Goal: Task Accomplishment & Management: Manage account settings

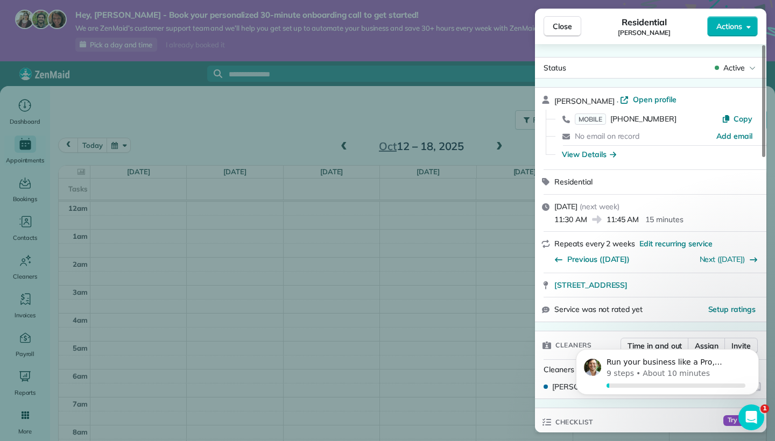
scroll to position [196, 0]
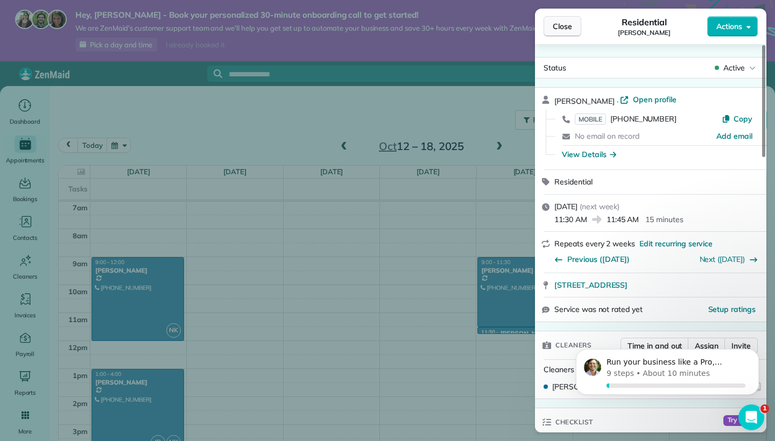
click at [561, 33] on button "Close" at bounding box center [563, 26] width 38 height 20
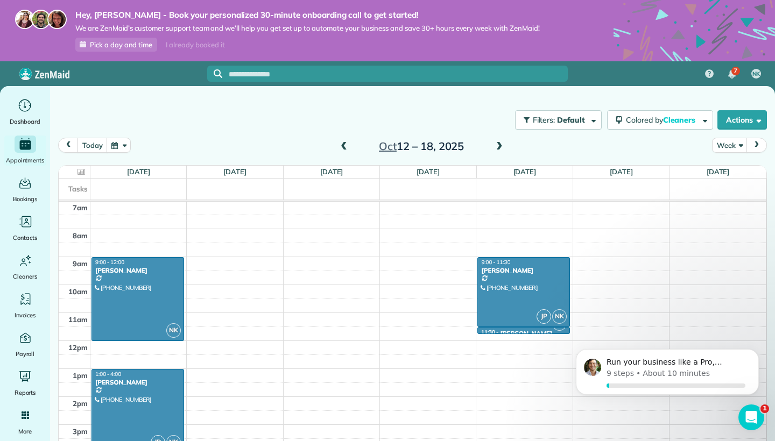
click at [347, 147] on span at bounding box center [344, 147] width 12 height 10
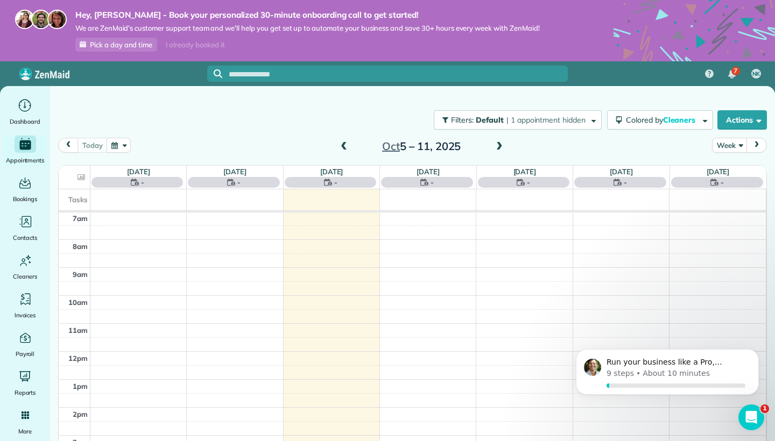
scroll to position [196, 0]
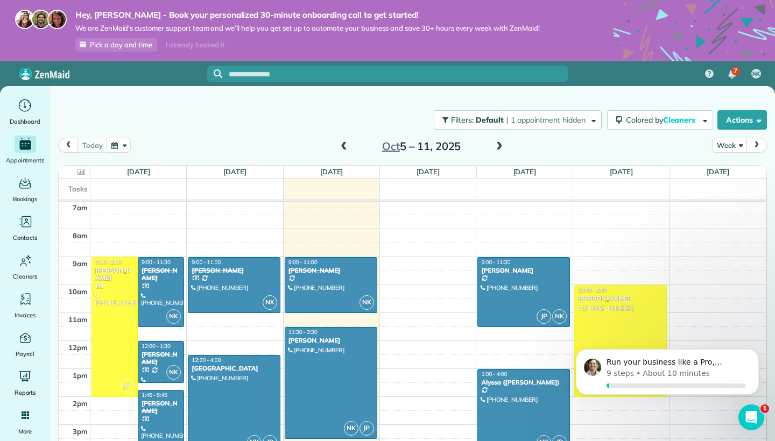
click at [248, 391] on div at bounding box center [233, 404] width 91 height 97
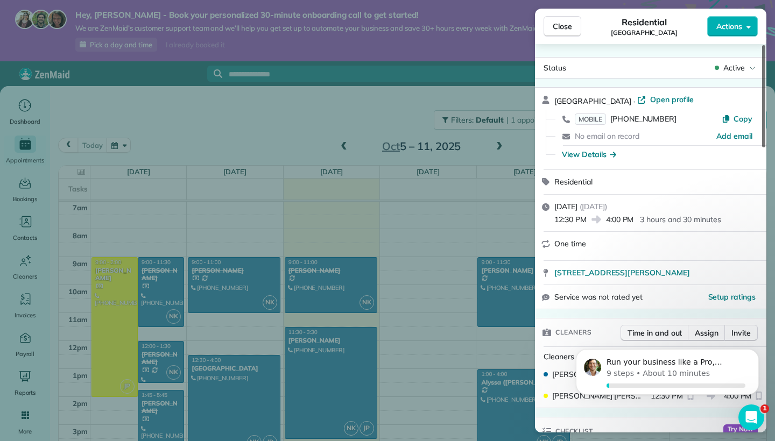
click at [763, 71] on div at bounding box center [763, 96] width 3 height 102
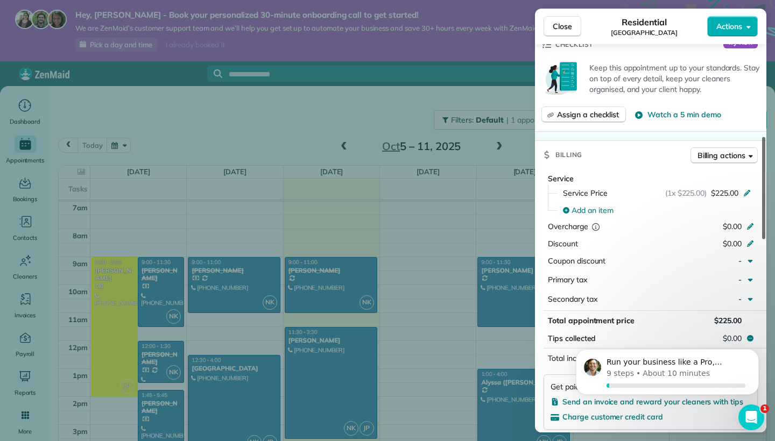
scroll to position [397, 0]
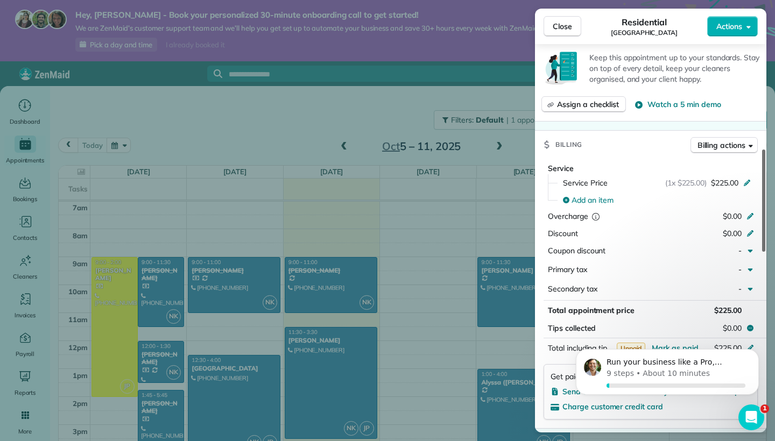
drag, startPoint x: 764, startPoint y: 88, endPoint x: 768, endPoint y: 193, distance: 104.5
click at [768, 193] on div "Close Residential Woodhaven Camp Ground Actions Status Active Woodhaven Camp Gr…" at bounding box center [387, 220] width 775 height 441
click at [684, 340] on html "Run your business like a Pro, [PERSON_NAME] 9 steps • About 10 minutes" at bounding box center [667, 374] width 215 height 75
click at [683, 346] on body "Run your business like a Pro, [PERSON_NAME] 9 steps • About 10 minutes" at bounding box center [667, 374] width 207 height 67
click at [678, 343] on body "Run your business like a Pro, [PERSON_NAME] 9 steps • About 10 minutes" at bounding box center [667, 374] width 207 height 67
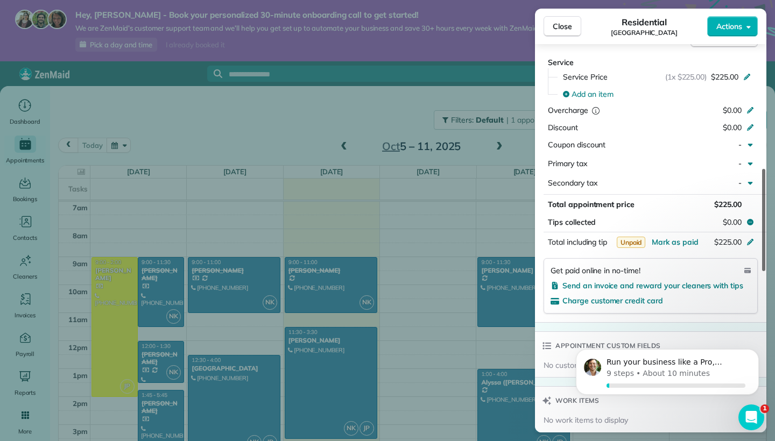
drag, startPoint x: 761, startPoint y: 207, endPoint x: 757, endPoint y: 237, distance: 31.0
click at [757, 237] on div "Status Active Woodhaven Camp Ground · Open profile MOBILE (708) 717-5111 Copy N…" at bounding box center [650, 238] width 231 height 389
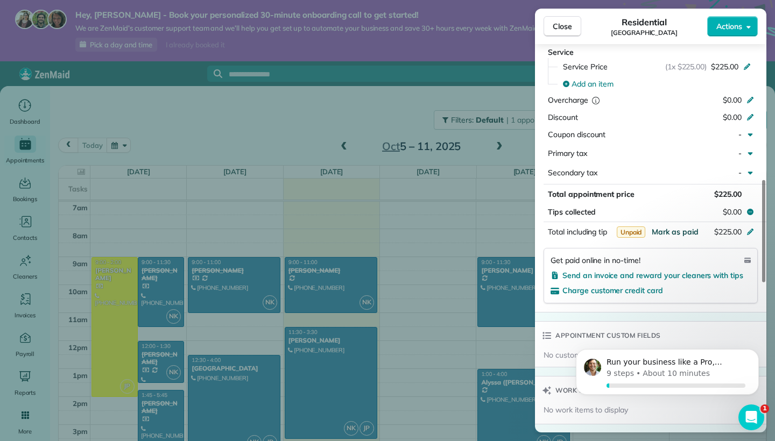
click at [694, 228] on span "Mark as paid" at bounding box center [675, 232] width 47 height 10
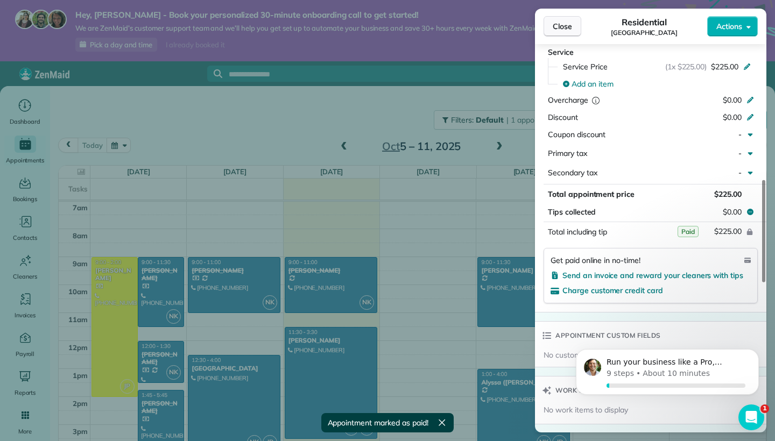
click at [567, 25] on span "Close" at bounding box center [562, 26] width 19 height 11
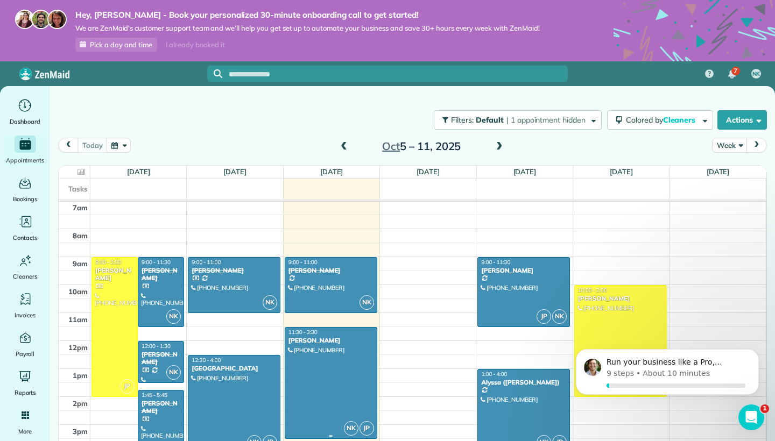
click at [356, 362] on div at bounding box center [330, 383] width 91 height 111
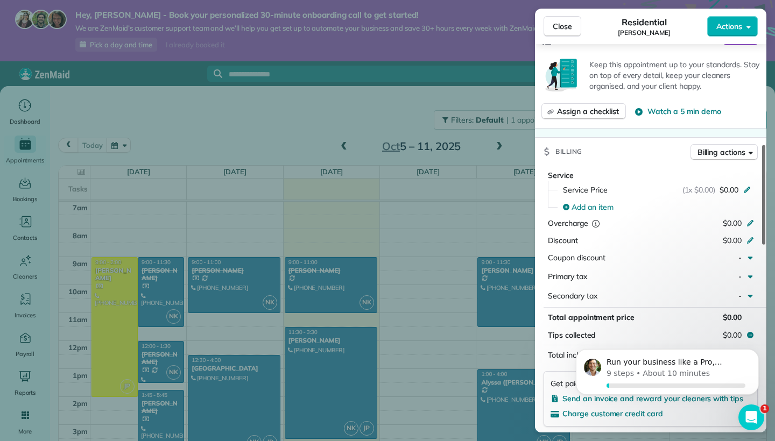
scroll to position [390, 0]
drag, startPoint x: 764, startPoint y: 109, endPoint x: 768, endPoint y: 209, distance: 100.2
click at [768, 209] on div "Close Residential Tanya O'Hern Actions Status Active Tanya O'Hern · Open profil…" at bounding box center [387, 220] width 775 height 441
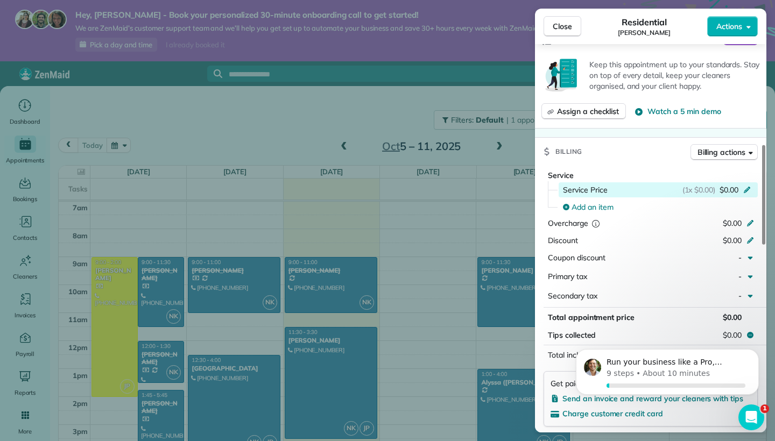
click at [745, 191] on div "(1x $0.00) $0.00" at bounding box center [718, 190] width 72 height 11
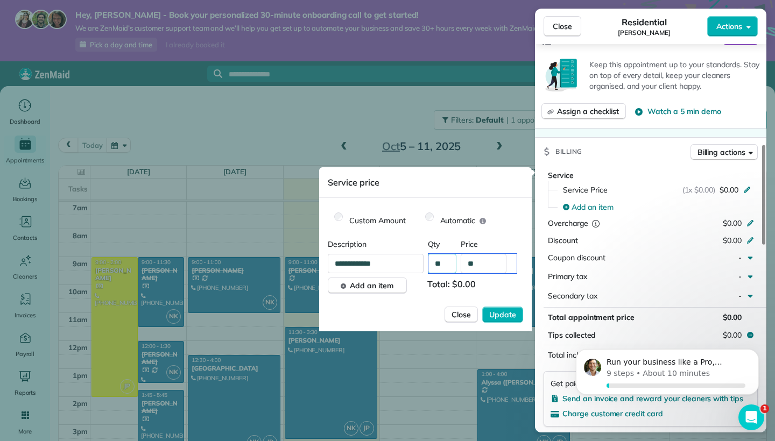
click at [447, 264] on input "**" at bounding box center [472, 263] width 88 height 19
click at [479, 263] on input "**" at bounding box center [484, 263] width 46 height 19
type input "****"
click at [504, 314] on span "Update" at bounding box center [502, 314] width 27 height 11
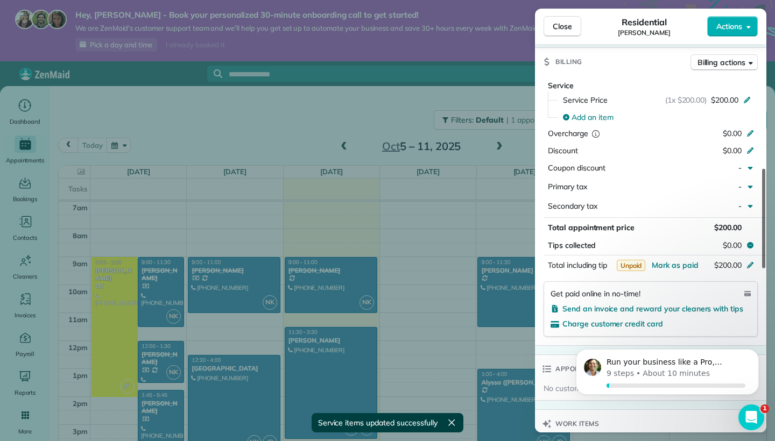
drag, startPoint x: 763, startPoint y: 225, endPoint x: 758, endPoint y: 250, distance: 24.6
click at [758, 250] on div "Status Active Tanya O'Hern · Open profile MOBILE (630) 536-7467 Copy No email o…" at bounding box center [650, 238] width 231 height 389
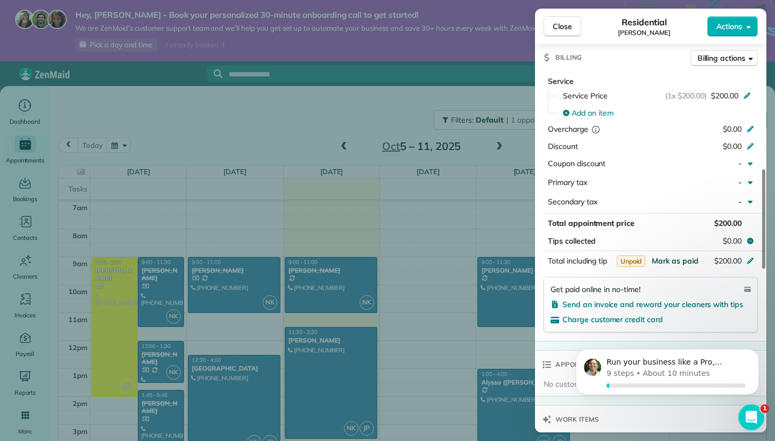
click at [691, 256] on span "Mark as paid" at bounding box center [675, 261] width 47 height 10
click at [739, 22] on span "Actions" at bounding box center [729, 26] width 26 height 11
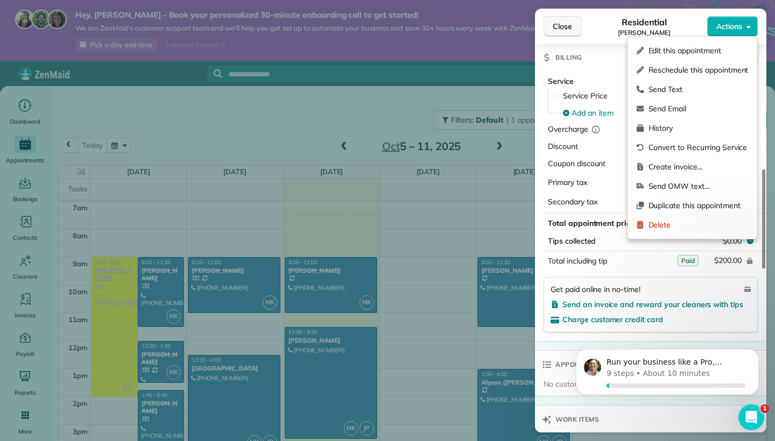
click at [566, 31] on span "Close" at bounding box center [562, 26] width 19 height 11
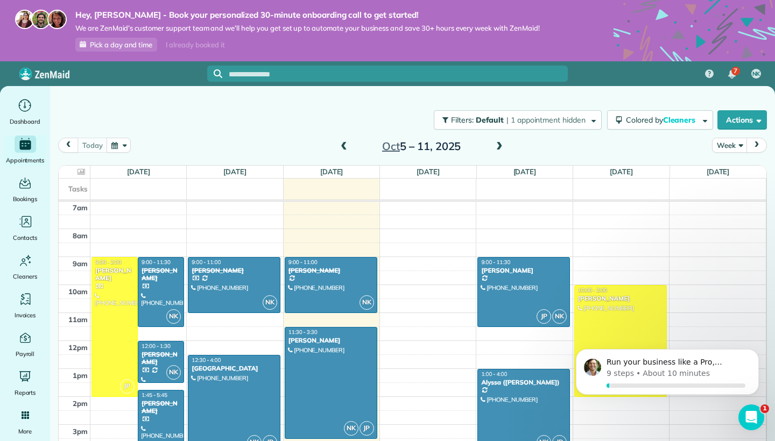
click at [530, 374] on div "1:00 - 4:00" at bounding box center [524, 374] width 86 height 7
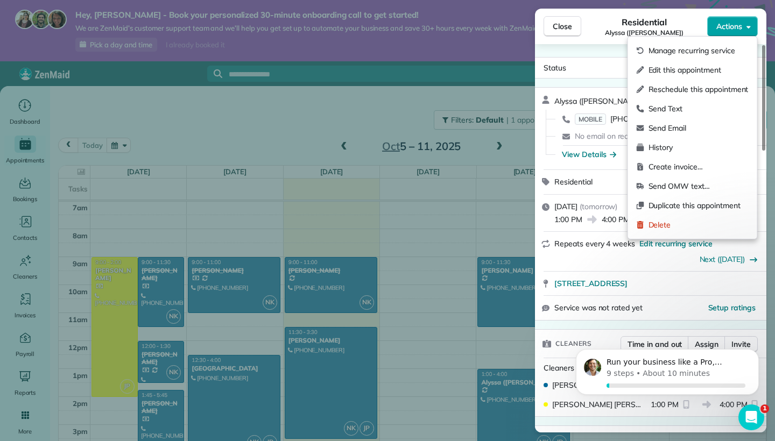
click at [731, 24] on span "Actions" at bounding box center [729, 26] width 26 height 11
click at [676, 223] on span "Delete" at bounding box center [698, 225] width 100 height 11
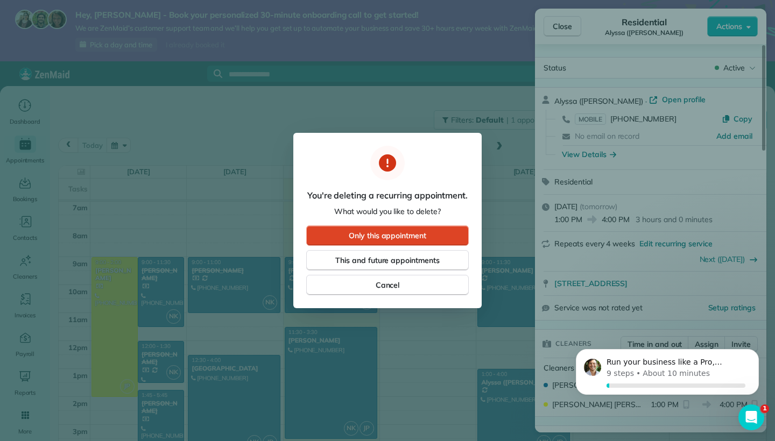
click at [420, 236] on span "Only this appointment" at bounding box center [387, 235] width 77 height 11
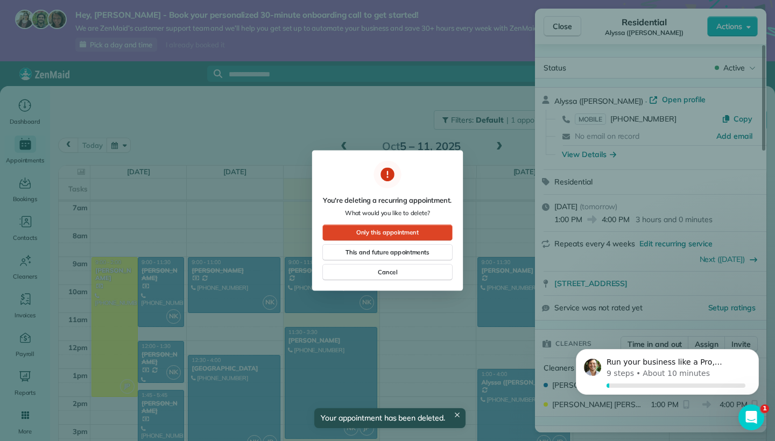
scroll to position [196, 0]
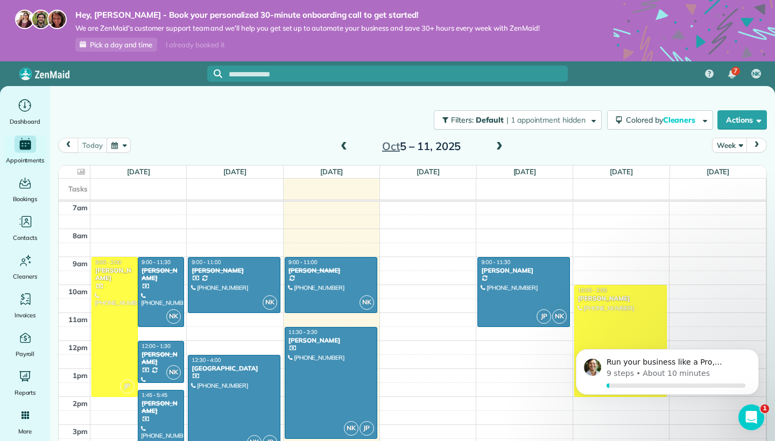
click at [134, 39] on link "Pick a day and time" at bounding box center [116, 45] width 82 height 14
click at [202, 45] on div "I already booked it" at bounding box center [195, 44] width 72 height 13
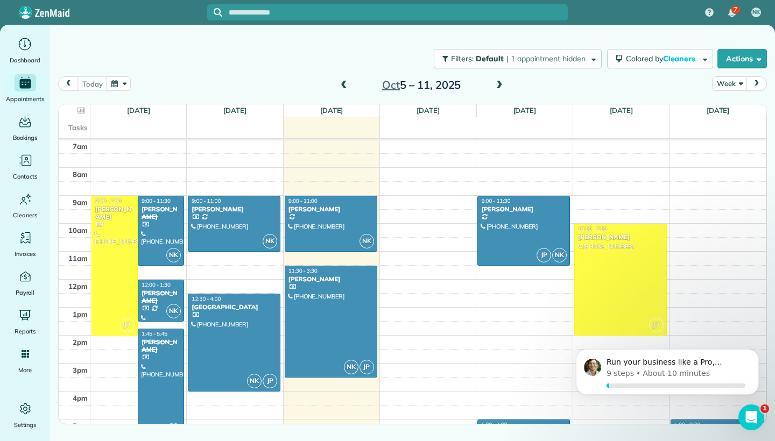
click at [770, 179] on div "Filters: Default | 1 appointment hidden Colored by Cleaners Color by Cleaner Co…" at bounding box center [412, 207] width 725 height 364
click at [531, 422] on div "5:00 - 7:00" at bounding box center [524, 424] width 86 height 7
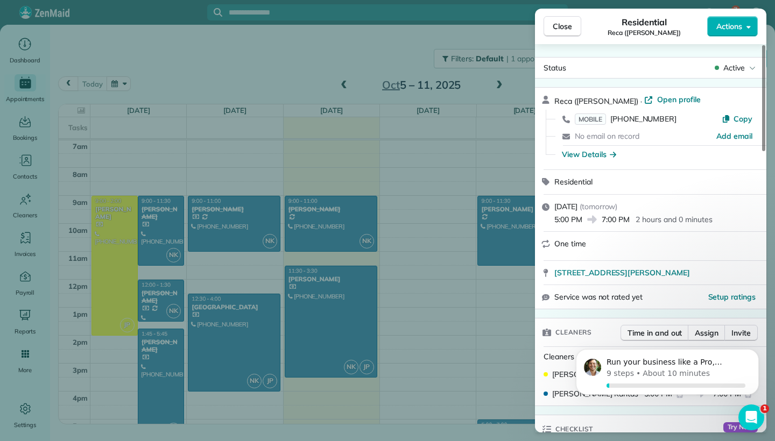
click at [545, 208] on div "Thursday, October 09, 2025 ( tomorrow ) 5:00 PM 7:00 PM 2 hours and 0 minutes" at bounding box center [650, 213] width 231 height 37
click at [562, 218] on span "5:00 PM" at bounding box center [568, 219] width 28 height 11
click at [567, 220] on span "5:00 PM" at bounding box center [568, 219] width 28 height 11
click at [579, 151] on div "View Details" at bounding box center [589, 154] width 54 height 11
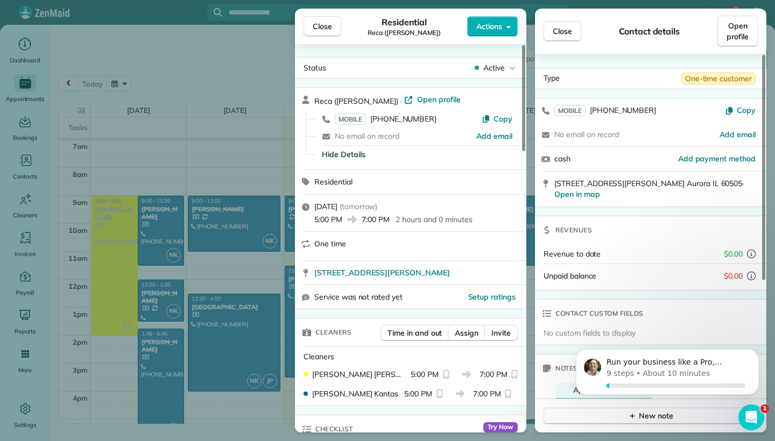
click at [314, 245] on div "One time" at bounding box center [410, 246] width 231 height 29
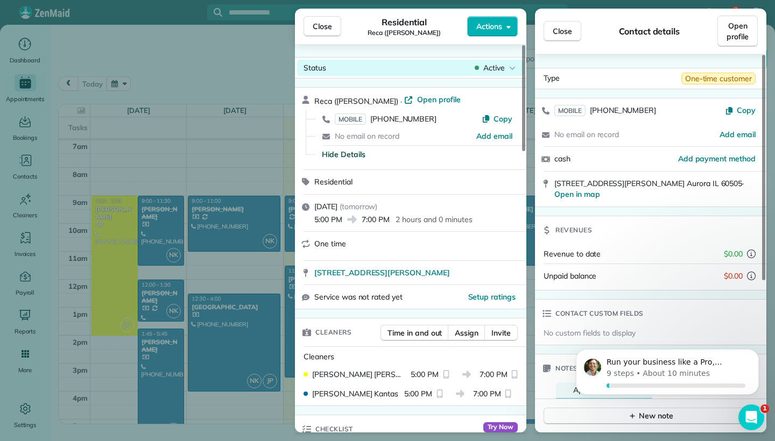
click at [500, 73] on span "Active" at bounding box center [494, 67] width 22 height 11
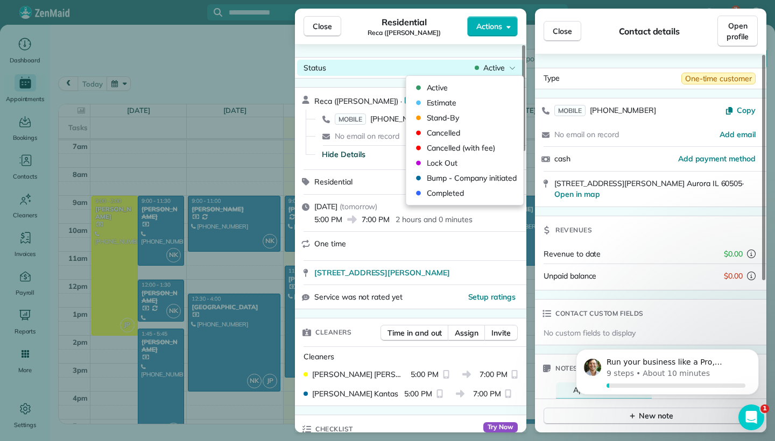
click at [445, 62] on div "Status Active" at bounding box center [410, 68] width 227 height 16
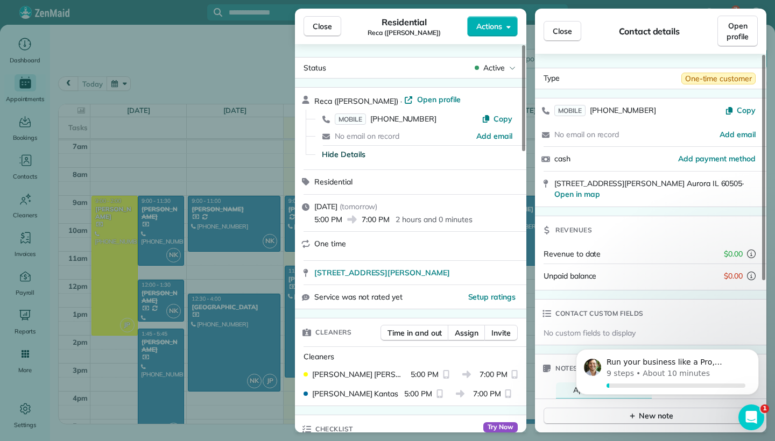
click at [307, 207] on icon at bounding box center [305, 206] width 9 height 9
click at [337, 208] on span "Thursday, October 09, 2025" at bounding box center [325, 207] width 23 height 10
click at [331, 30] on span "Close" at bounding box center [322, 26] width 19 height 11
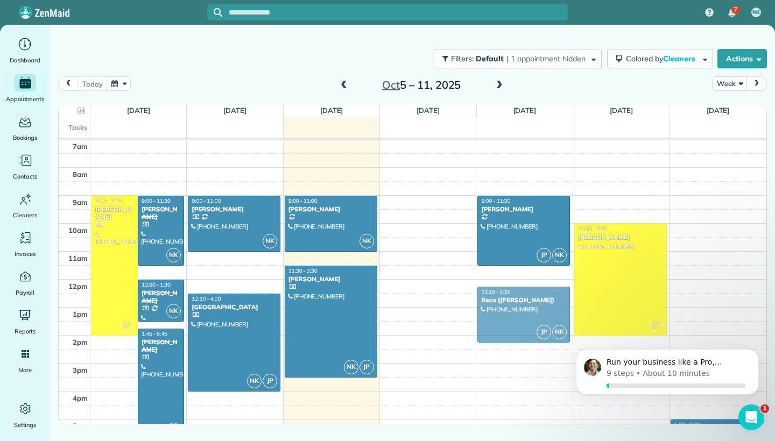
drag, startPoint x: 498, startPoint y: 419, endPoint x: 508, endPoint y: 285, distance: 134.4
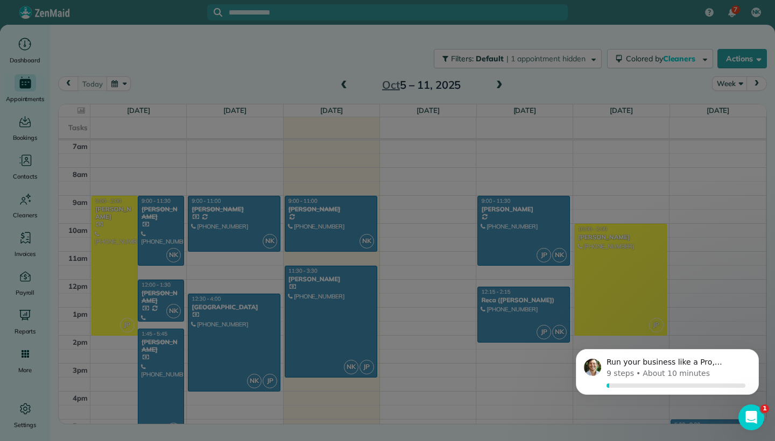
scroll to position [196, 0]
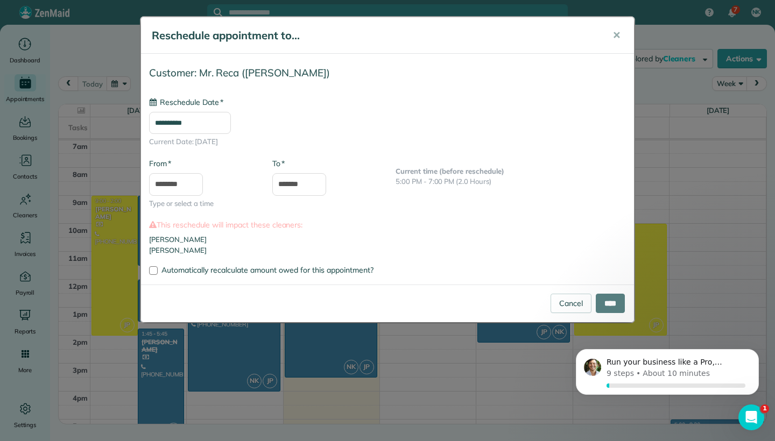
type input "**********"
click at [604, 301] on div "Run your business like a Pro, Natalie 9 steps • About 10 minutes" at bounding box center [667, 327] width 198 height 135
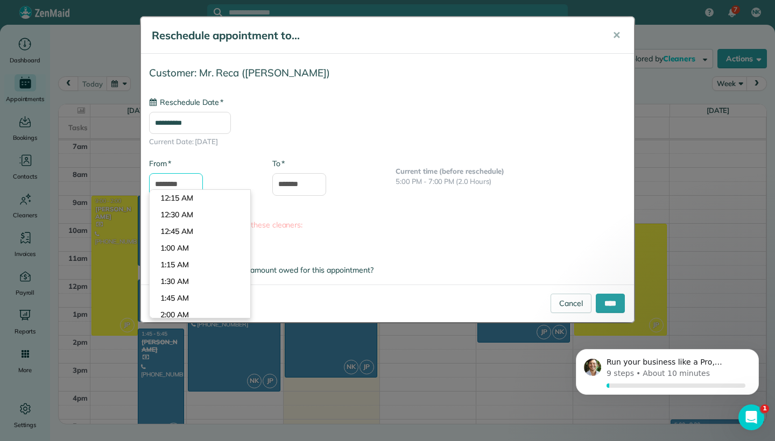
click at [161, 186] on input "********" at bounding box center [176, 184] width 54 height 23
type input "********"
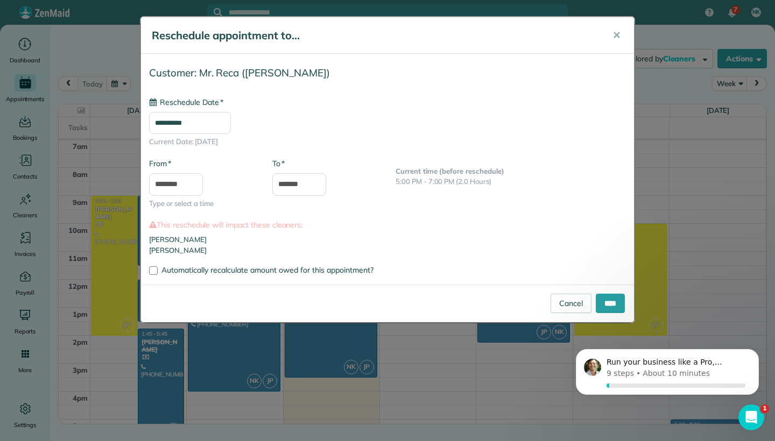
click at [172, 197] on body "7 NK Dashboard Appointments Bookings Contacts Cleaners Invoices Payroll Reports…" at bounding box center [387, 220] width 775 height 441
click at [605, 306] on input "****" at bounding box center [610, 303] width 29 height 19
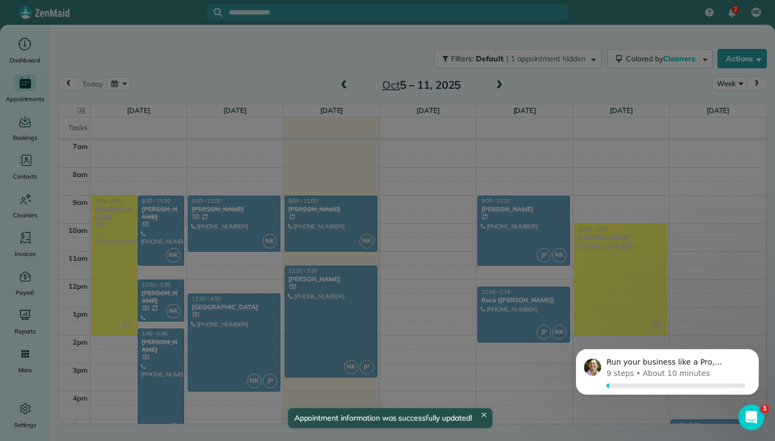
scroll to position [196, 0]
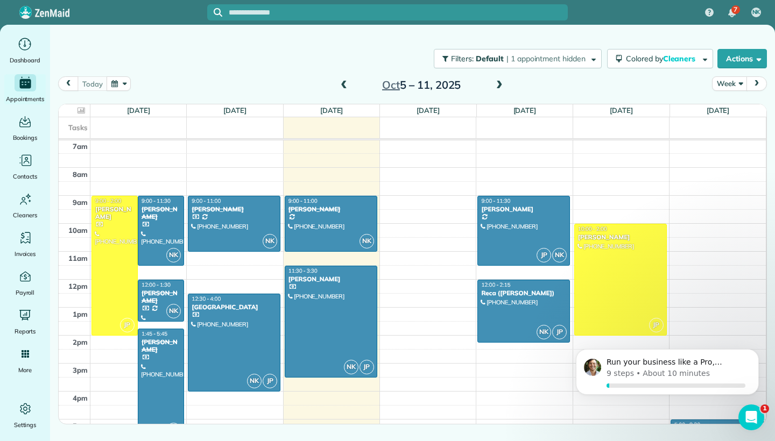
drag, startPoint x: 770, startPoint y: 177, endPoint x: 711, endPoint y: 441, distance: 270.7
click at [711, 441] on main "Filters: Default | 1 appointment hidden Colored by Cleaners Color by Cleaner Co…" at bounding box center [412, 245] width 725 height 441
drag, startPoint x: 81, startPoint y: 398, endPoint x: 66, endPoint y: 396, distance: 14.8
click at [65, 396] on td "4pm" at bounding box center [75, 399] width 32 height 14
click at [774, 320] on div "Filters: Default | 1 appointment hidden Colored by Cleaners Color by Cleaner Co…" at bounding box center [412, 207] width 725 height 364
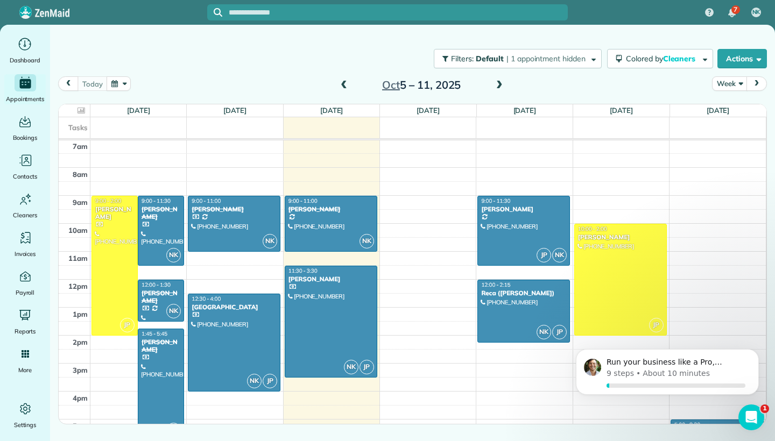
drag, startPoint x: 770, startPoint y: 157, endPoint x: 759, endPoint y: 318, distance: 161.2
click at [759, 318] on div "Filters: Default | 1 appointment hidden Colored by Cleaners Color by Cleaner Co…" at bounding box center [412, 207] width 725 height 364
click at [692, 421] on span "5:00 - 8:30" at bounding box center [687, 424] width 26 height 7
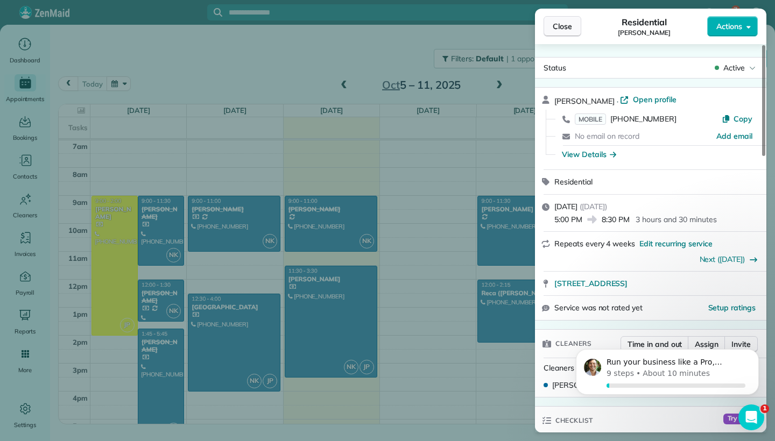
click at [567, 30] on span "Close" at bounding box center [562, 26] width 19 height 11
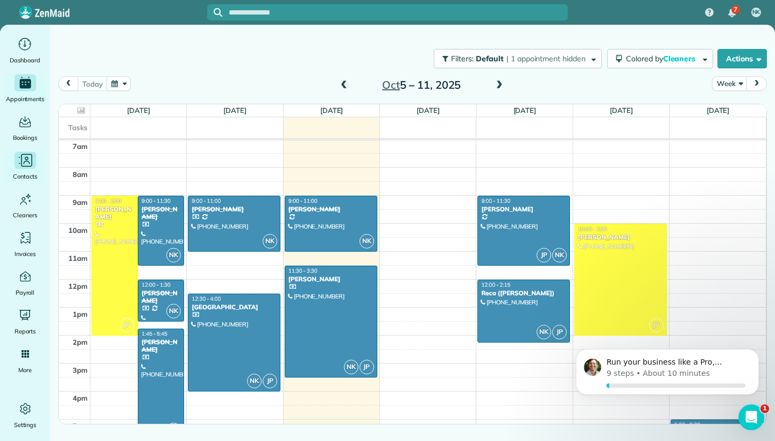
click at [29, 172] on span "Contacts" at bounding box center [25, 176] width 24 height 11
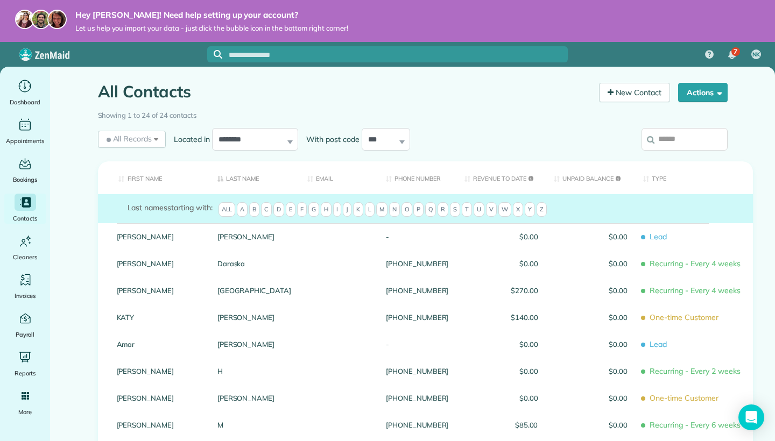
click at [329, 204] on span "H" at bounding box center [326, 209] width 11 height 15
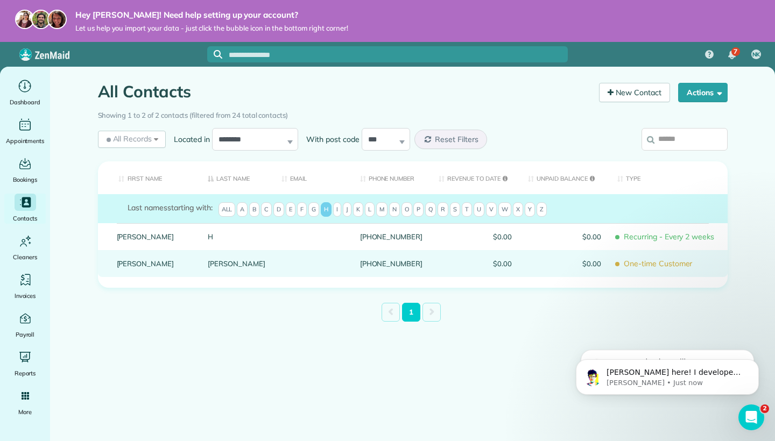
click at [317, 269] on div at bounding box center [312, 263] width 79 height 27
click at [304, 261] on div at bounding box center [312, 263] width 79 height 27
click at [138, 263] on link "[PERSON_NAME]" at bounding box center [154, 264] width 75 height 8
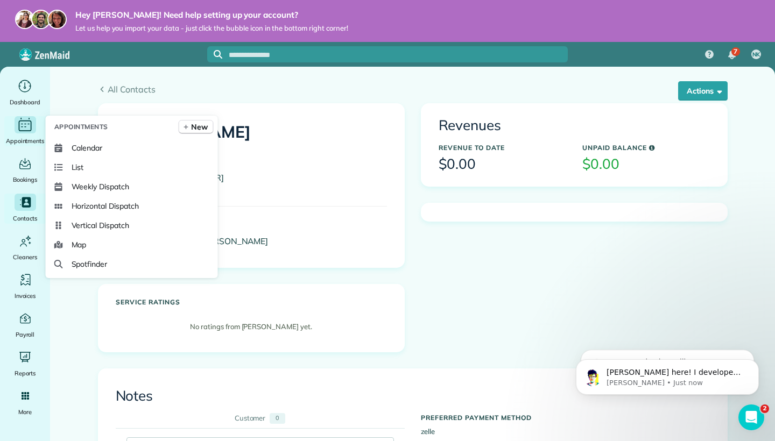
click at [18, 126] on icon "Main" at bounding box center [25, 125] width 17 height 16
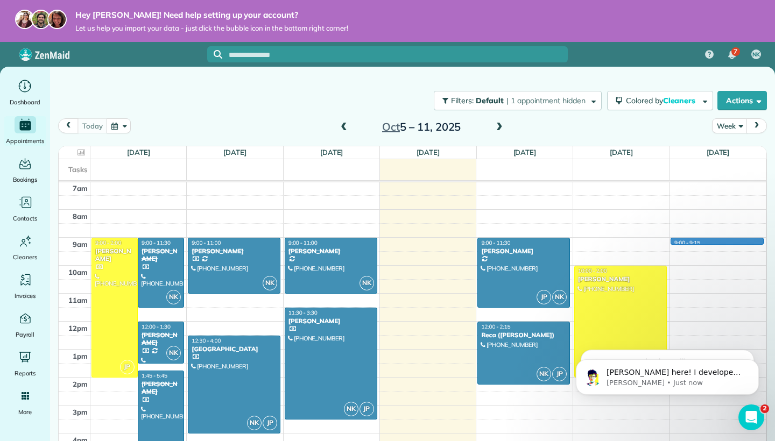
click at [715, 240] on div "12am 1am 2am 3am 4am 5am 6am 7am 8am 9am 10am 11am 12pm 1pm 2pm 3pm 4pm 5pm 6pm…" at bounding box center [412, 321] width 707 height 671
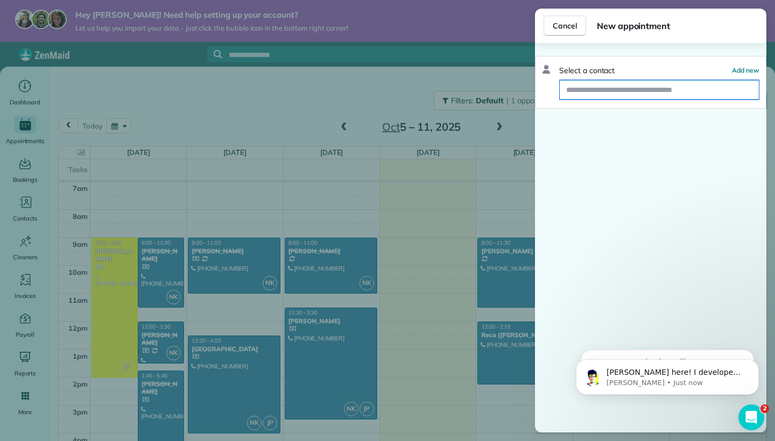
click at [659, 93] on input "text" at bounding box center [659, 89] width 199 height 19
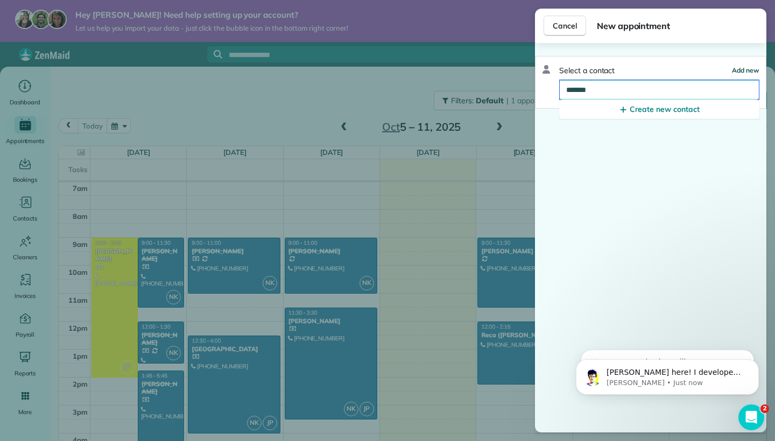
type input "********"
click at [743, 71] on span "Add new" at bounding box center [745, 70] width 27 height 8
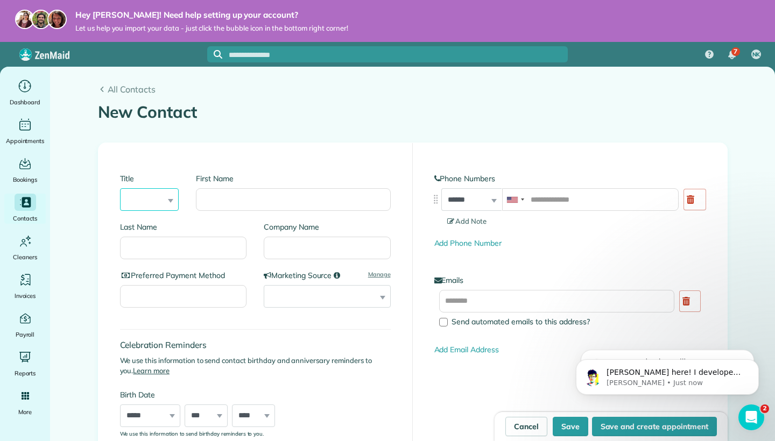
select select "****"
click at [22, 208] on icon "Main" at bounding box center [25, 202] width 15 height 15
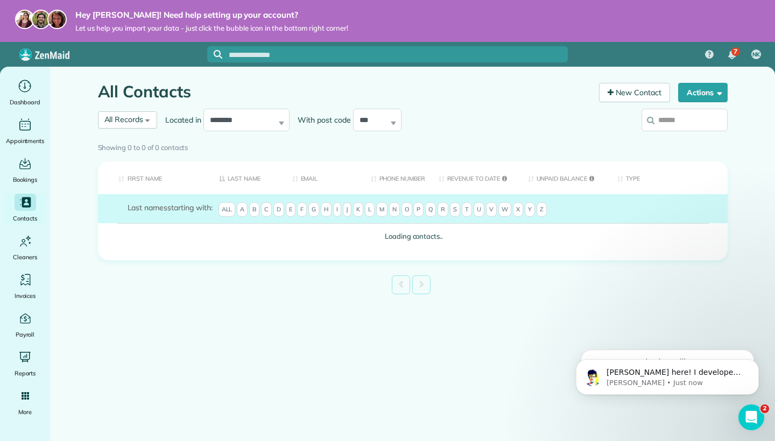
click at [324, 210] on span "H" at bounding box center [326, 209] width 11 height 15
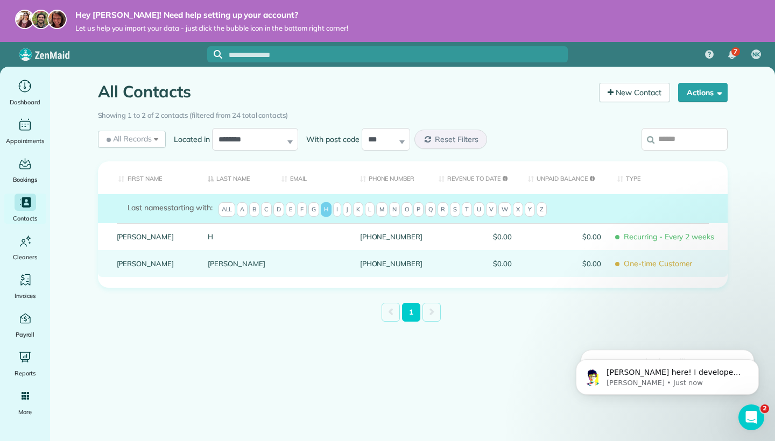
click at [142, 261] on link "[PERSON_NAME]" at bounding box center [154, 264] width 75 height 8
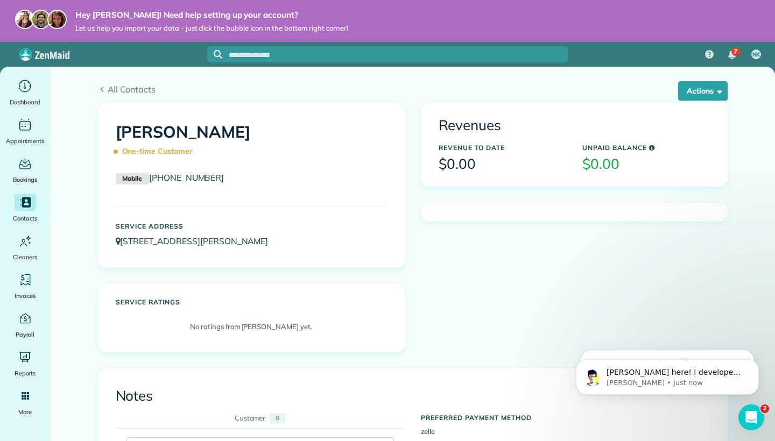
click at [238, 311] on div "Service ratings No ratings from [PERSON_NAME] yet." at bounding box center [251, 318] width 306 height 67
click at [149, 299] on h5 "Service ratings" at bounding box center [251, 302] width 271 height 7
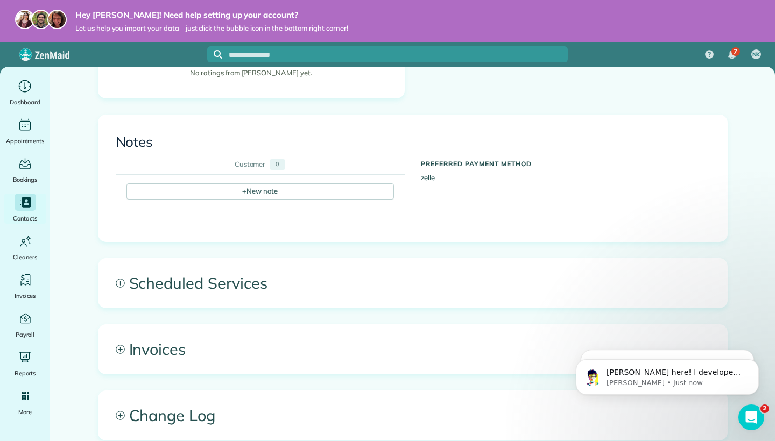
scroll to position [263, 0]
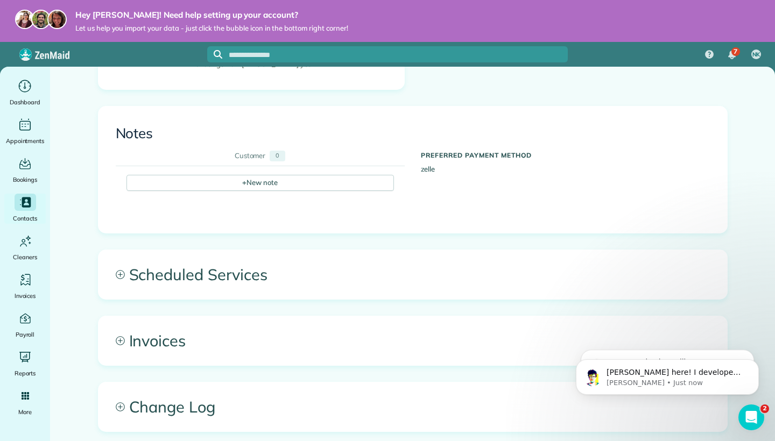
click at [117, 275] on icon at bounding box center [120, 274] width 9 height 9
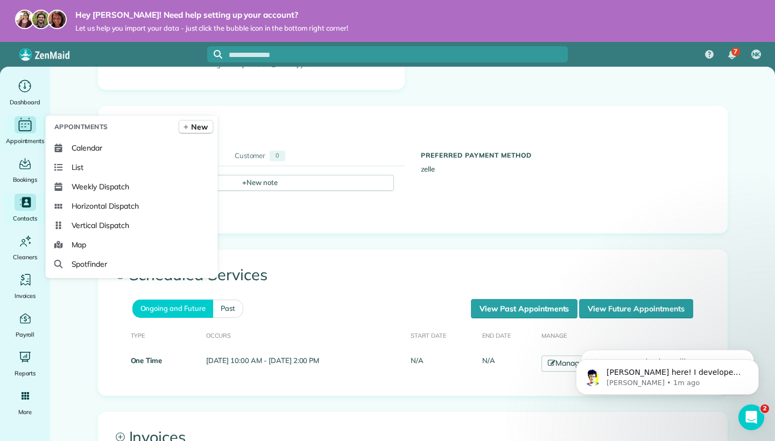
click at [12, 125] on div "Appointments" at bounding box center [25, 131] width 43 height 30
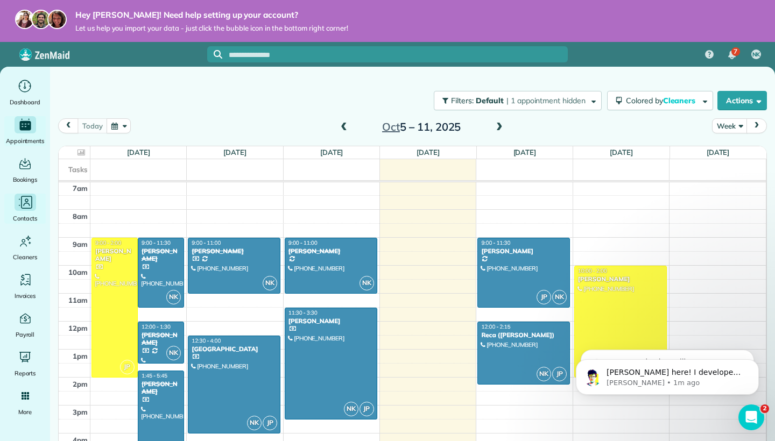
click at [22, 201] on icon "Main" at bounding box center [26, 202] width 11 height 13
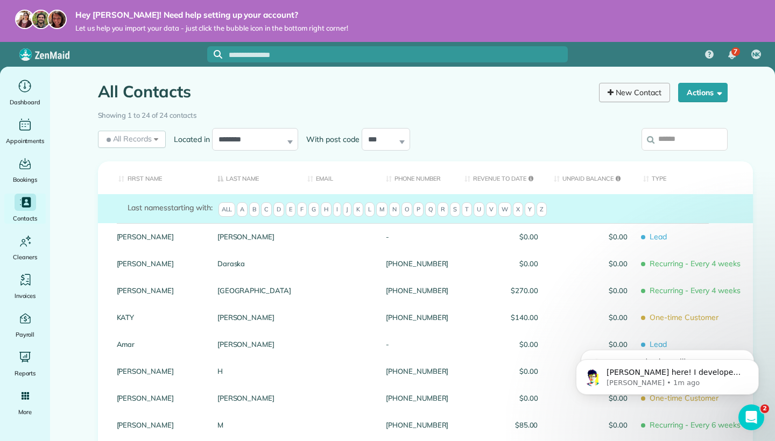
click at [628, 98] on link "New Contact" at bounding box center [634, 92] width 71 height 19
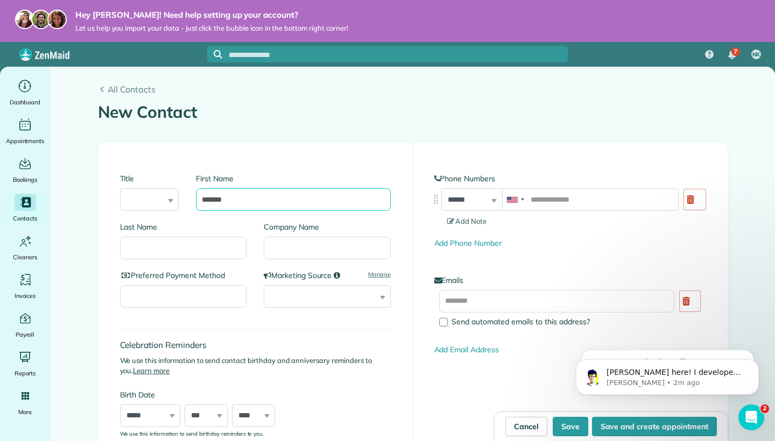
type input "*******"
type input "********"
click at [182, 295] on input "Preferred Payment Method" at bounding box center [183, 296] width 127 height 23
type input "****"
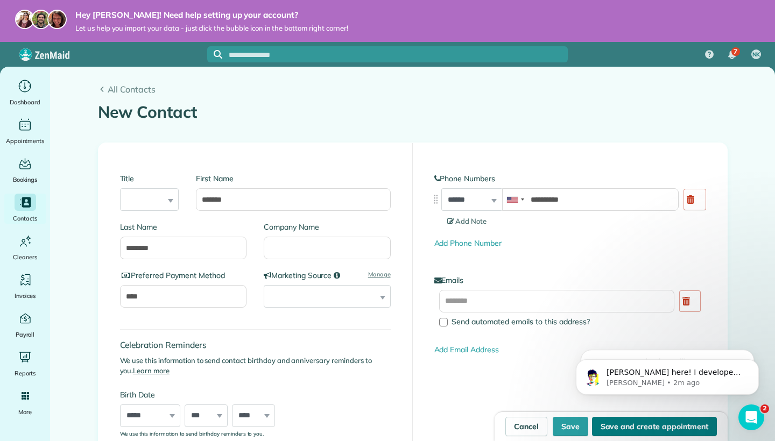
click at [641, 427] on button "Save and create appointment" at bounding box center [654, 426] width 125 height 19
type input "**********"
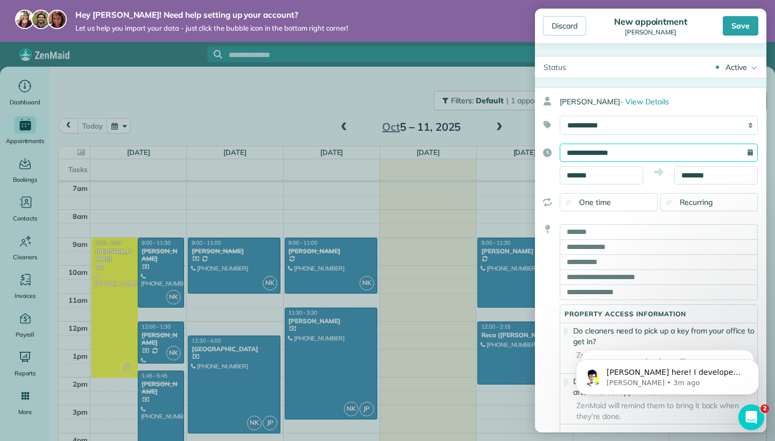
click at [609, 154] on input "**********" at bounding box center [659, 153] width 198 height 18
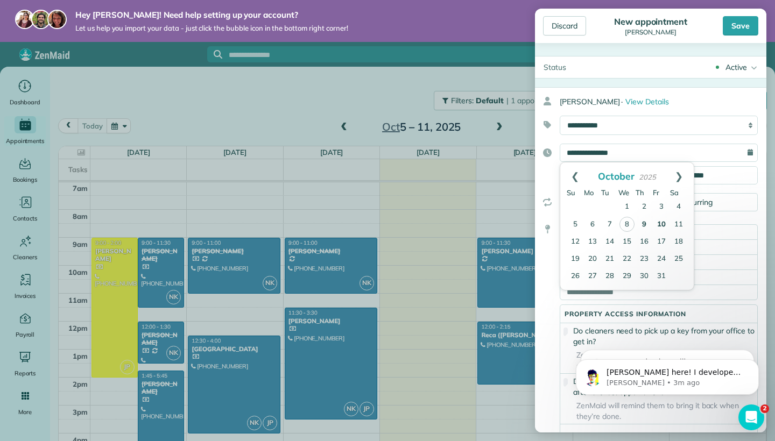
click at [662, 222] on link "10" at bounding box center [661, 224] width 17 height 17
type input "**********"
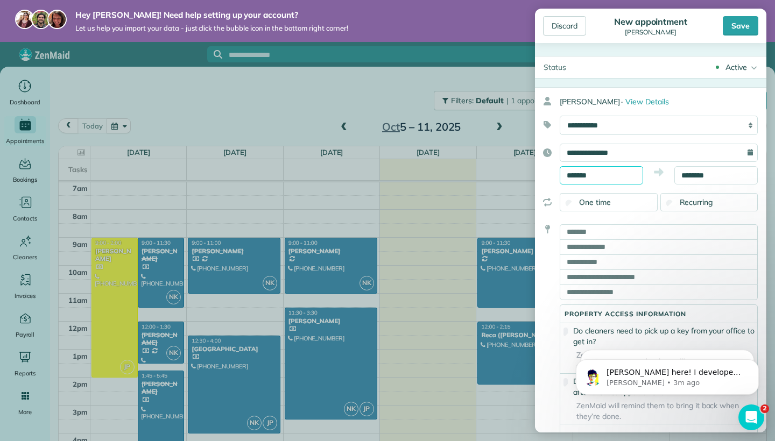
click at [605, 178] on input "*******" at bounding box center [601, 175] width 83 height 18
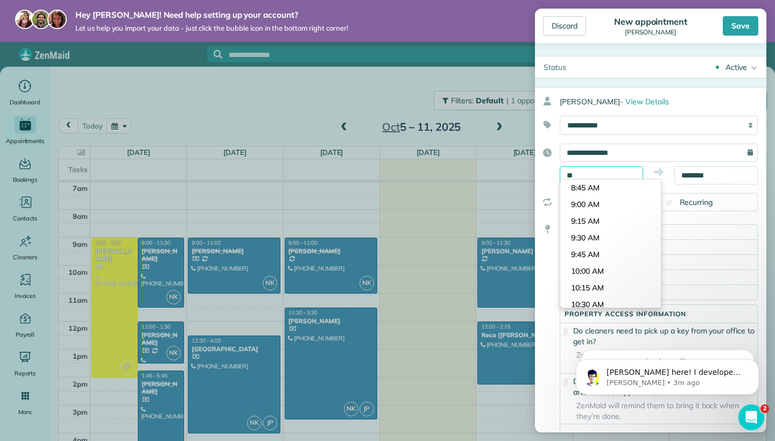
type input "*"
click at [567, 238] on body "Hey [PERSON_NAME]! Need help setting up your account? Let us help you import yo…" at bounding box center [387, 220] width 775 height 441
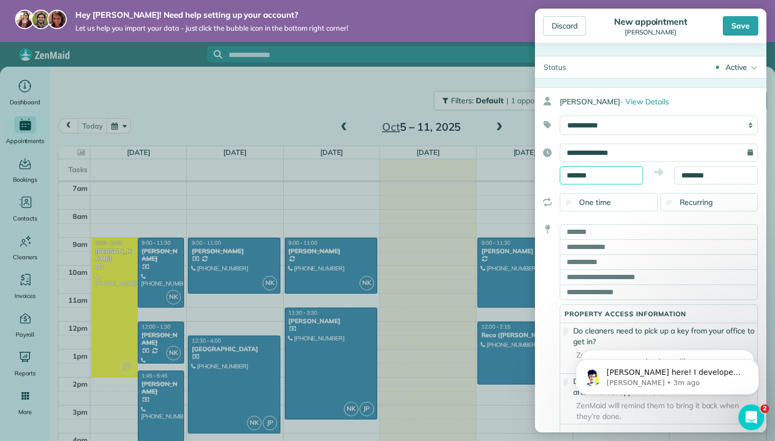
click at [586, 177] on input "*******" at bounding box center [601, 175] width 83 height 18
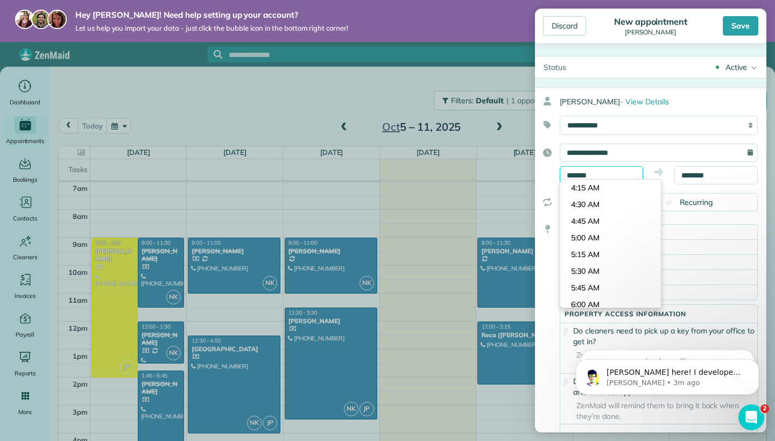
scroll to position [1068, 0]
type input "*******"
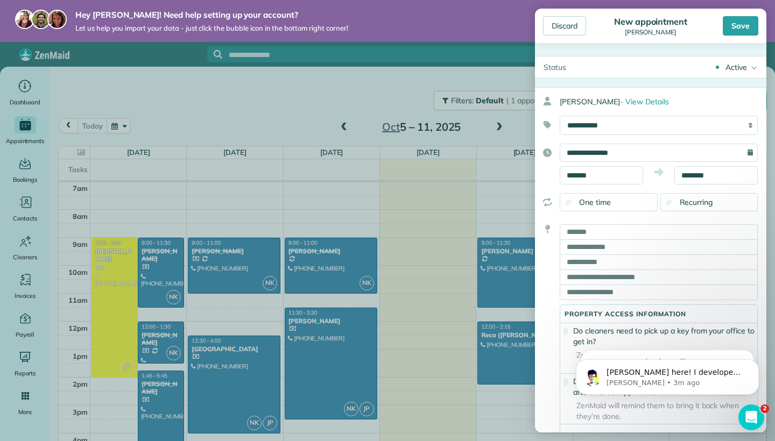
click at [585, 203] on body "Hey [PERSON_NAME]! Need help setting up your account? Let us help you import yo…" at bounding box center [387, 220] width 775 height 441
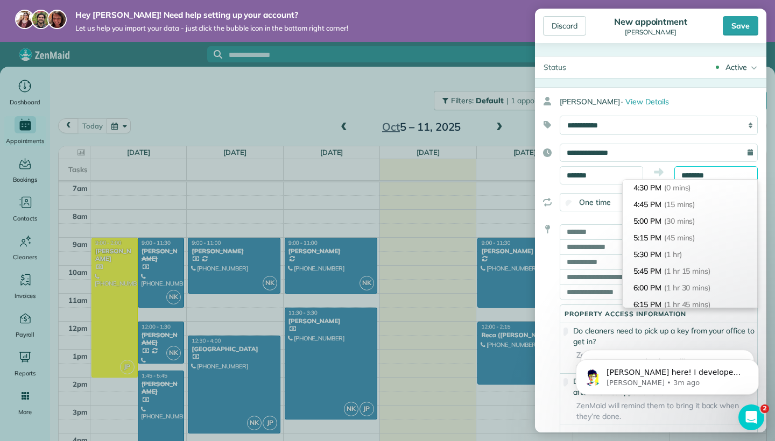
click at [723, 173] on input "********" at bounding box center [715, 175] width 83 height 18
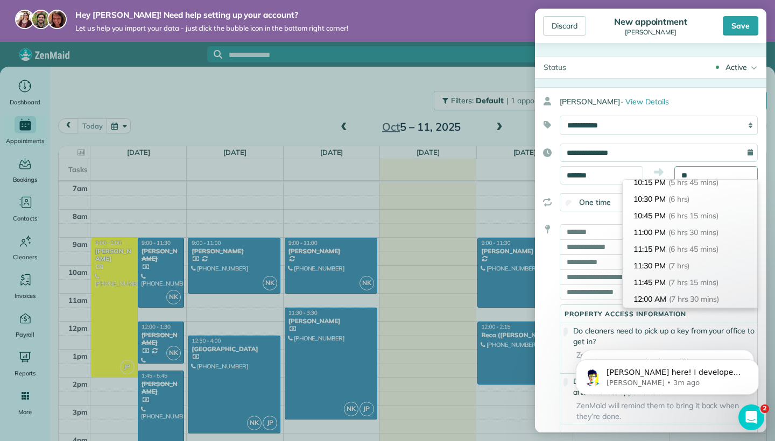
type input "*"
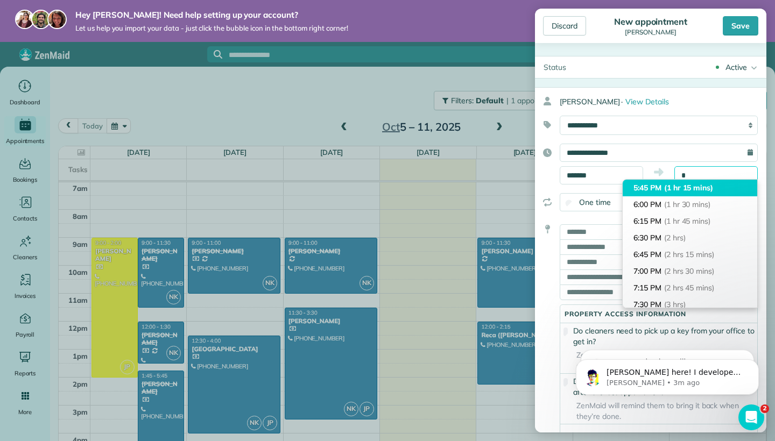
scroll to position [82, 0]
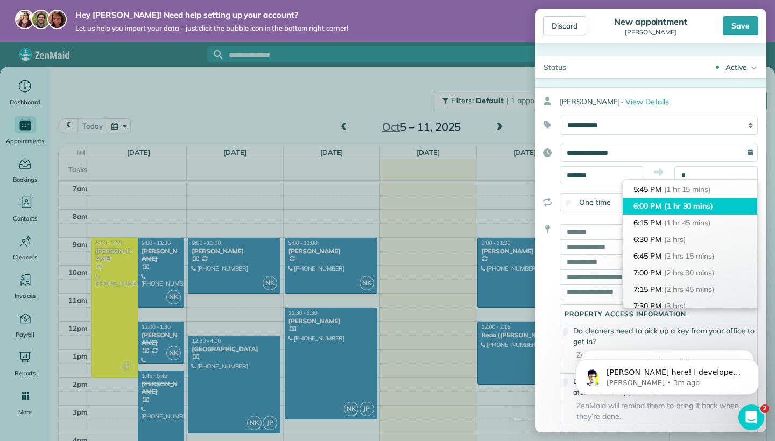
type input "*******"
click at [718, 203] on li "6:00 PM (1 hr 30 mins)" at bounding box center [690, 206] width 135 height 17
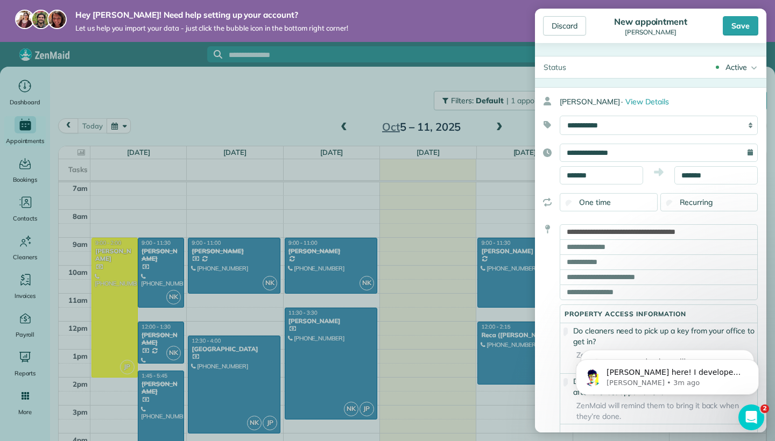
type input "**********"
type input "*********"
type input "**"
type input "*****"
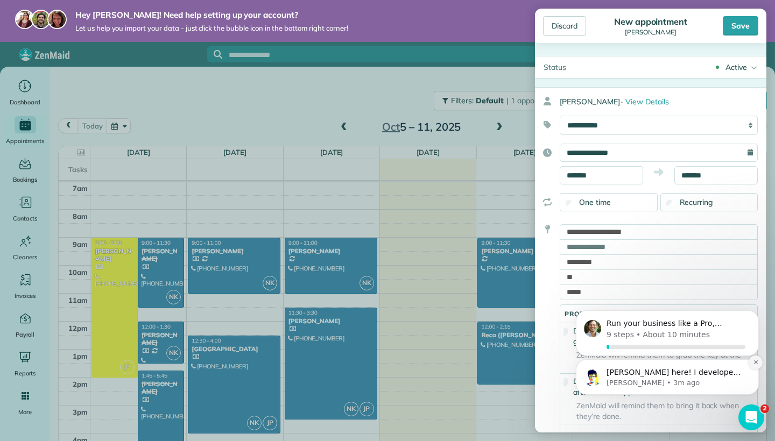
click at [751, 365] on button "Dismiss notification" at bounding box center [756, 363] width 14 height 14
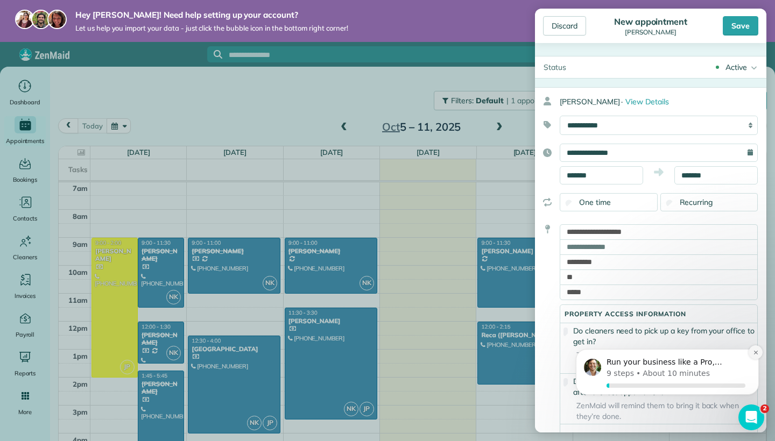
click at [754, 351] on icon "Dismiss notification" at bounding box center [756, 353] width 6 height 6
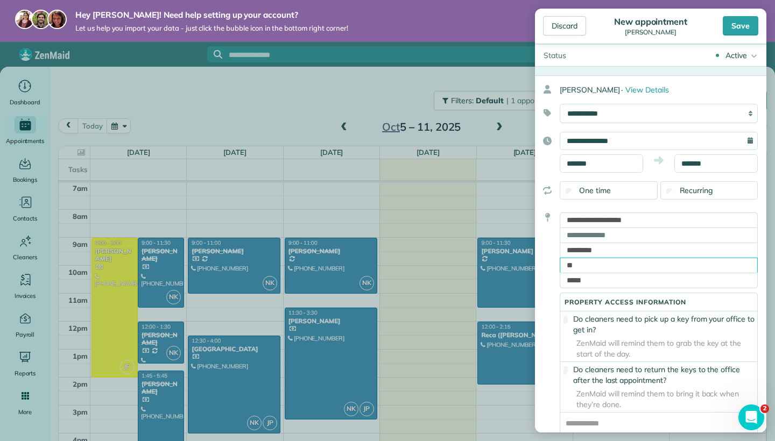
drag, startPoint x: 722, startPoint y: 280, endPoint x: 676, endPoint y: 432, distance: 158.3
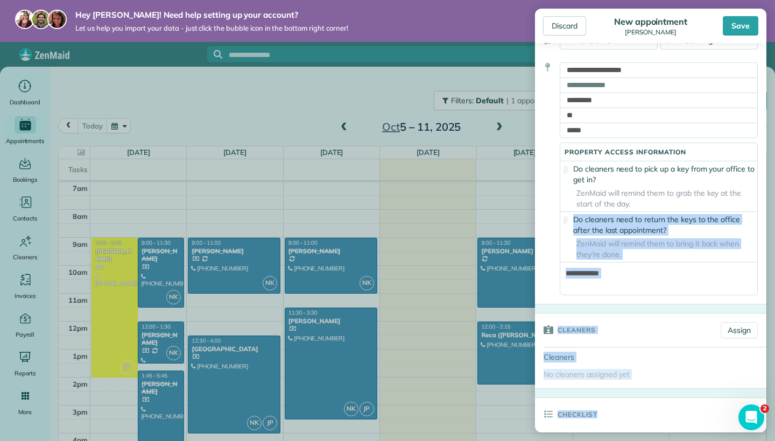
drag, startPoint x: 675, startPoint y: 357, endPoint x: 664, endPoint y: 429, distance: 72.9
click at [664, 429] on form "Status Active Active Estimate Stand-By Cancelled" at bounding box center [650, 436] width 231 height 1085
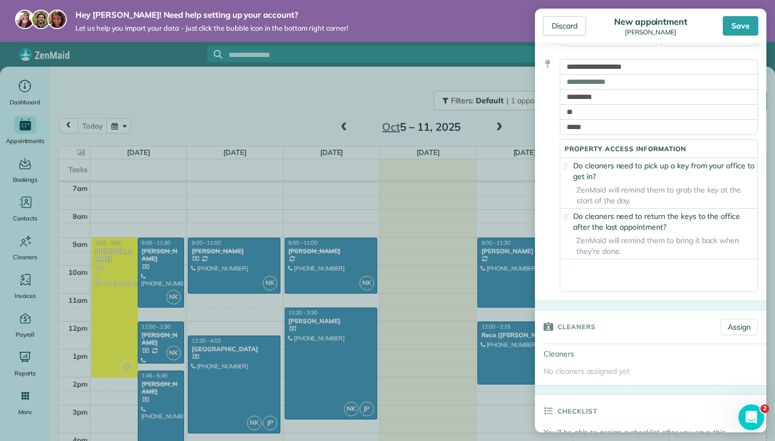
click at [612, 284] on textarea at bounding box center [658, 275] width 197 height 32
click at [725, 334] on link "Assign" at bounding box center [739, 327] width 37 height 16
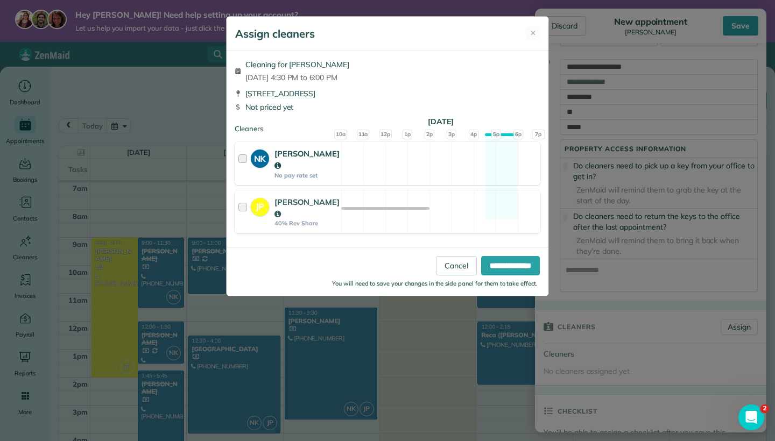
click at [242, 158] on div at bounding box center [244, 163] width 12 height 31
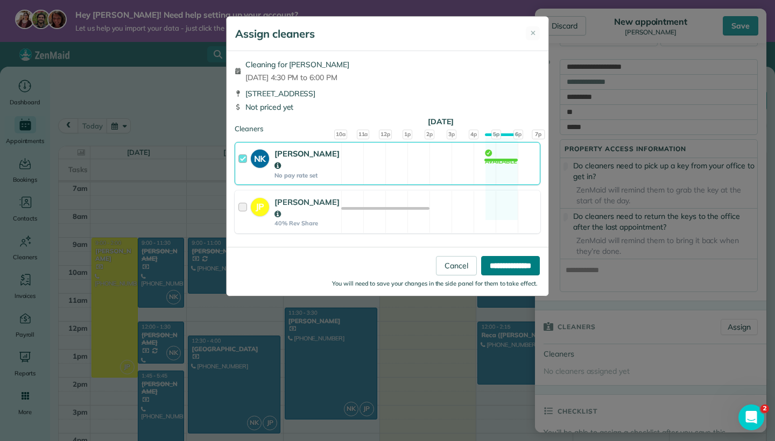
click at [484, 256] on input "**********" at bounding box center [510, 265] width 59 height 19
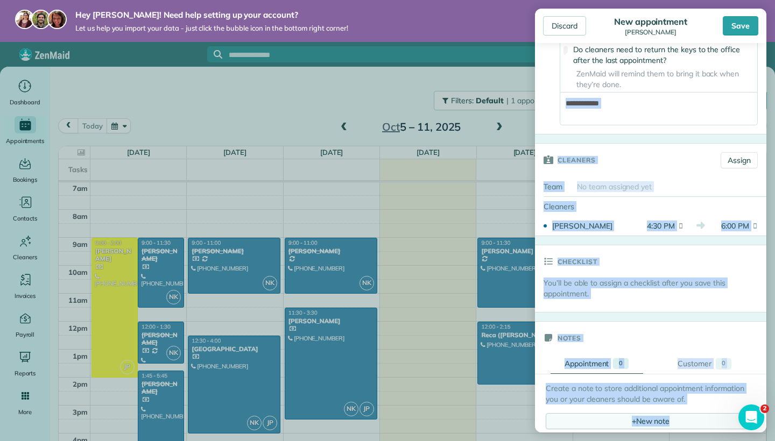
drag, startPoint x: 706, startPoint y: 259, endPoint x: 676, endPoint y: 432, distance: 175.4
click at [676, 432] on form "Status Active Active Estimate Stand-By Cancelled" at bounding box center [650, 275] width 231 height 1103
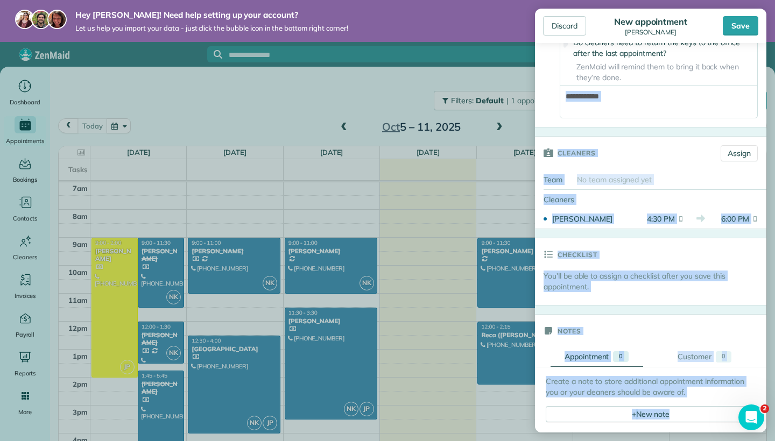
click at [654, 292] on p "You’ll be able to assign a checklist after you save this appointment." at bounding box center [655, 282] width 223 height 22
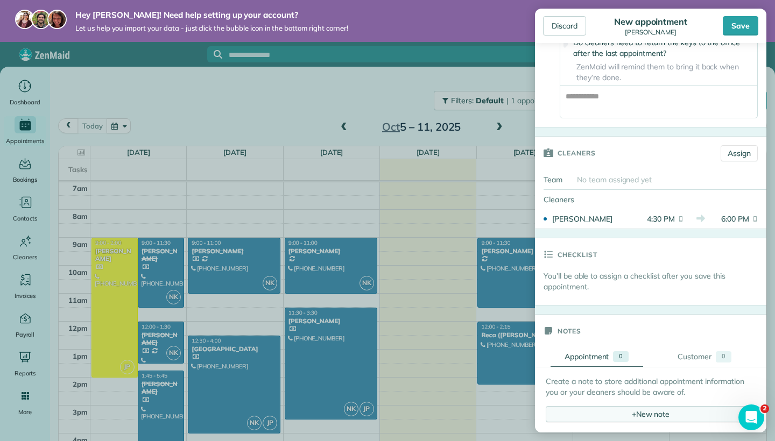
click at [608, 418] on div "+ New note" at bounding box center [651, 414] width 210 height 16
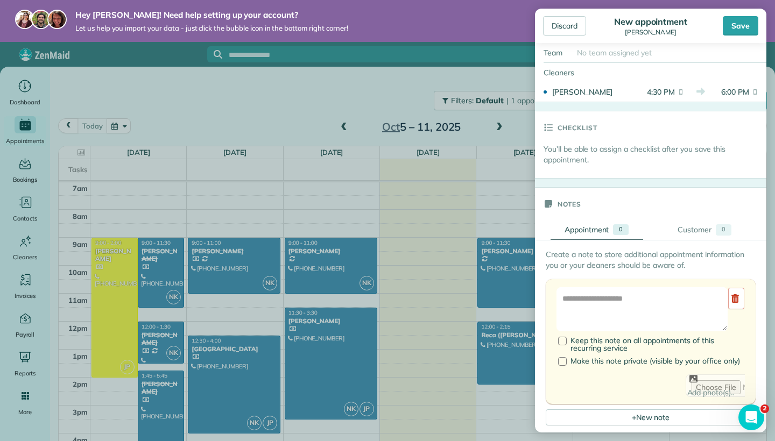
drag, startPoint x: 633, startPoint y: 354, endPoint x: 625, endPoint y: 438, distance: 84.3
click at [625, 438] on aside "Discard New appointment Cynthia Fronczak Save Status Active Active Estimate Sta…" at bounding box center [650, 220] width 249 height 441
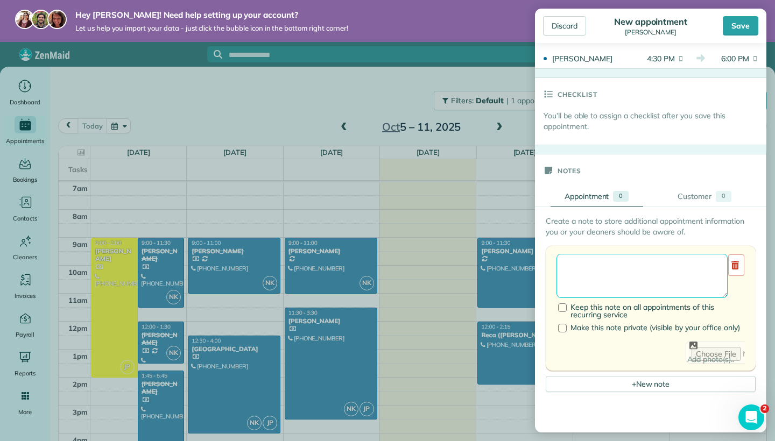
click at [602, 278] on textarea at bounding box center [641, 276] width 171 height 44
type textarea "**********"
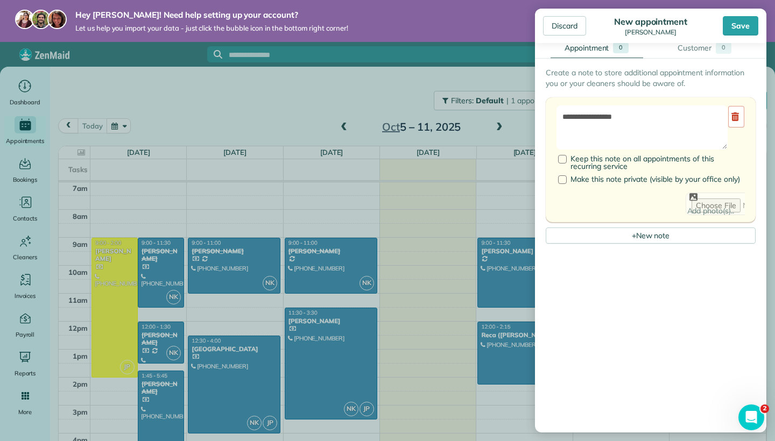
scroll to position [699, 0]
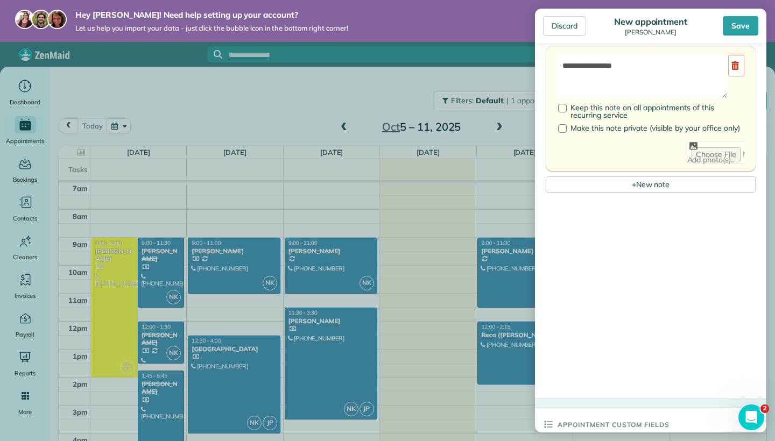
drag, startPoint x: 661, startPoint y: 243, endPoint x: 671, endPoint y: 262, distance: 20.5
click at [671, 262] on div "**********" at bounding box center [651, 193] width 210 height 354
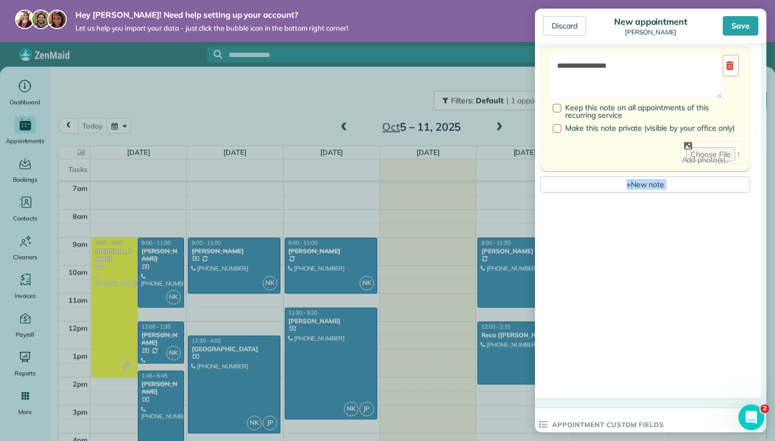
drag, startPoint x: 763, startPoint y: 225, endPoint x: 747, endPoint y: 107, distance: 119.4
click at [748, 135] on form "Status Active Active Estimate Stand-By Cancelled" at bounding box center [645, 54] width 231 height 1395
click at [737, 12] on div "Discard New appointment Cynthia Fronczak Save" at bounding box center [650, 26] width 231 height 34
click at [742, 26] on div "Save" at bounding box center [741, 25] width 36 height 19
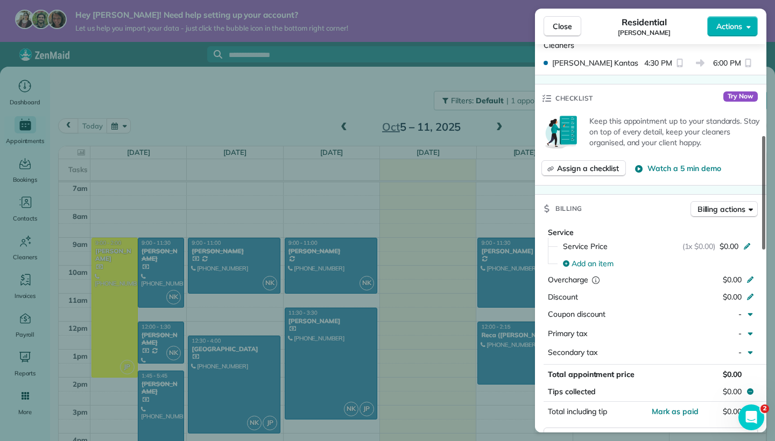
scroll to position [317, 0]
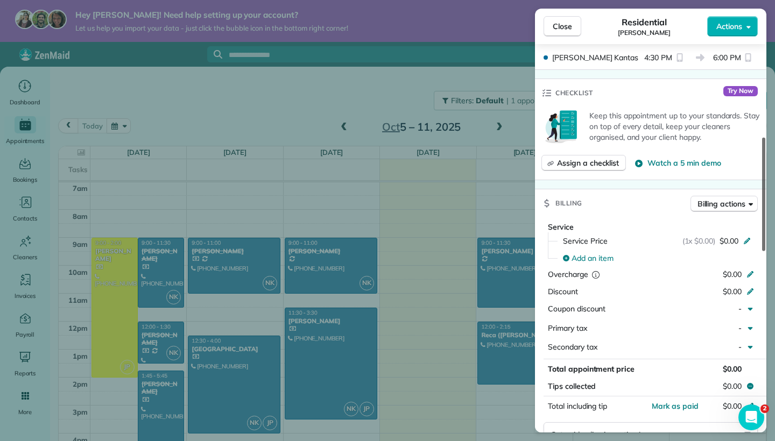
drag, startPoint x: 765, startPoint y: 84, endPoint x: 773, endPoint y: 177, distance: 93.0
click at [773, 177] on div "Close Residential Cynthia Fronczak Actions Status Active Cynthia Fronczak · Ope…" at bounding box center [387, 220] width 775 height 441
click at [752, 236] on div "(1x $0.00) $0.00" at bounding box center [718, 241] width 72 height 11
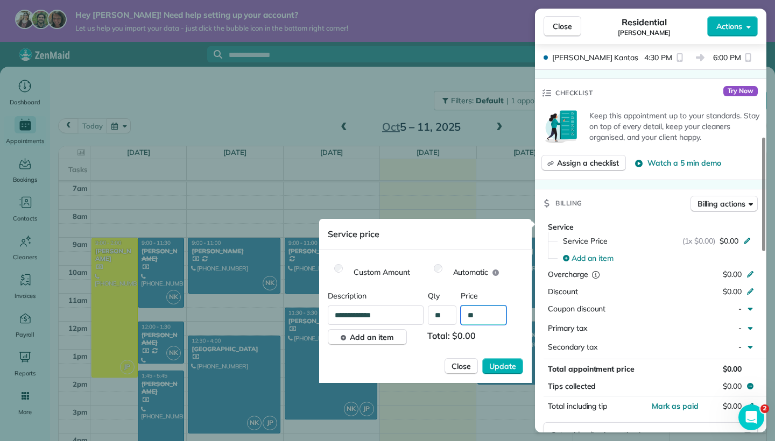
click at [495, 312] on input "**" at bounding box center [484, 315] width 46 height 19
type input "****"
click at [505, 368] on span "Update" at bounding box center [502, 366] width 27 height 11
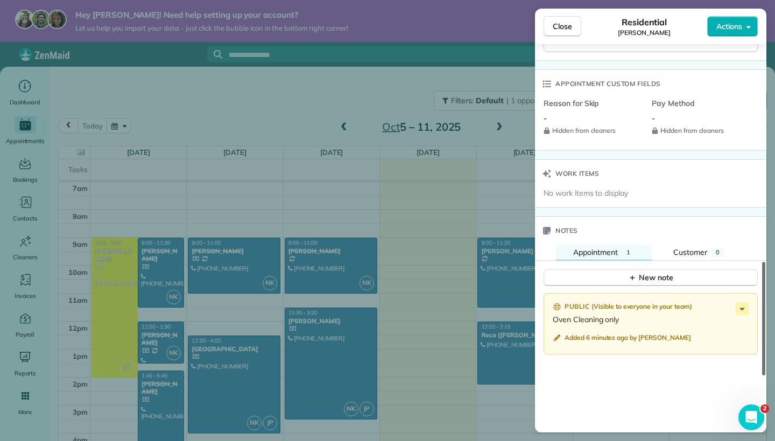
scroll to position [751, 0]
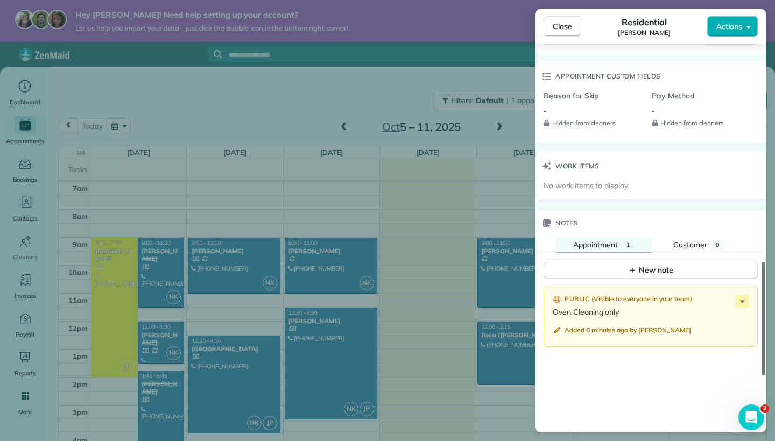
drag, startPoint x: 762, startPoint y: 225, endPoint x: 738, endPoint y: 351, distance: 128.7
click at [738, 351] on div "Status Active Cynthia Fronczak · Open profile MOBILE (815) 514-3290 Copy No ema…" at bounding box center [650, 238] width 231 height 389
click at [639, 265] on div "New note" at bounding box center [650, 270] width 45 height 11
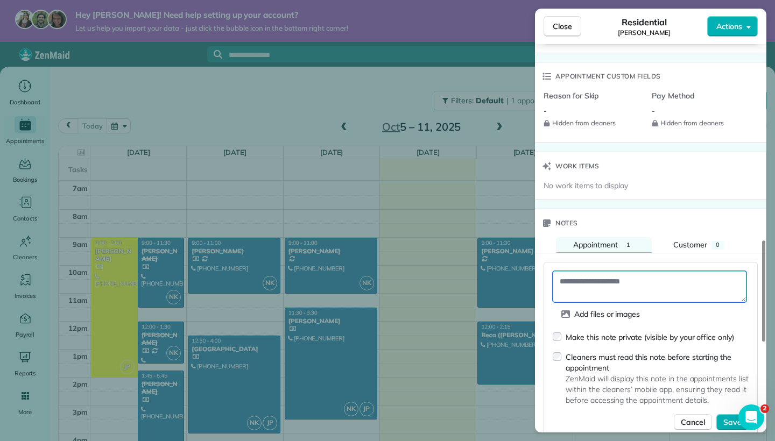
click at [635, 278] on textarea at bounding box center [650, 286] width 194 height 31
type textarea "**********"
click at [723, 417] on button "Save" at bounding box center [732, 422] width 32 height 16
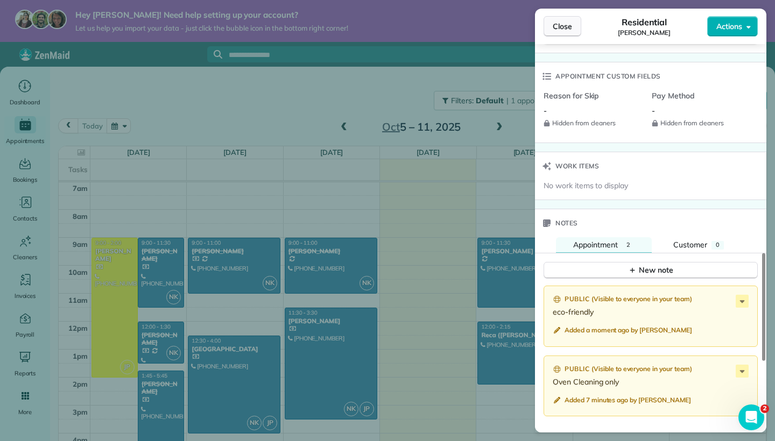
click at [562, 23] on span "Close" at bounding box center [562, 26] width 19 height 11
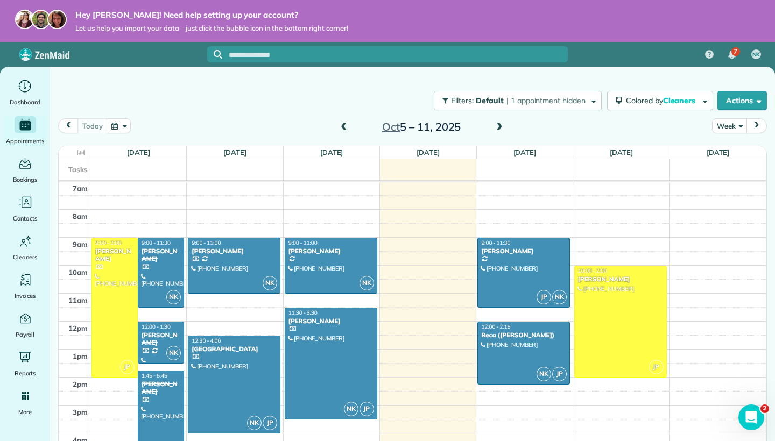
click at [495, 125] on span at bounding box center [499, 128] width 12 height 10
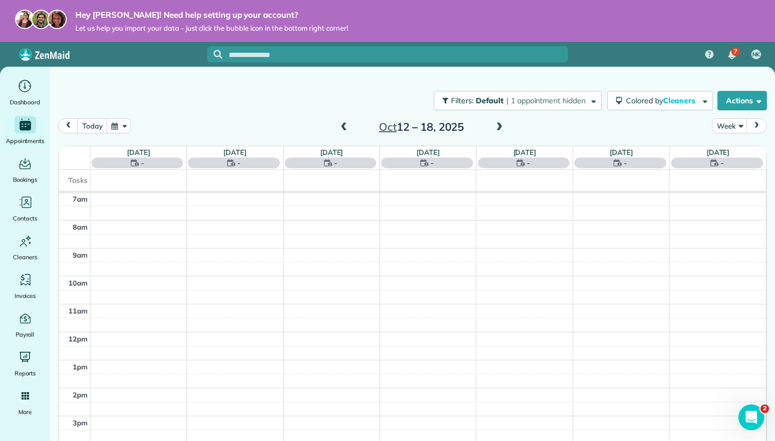
scroll to position [196, 0]
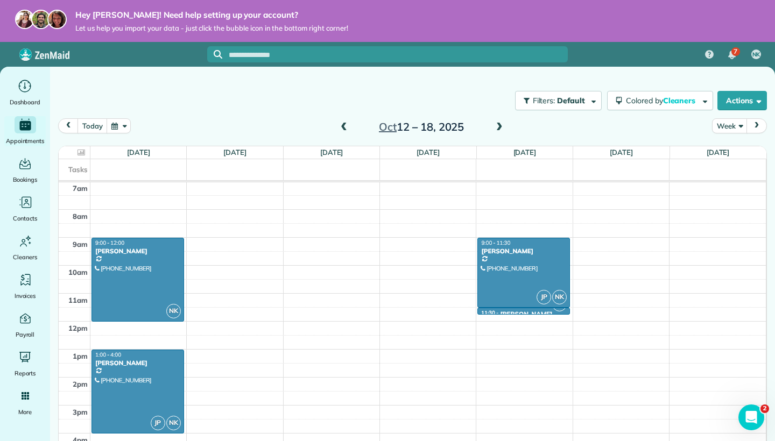
click at [342, 128] on span at bounding box center [344, 128] width 12 height 10
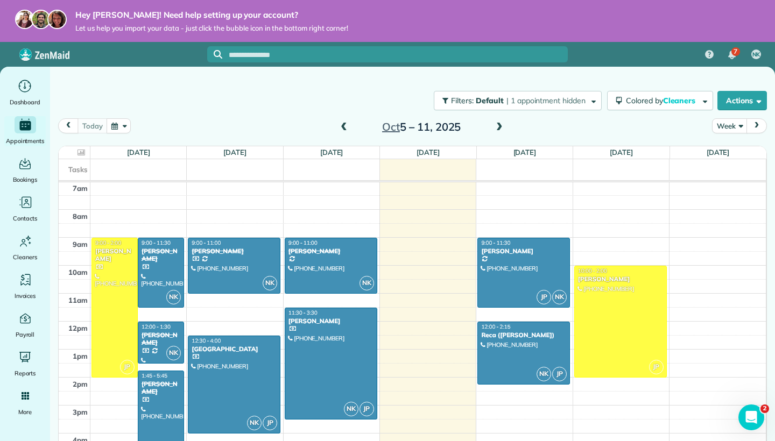
click at [774, 141] on div "Filters: Default | 1 appointment hidden Colored by Cleaners Color by Cleaner Co…" at bounding box center [412, 249] width 725 height 364
drag, startPoint x: 770, startPoint y: 187, endPoint x: 771, endPoint y: 320, distance: 132.4
click at [771, 320] on div "Filters: Default | 1 appointment hidden Colored by Cleaners Color by Cleaner Co…" at bounding box center [412, 249] width 725 height 364
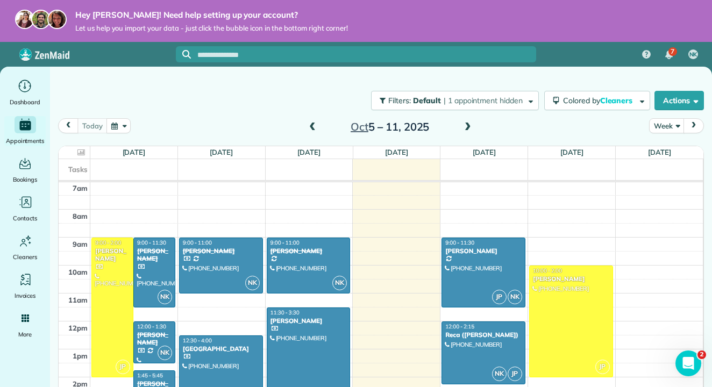
click at [710, 174] on div "Filters: Default | 1 appointment hidden Colored by Cleaners Color by Cleaner Co…" at bounding box center [381, 222] width 662 height 310
drag, startPoint x: 80, startPoint y: 343, endPoint x: 77, endPoint y: 266, distance: 76.5
click at [77, 266] on tbody "12am 1am 2am 3am 4am 5am 6am 7am 8am 9am 10am 11am 12pm 1pm 2pm 3pm 4pm 5pm 6pm…" at bounding box center [381, 321] width 645 height 671
click at [405, 278] on div "12am 1am 2am 3am 4am 5am 6am 7am 8am 9am 10am 11am 12pm 1pm 2pm 3pm 4pm 5pm 6pm…" at bounding box center [381, 321] width 645 height 671
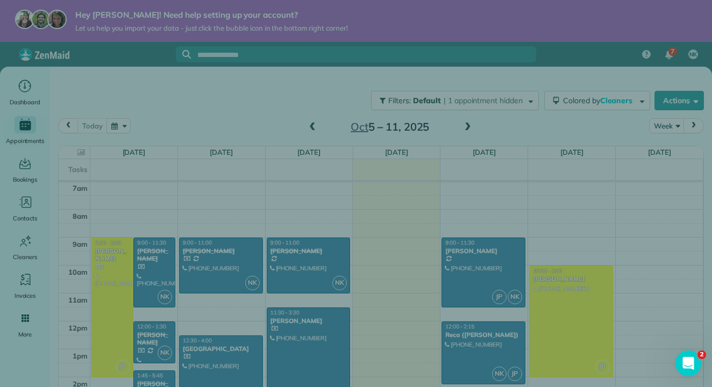
click at [405, 278] on div "Cancel New appointment Select a contact Add new" at bounding box center [356, 193] width 712 height 387
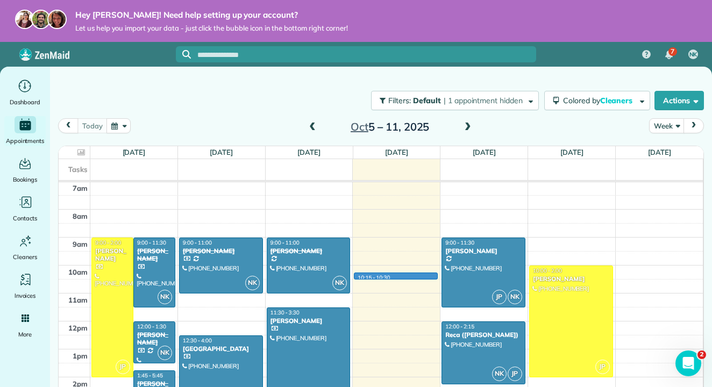
click at [405, 278] on div "12am 1am 2am 3am 4am 5am 6am 7am 8am 9am 10am 11am 12pm 1pm 2pm 3pm 4pm 5pm 6pm…" at bounding box center [381, 321] width 645 height 671
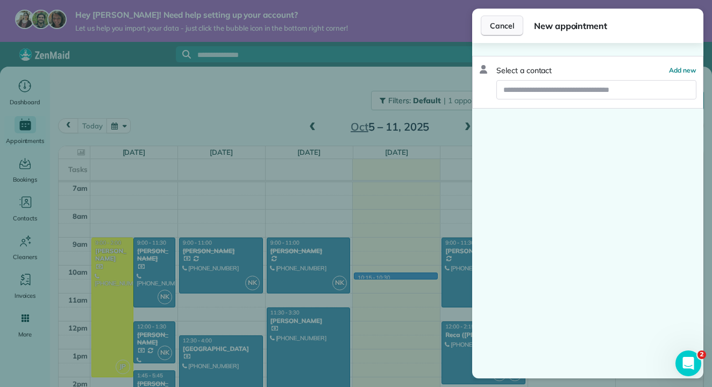
click at [498, 19] on button "Cancel" at bounding box center [502, 26] width 43 height 20
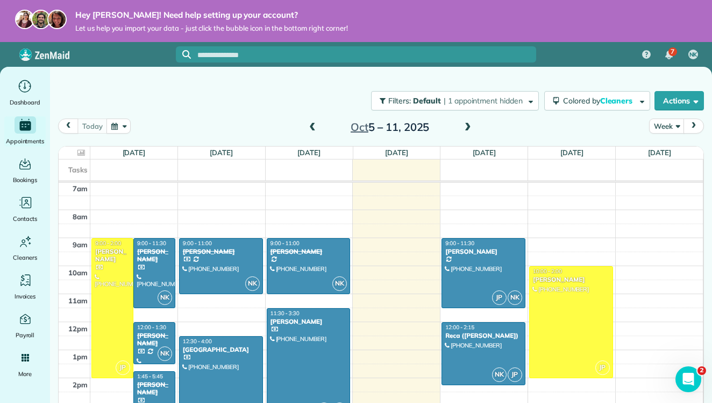
click at [6, 8] on div "Hey Natalie! Need help setting up your account? Let us help you import your dat…" at bounding box center [356, 21] width 712 height 42
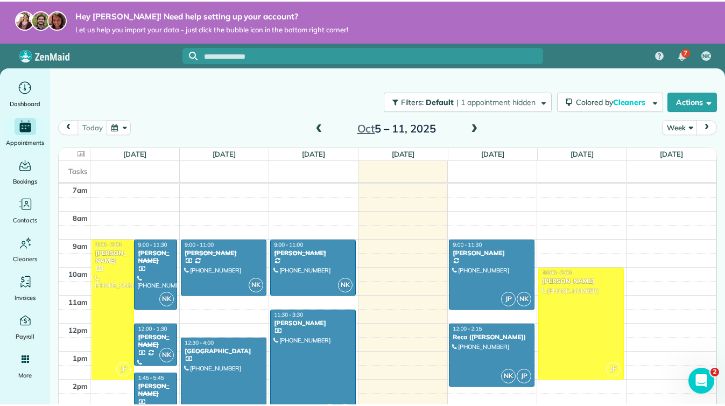
scroll to position [196, 0]
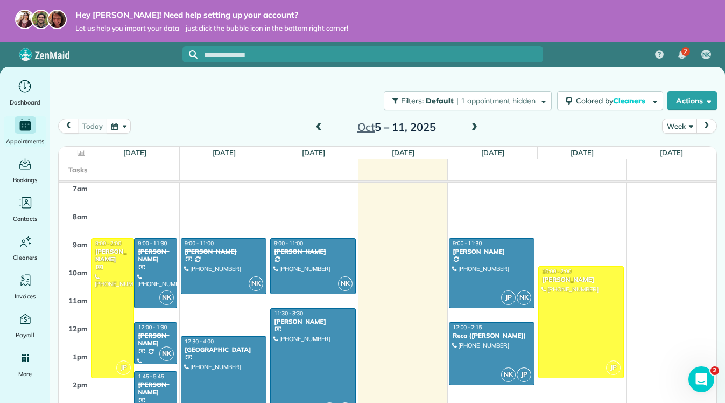
click at [721, 168] on div "Filters: Default | 1 appointment hidden Colored by Cleaners Color by Cleaner Co…" at bounding box center [387, 229] width 675 height 325
click at [718, 118] on div "Filters: Default | 1 appointment hidden Colored by Cleaners Color by Cleaner Co…" at bounding box center [387, 229] width 675 height 325
drag, startPoint x: 711, startPoint y: 175, endPoint x: 718, endPoint y: 174, distance: 7.7
click at [718, 174] on div "Filters: Default | 1 appointment hidden Colored by Cleaners Color by Cleaner Co…" at bounding box center [387, 229] width 675 height 325
click at [720, 155] on div "Filters: Default | 1 appointment hidden Colored by Cleaners Color by Cleaner Co…" at bounding box center [387, 229] width 675 height 325
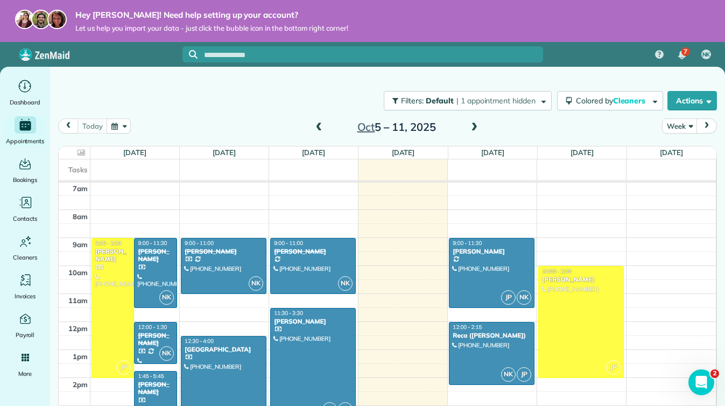
scroll to position [194, 0]
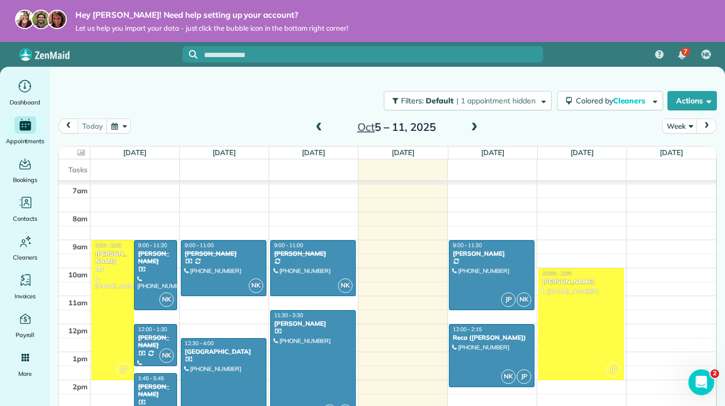
click at [719, 352] on div "Filters: Default | 1 appointment hidden Colored by Cleaners Color by Cleaner Co…" at bounding box center [387, 231] width 675 height 328
click at [674, 304] on div "12am 1am 2am 3am 4am 5am 6am 7am 8am 9am 10am 11am 12pm 1pm 2pm 3pm 4pm 5pm 6pm…" at bounding box center [387, 323] width 657 height 671
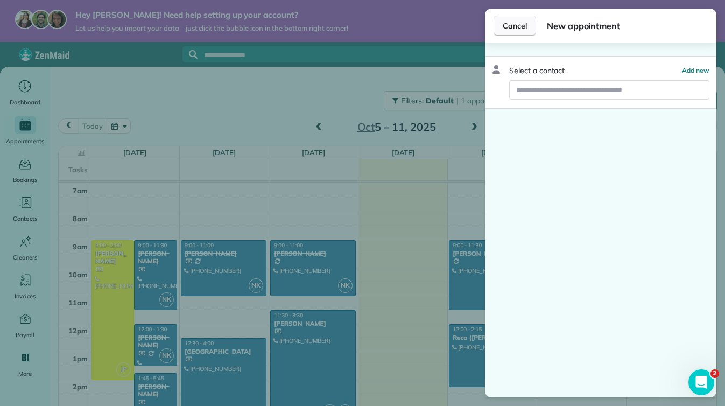
click at [508, 22] on span "Cancel" at bounding box center [515, 25] width 24 height 11
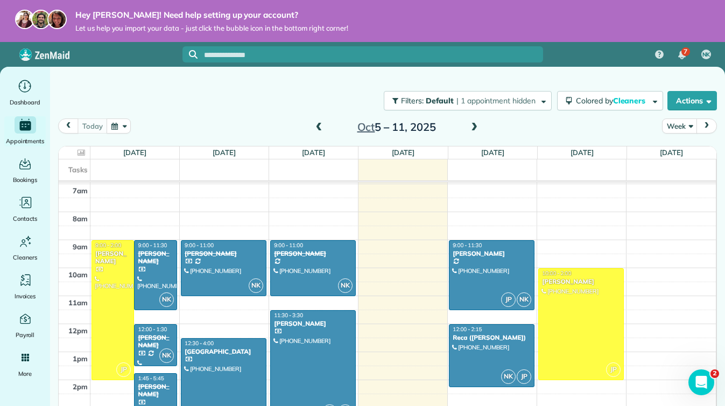
click at [475, 126] on span at bounding box center [474, 128] width 12 height 10
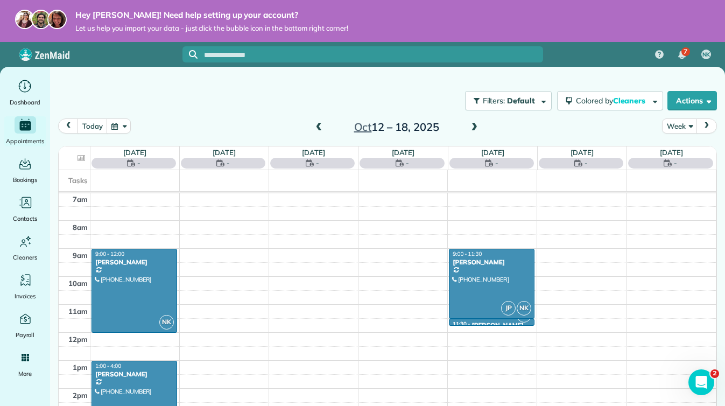
scroll to position [196, 0]
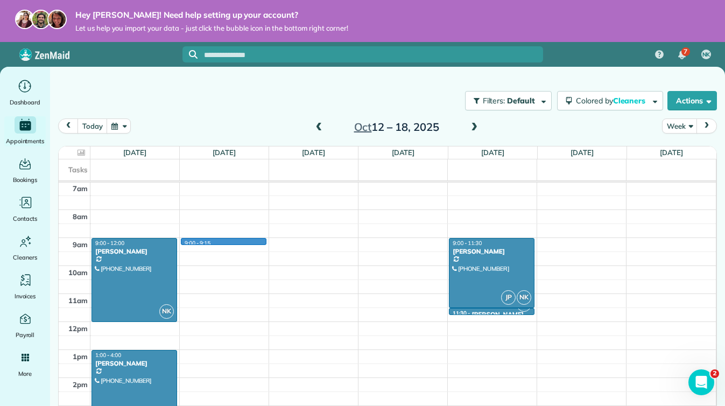
click at [246, 243] on div "12am 1am 2am 3am 4am 5am 6am 7am 8am 9am 10am 11am 12pm 1pm 2pm 3pm 4pm 5pm 6pm…" at bounding box center [387, 321] width 657 height 671
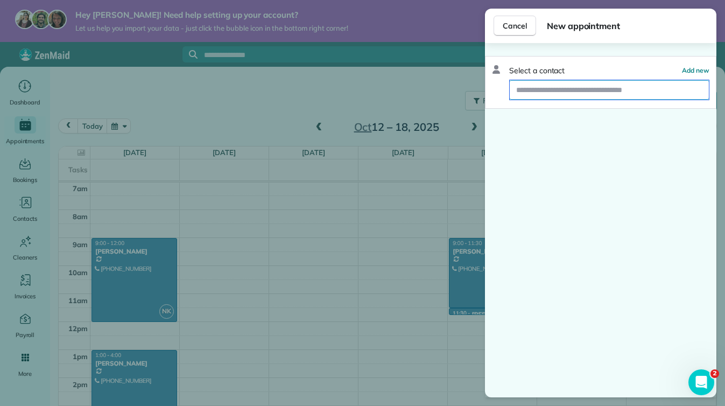
click at [544, 92] on input "text" at bounding box center [609, 89] width 199 height 19
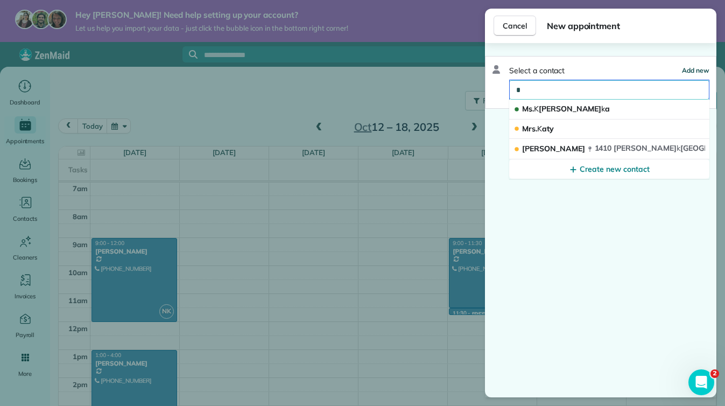
type input "*"
click at [699, 66] on span "Add new" at bounding box center [695, 70] width 27 height 8
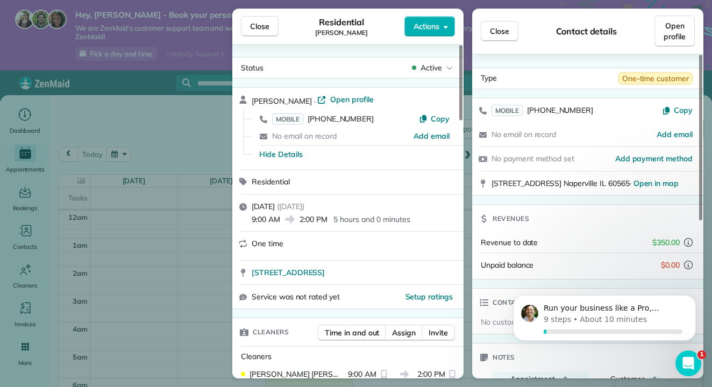
scroll to position [196, 0]
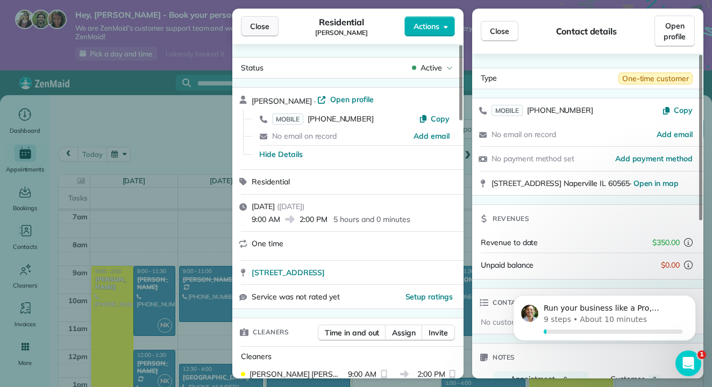
click at [258, 25] on span "Close" at bounding box center [259, 26] width 19 height 11
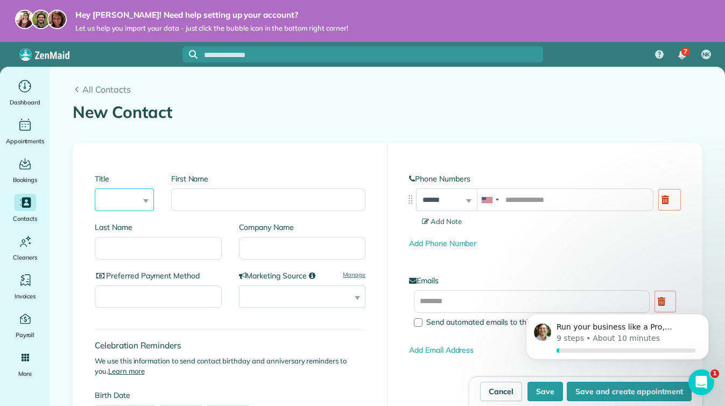
select select "****"
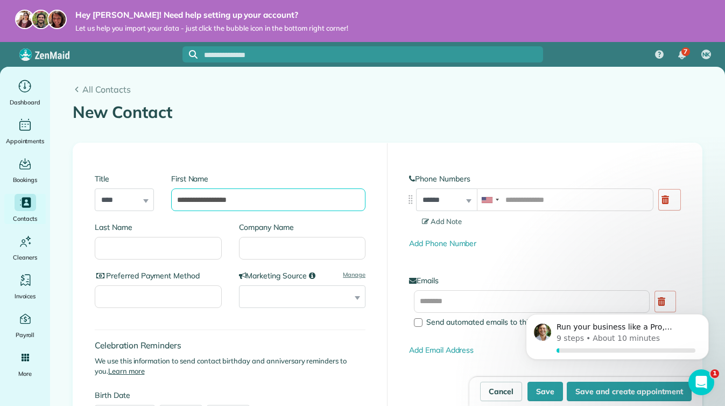
type input "**********"
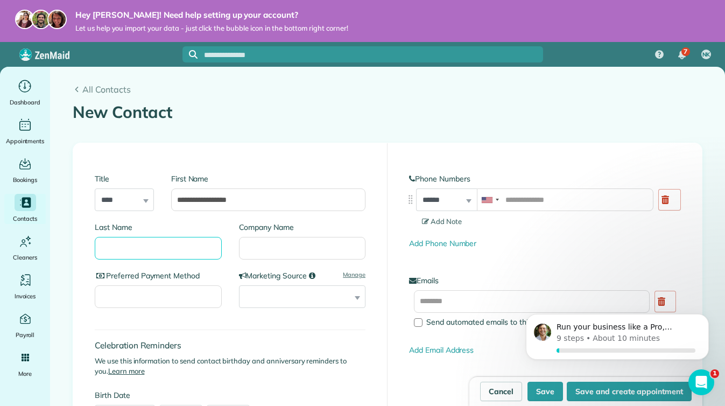
type input "*"
type input "**********"
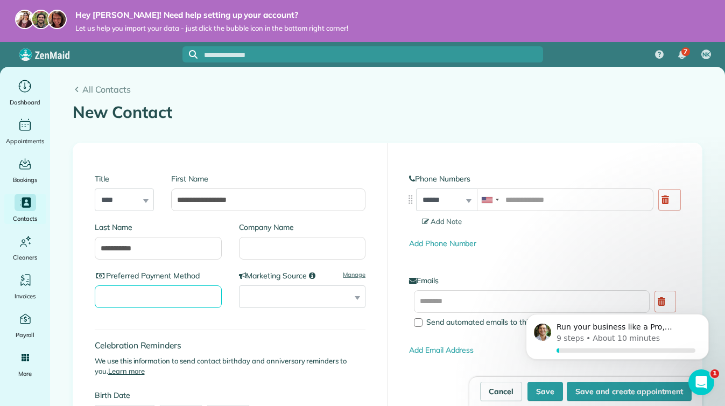
click at [137, 294] on input "Preferred Payment Method" at bounding box center [158, 296] width 127 height 23
type input "*****"
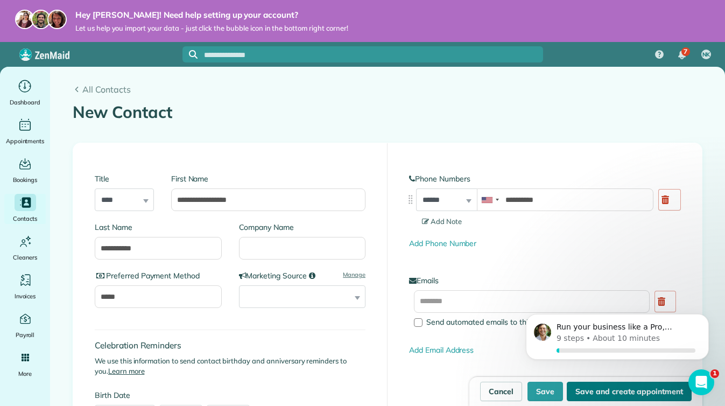
click at [636, 392] on button "Save and create appointment" at bounding box center [629, 391] width 125 height 19
type input "**********"
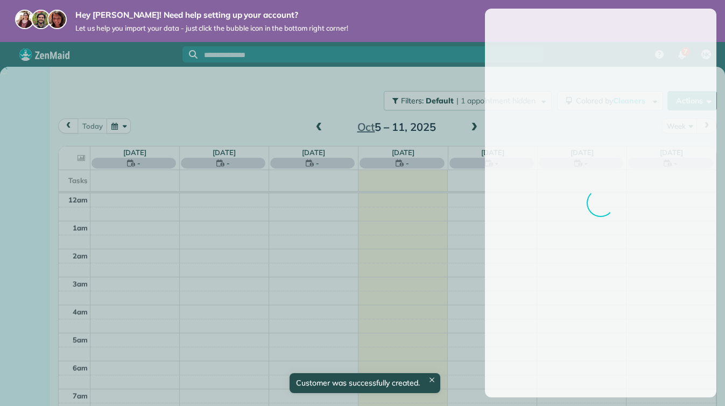
scroll to position [196, 0]
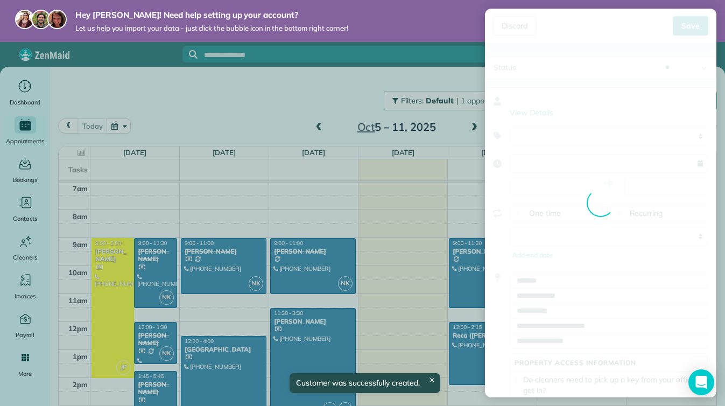
type input "**********"
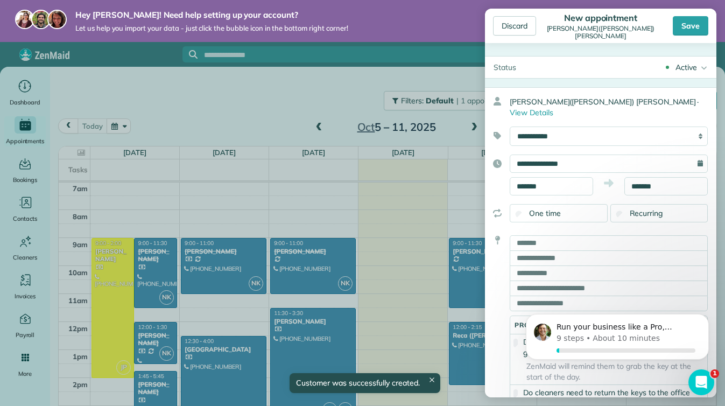
scroll to position [0, 0]
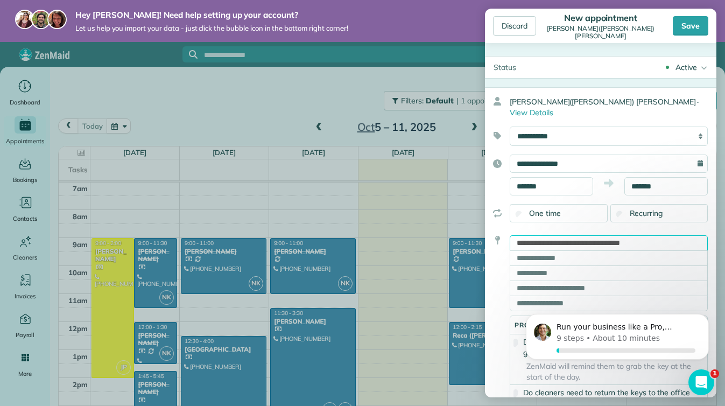
type input "**********"
type input "********"
type input "**"
type input "*****"
drag, startPoint x: 578, startPoint y: 304, endPoint x: 568, endPoint y: 384, distance: 80.8
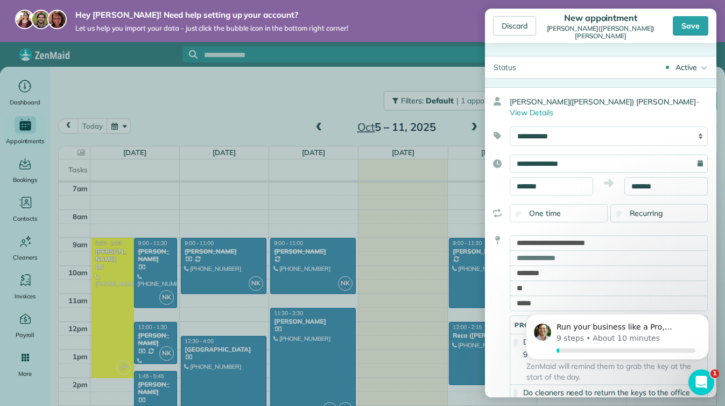
click at [568, 377] on html "Run your business like a Pro, [PERSON_NAME] 9 steps • About 10 minutes" at bounding box center [617, 338] width 215 height 75
click at [704, 315] on icon "Dismiss notification" at bounding box center [706, 317] width 6 height 6
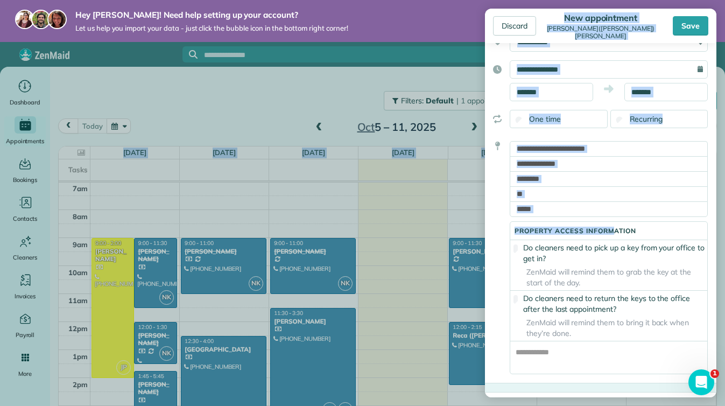
drag, startPoint x: 617, startPoint y: 324, endPoint x: 616, endPoint y: 412, distance: 87.7
click at [616, 405] on html "Hey [PERSON_NAME]! Need help setting up your account? Let us help you import yo…" at bounding box center [362, 203] width 725 height 406
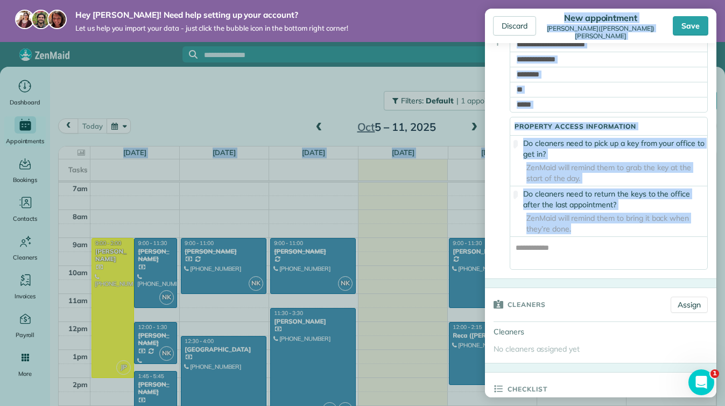
drag, startPoint x: 588, startPoint y: 311, endPoint x: 579, endPoint y: 410, distance: 100.0
click at [579, 405] on html "Hey [PERSON_NAME]! Need help setting up your account? Let us help you import yo…" at bounding box center [362, 203] width 725 height 406
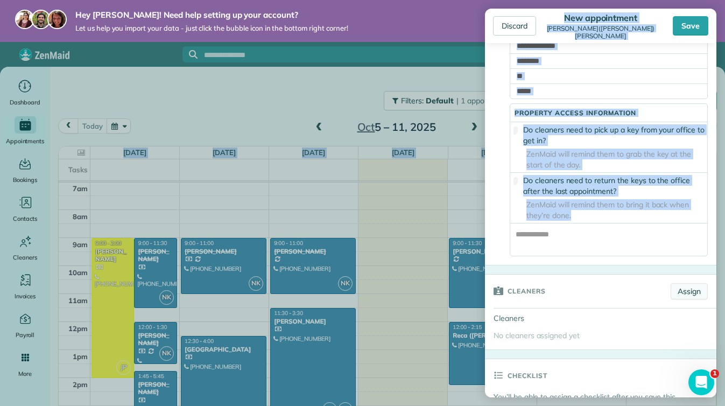
click at [680, 288] on link "Assign" at bounding box center [689, 291] width 37 height 16
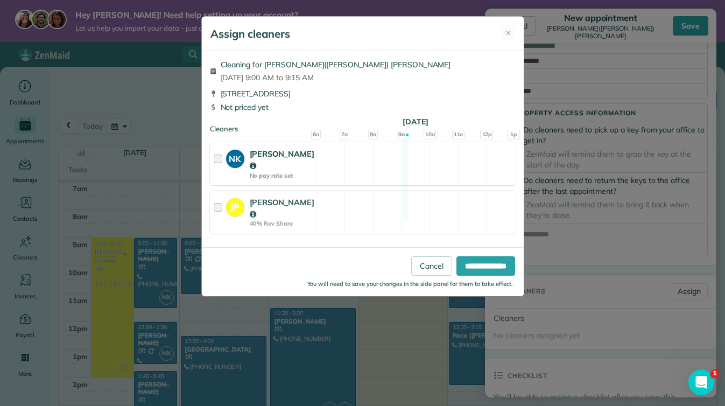
click at [218, 157] on div at bounding box center [220, 163] width 12 height 31
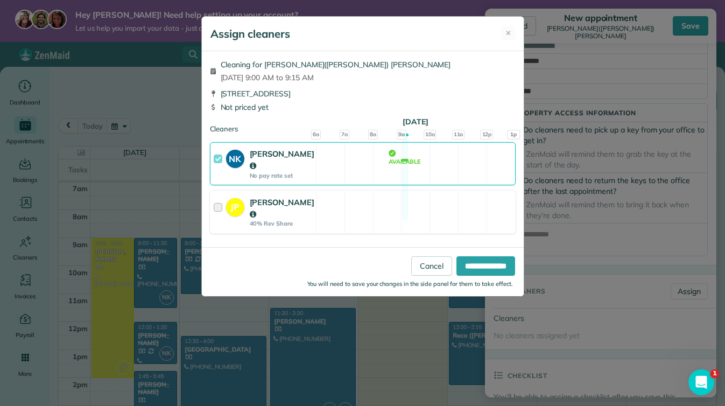
click at [216, 207] on div at bounding box center [220, 211] width 12 height 31
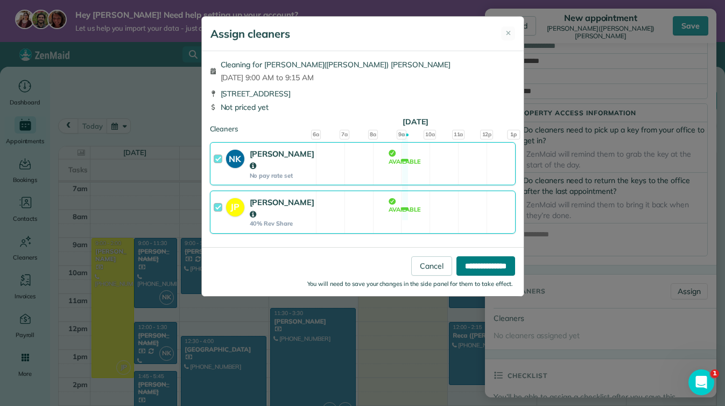
click at [460, 256] on input "**********" at bounding box center [485, 265] width 59 height 19
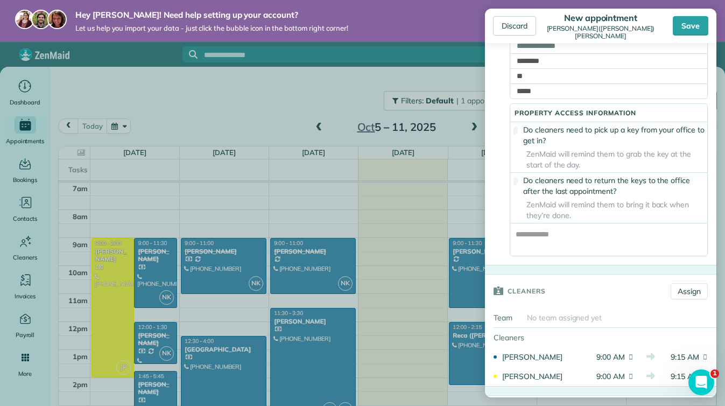
click at [689, 355] on span "9:15 AM" at bounding box center [680, 356] width 37 height 11
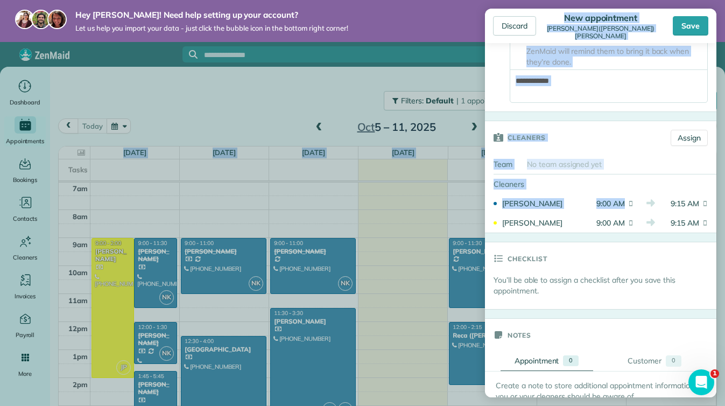
scroll to position [451, 0]
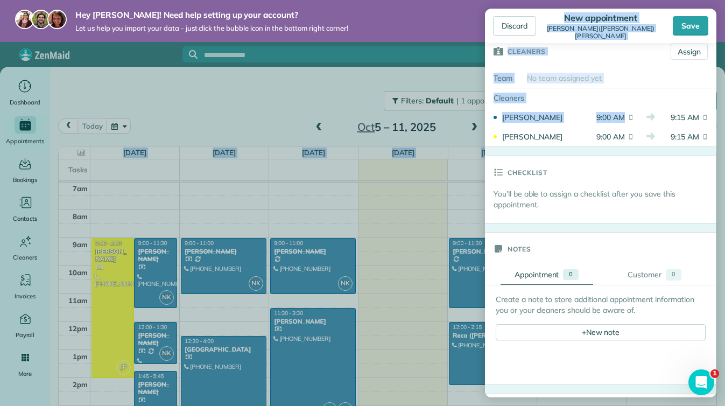
drag, startPoint x: 639, startPoint y: 354, endPoint x: 633, endPoint y: 418, distance: 64.3
click at [633, 405] on html "Hey [PERSON_NAME]! Need help setting up your account? Let us help you import yo…" at bounding box center [362, 203] width 725 height 406
click at [553, 328] on div "+ New note" at bounding box center [601, 332] width 210 height 16
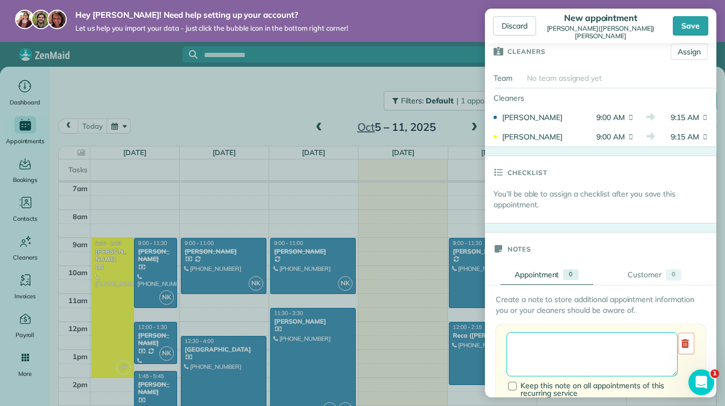
click at [555, 344] on textarea at bounding box center [591, 354] width 171 height 44
type textarea "**********"
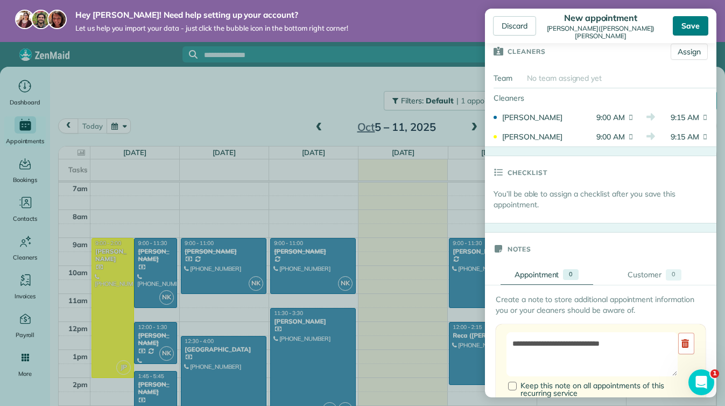
click at [685, 24] on div "Save" at bounding box center [691, 25] width 36 height 19
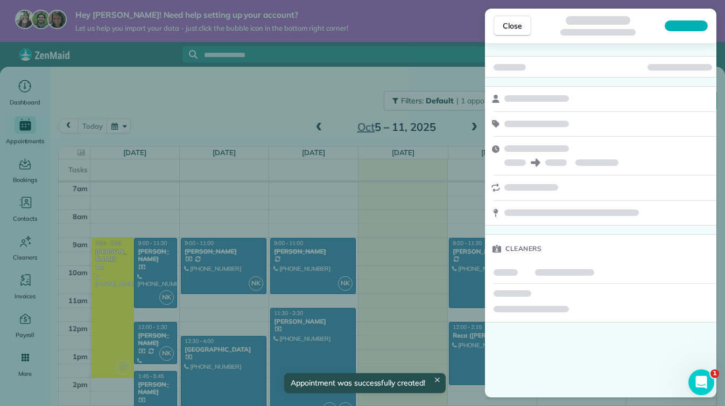
scroll to position [196, 0]
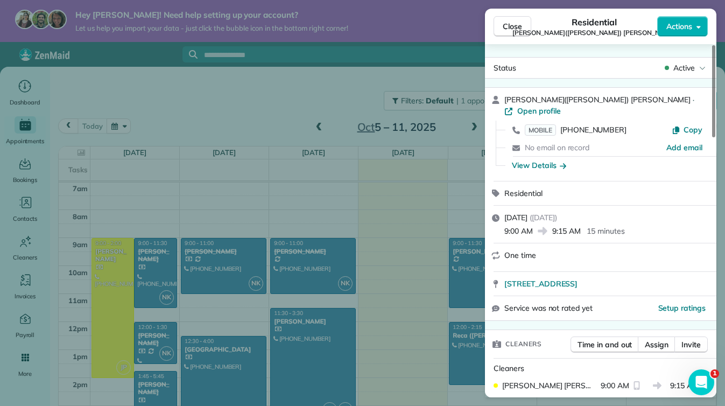
click at [568, 225] on span "9:15 AM" at bounding box center [566, 230] width 29 height 11
click at [498, 214] on icon at bounding box center [496, 218] width 8 height 8
click at [556, 225] on span "9:15 AM" at bounding box center [566, 230] width 29 height 11
click at [496, 251] on icon at bounding box center [495, 255] width 9 height 9
click at [494, 214] on icon at bounding box center [496, 218] width 8 height 8
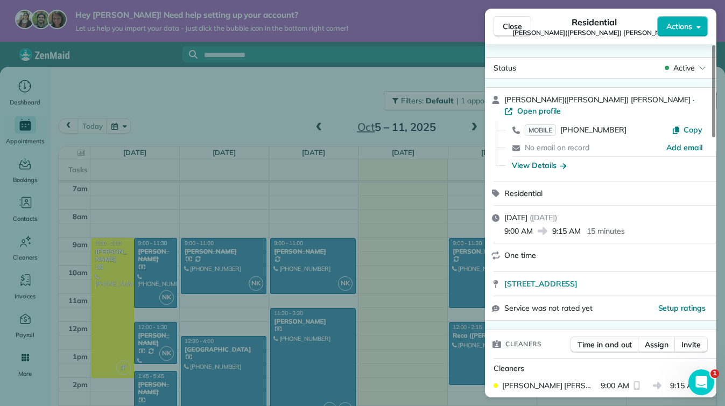
click at [524, 213] on span "Monday, October 13, 2025" at bounding box center [515, 218] width 23 height 10
click at [511, 21] on span "Close" at bounding box center [512, 26] width 19 height 11
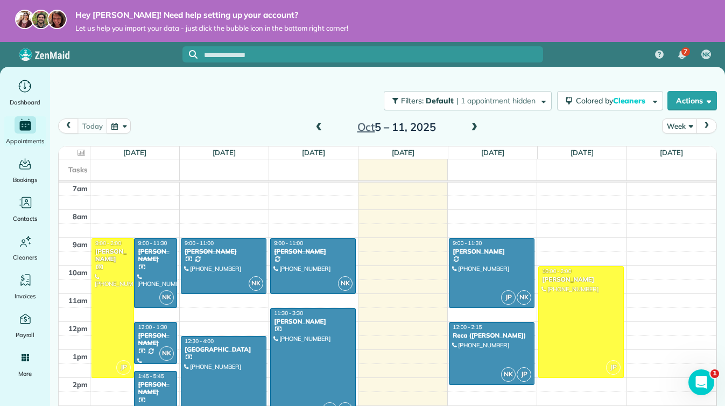
click at [474, 126] on span at bounding box center [474, 128] width 12 height 10
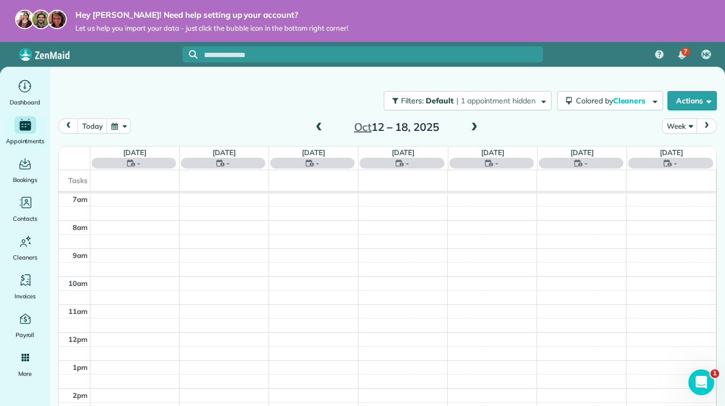
scroll to position [196, 0]
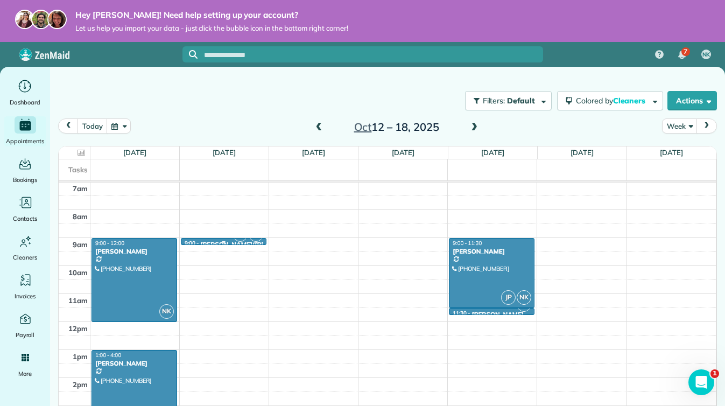
click at [211, 240] on div at bounding box center [223, 242] width 84 height 4
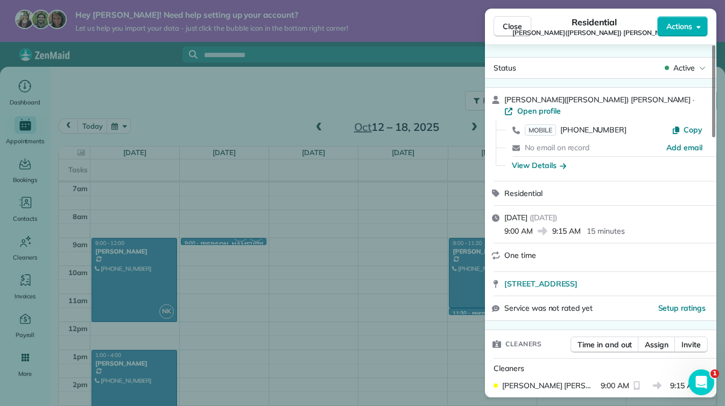
click at [527, 213] on span "Monday, October 13, 2025" at bounding box center [515, 218] width 23 height 10
click at [563, 225] on span "9:15 AM" at bounding box center [566, 230] width 29 height 11
click at [607, 225] on p "15 minutes" at bounding box center [606, 230] width 38 height 11
click at [527, 213] on span "[DATE]" at bounding box center [515, 218] width 23 height 10
click at [497, 214] on icon at bounding box center [496, 218] width 8 height 8
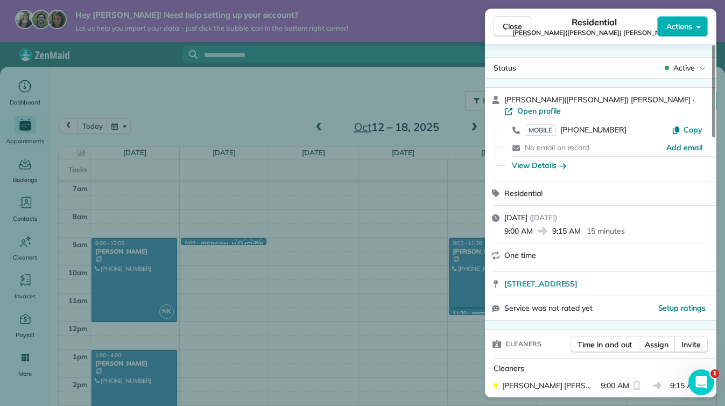
click at [670, 380] on span "9:15 AM" at bounding box center [684, 385] width 29 height 11
click at [522, 225] on span "9:00 AM" at bounding box center [518, 230] width 29 height 11
click at [547, 227] on icon at bounding box center [542, 231] width 9 height 8
click at [590, 225] on p "15 minutes" at bounding box center [606, 230] width 38 height 11
click at [527, 213] on span "[DATE]" at bounding box center [515, 218] width 23 height 10
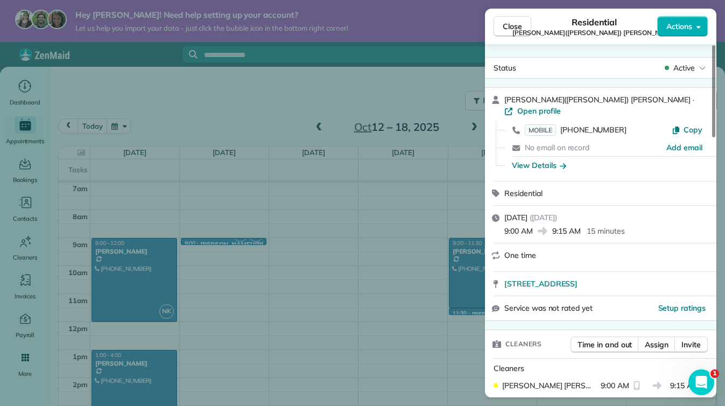
click at [497, 214] on icon at bounding box center [496, 218] width 8 height 8
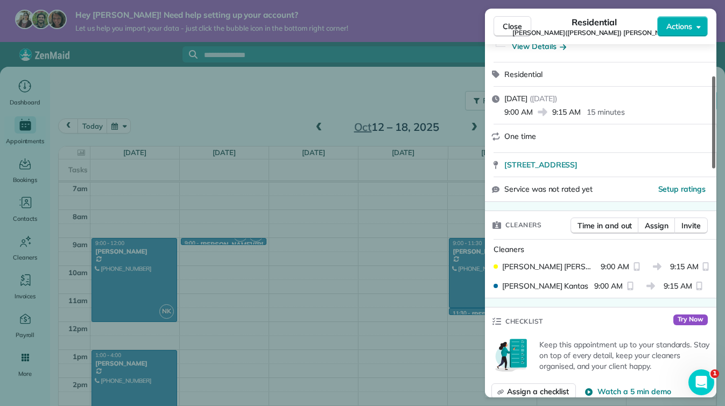
scroll to position [131, 0]
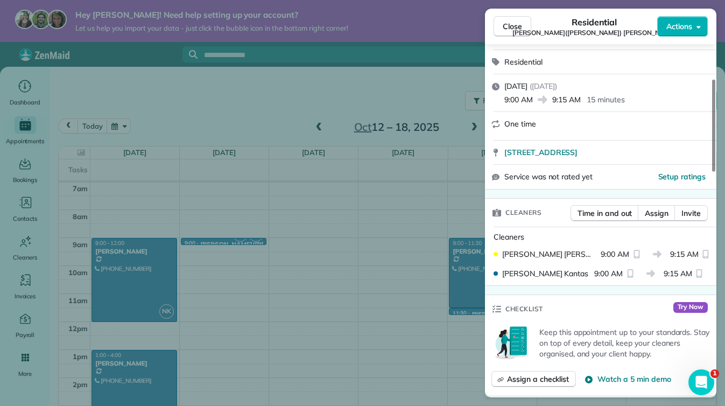
drag, startPoint x: 713, startPoint y: 96, endPoint x: 719, endPoint y: 131, distance: 35.0
click at [719, 131] on div "Close Residential Kimbery(Stephanie) Cohen-Darin Actions Status Active Kimbery(…" at bounding box center [362, 203] width 725 height 406
click at [618, 249] on span "9:00 AM" at bounding box center [615, 254] width 29 height 11
click at [513, 94] on span "9:00 AM" at bounding box center [518, 99] width 29 height 11
click at [499, 83] on icon at bounding box center [496, 87] width 8 height 8
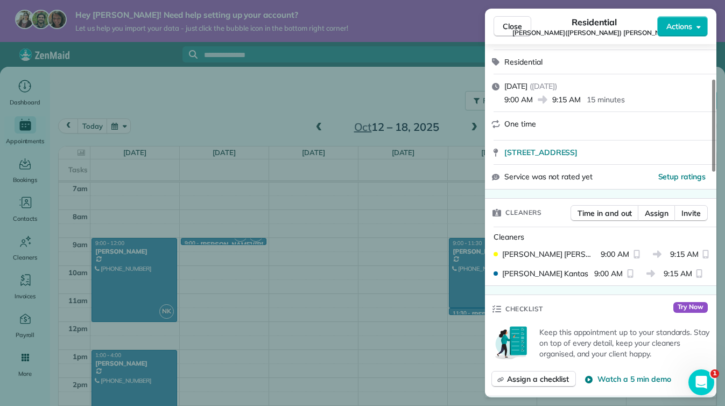
click at [499, 83] on icon at bounding box center [496, 87] width 8 height 8
click at [527, 81] on span "[DATE]" at bounding box center [515, 86] width 23 height 10
click at [523, 94] on span "9:00 AM" at bounding box center [518, 99] width 29 height 11
click at [499, 83] on icon at bounding box center [496, 87] width 8 height 8
click at [527, 81] on span "[DATE]" at bounding box center [515, 86] width 23 height 10
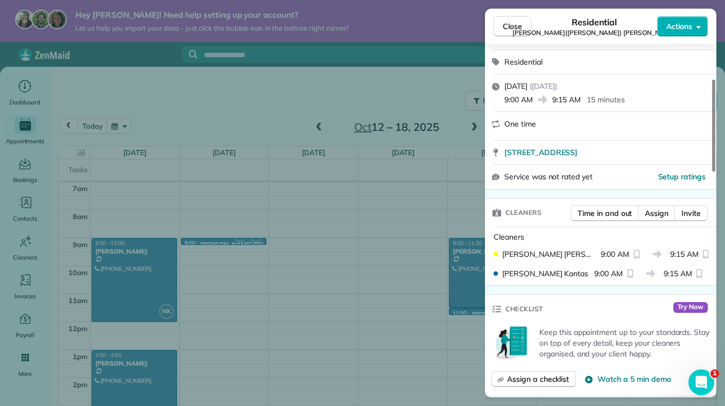
click at [560, 94] on span "9:15 AM" at bounding box center [566, 99] width 29 height 11
click at [593, 94] on p "15 minutes" at bounding box center [606, 99] width 38 height 11
click at [497, 82] on icon at bounding box center [495, 86] width 9 height 9
click at [527, 81] on span "[DATE]" at bounding box center [515, 86] width 23 height 10
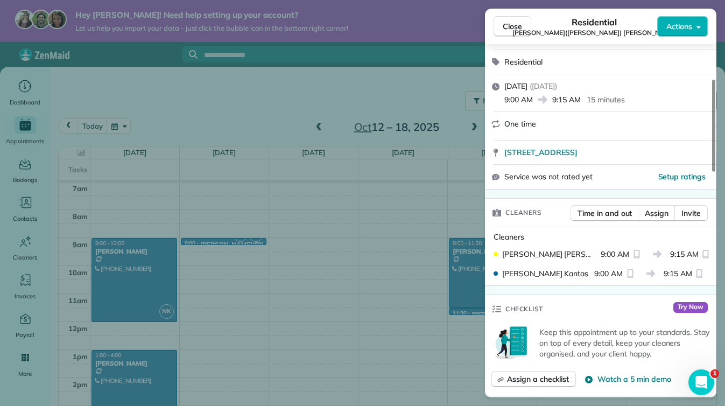
click at [591, 94] on p "15 minutes" at bounding box center [606, 99] width 38 height 11
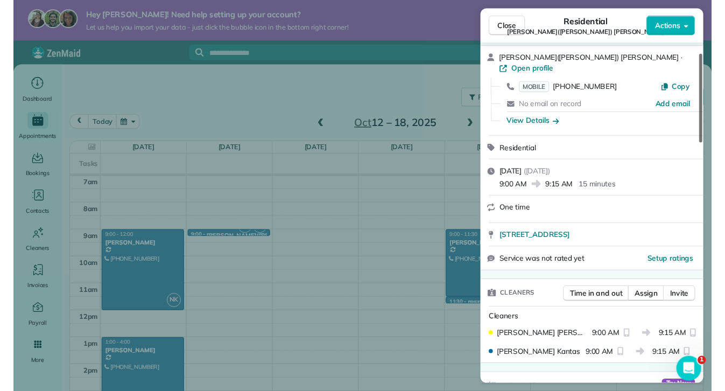
scroll to position [32, 0]
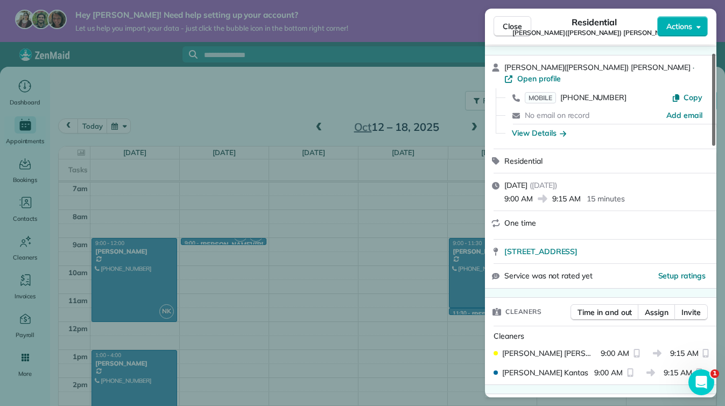
drag, startPoint x: 712, startPoint y: 114, endPoint x: 711, endPoint y: 88, distance: 25.9
click at [712, 88] on div at bounding box center [713, 100] width 3 height 92
click at [550, 128] on div "View Details" at bounding box center [539, 133] width 54 height 11
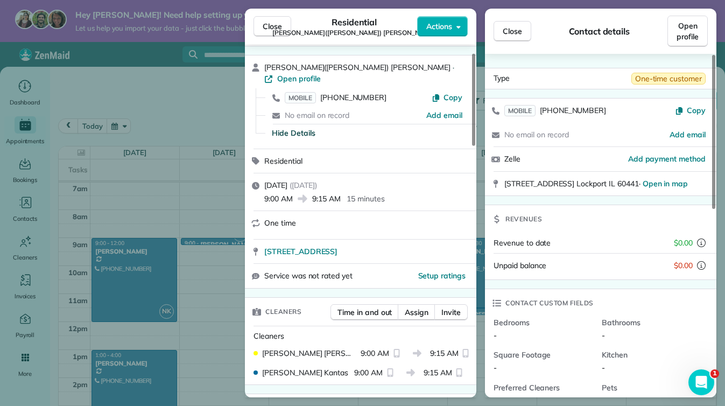
click at [256, 218] on icon at bounding box center [255, 222] width 9 height 9
click at [257, 219] on icon at bounding box center [256, 223] width 8 height 8
click at [277, 218] on span "One time" at bounding box center [280, 223] width 32 height 10
click at [644, 80] on span "One-time customer" at bounding box center [668, 79] width 74 height 12
click at [696, 34] on span "Open profile" at bounding box center [687, 31] width 22 height 22
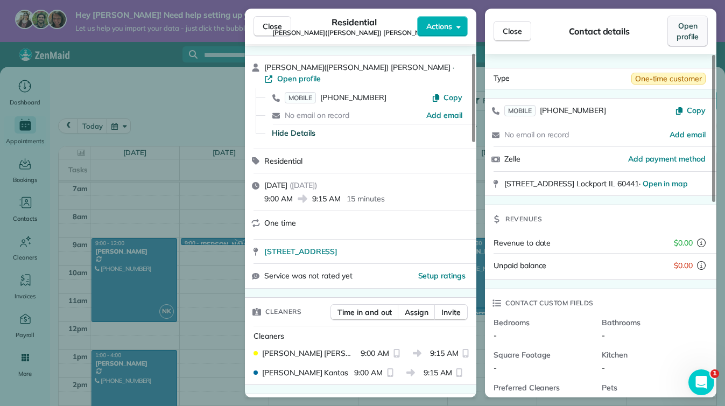
scroll to position [196, 0]
click at [257, 219] on icon at bounding box center [256, 223] width 8 height 8
click at [274, 218] on span "One time" at bounding box center [280, 223] width 32 height 10
click at [304, 194] on icon at bounding box center [302, 198] width 9 height 8
click at [316, 193] on span "9:15 AM" at bounding box center [326, 198] width 29 height 11
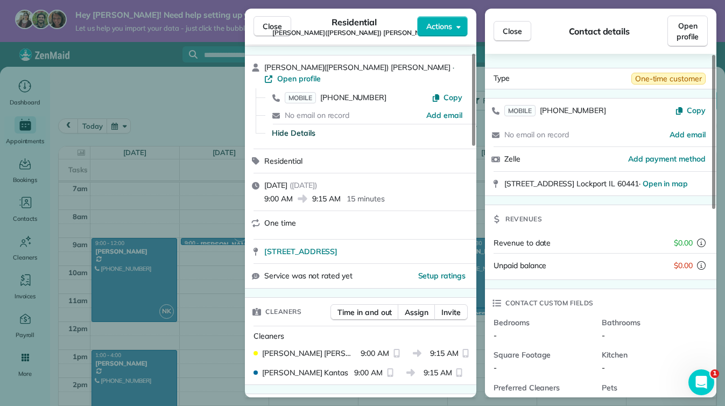
click at [323, 193] on span "9:15 AM" at bounding box center [326, 198] width 29 height 11
click at [343, 191] on div "9:00 AM 9:15 AM 15 minutes" at bounding box center [367, 197] width 206 height 13
click at [287, 180] on span "[DATE]" at bounding box center [275, 185] width 23 height 10
click at [284, 180] on span "[DATE]" at bounding box center [275, 185] width 23 height 10
click at [255, 182] on icon at bounding box center [256, 186] width 8 height 8
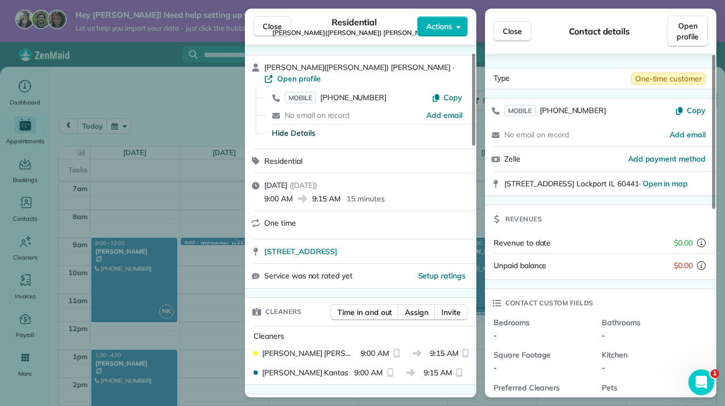
click at [272, 193] on span "9:00 AM" at bounding box center [278, 198] width 29 height 11
click at [286, 193] on span "9:00 AM" at bounding box center [278, 198] width 29 height 11
click at [281, 191] on div "Monday, October 13, 2025 ( in 5 days ) 9:00 AM 9:15 AM 15 minutes" at bounding box center [360, 191] width 231 height 37
click at [260, 173] on div "Monday, October 13, 2025 ( in 5 days ) 9:00 AM 9:15 AM 15 minutes" at bounding box center [360, 191] width 231 height 37
click at [258, 173] on div "Monday, October 13, 2025 ( in 5 days ) 9:00 AM 9:15 AM 15 minutes" at bounding box center [360, 191] width 231 height 37
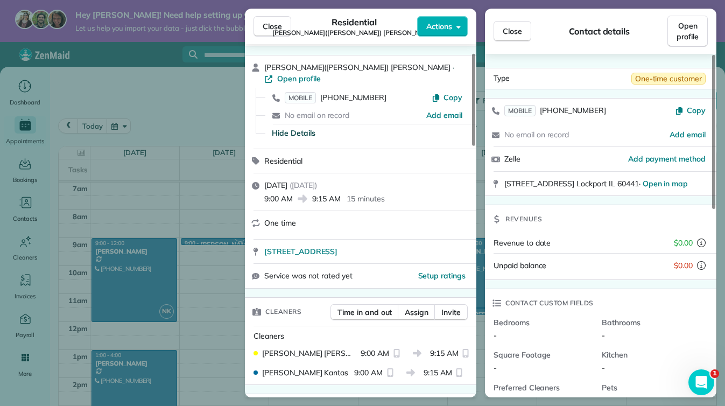
click at [278, 191] on div "Monday, October 13, 2025 ( in 5 days ) 9:00 AM 9:15 AM 15 minutes" at bounding box center [360, 191] width 231 height 37
click at [277, 193] on span "9:00 AM" at bounding box center [278, 198] width 29 height 11
click at [350, 193] on p "15 minutes" at bounding box center [366, 198] width 38 height 11
click at [328, 193] on span "9:15 AM" at bounding box center [326, 198] width 29 height 11
click at [273, 218] on span "One time" at bounding box center [280, 223] width 32 height 10
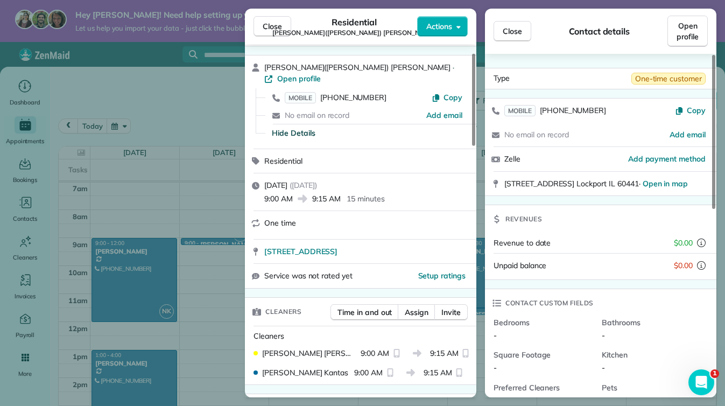
click at [259, 218] on icon at bounding box center [255, 222] width 9 height 9
click at [256, 182] on icon at bounding box center [256, 186] width 8 height 8
click at [424, 26] on button "Actions" at bounding box center [442, 26] width 51 height 20
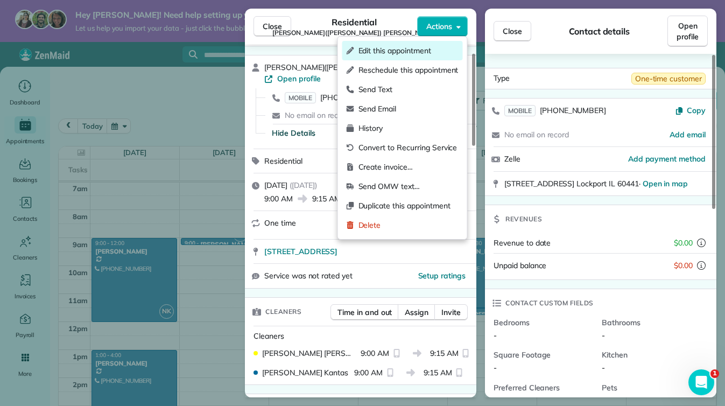
click at [421, 46] on span "Edit this appointment" at bounding box center [408, 50] width 100 height 11
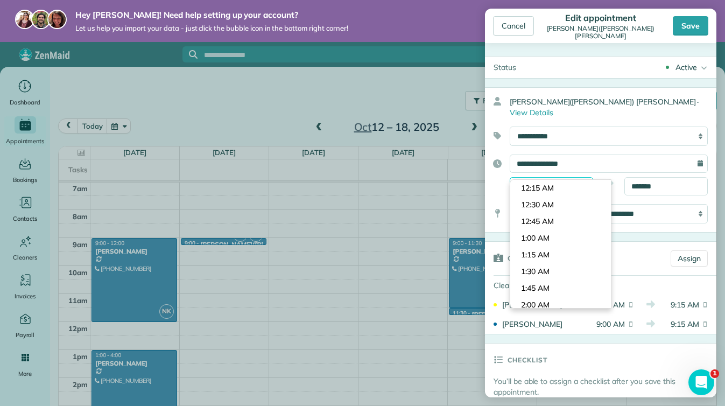
scroll to position [567, 0]
click at [565, 177] on input "*******" at bounding box center [551, 186] width 83 height 18
click at [643, 177] on input "*******" at bounding box center [665, 186] width 83 height 18
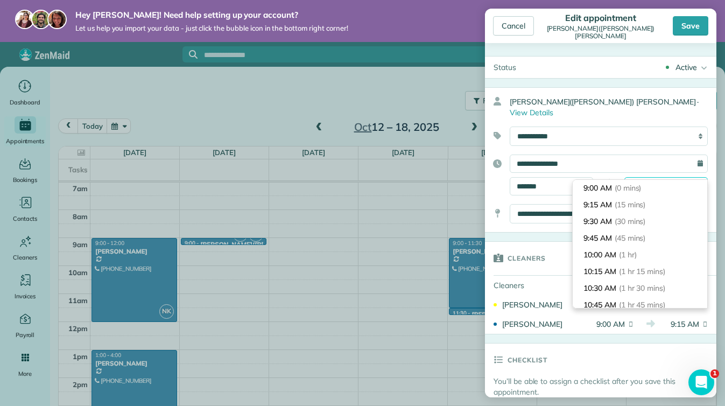
click at [659, 177] on input "*******" at bounding box center [665, 186] width 83 height 18
click at [636, 177] on input "*******" at bounding box center [665, 186] width 83 height 18
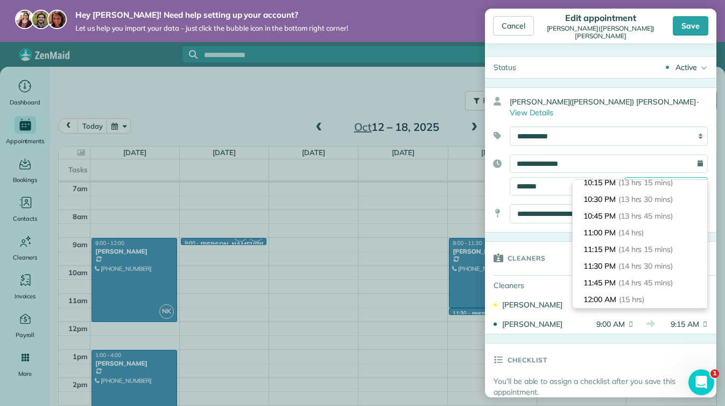
scroll to position [184, 0]
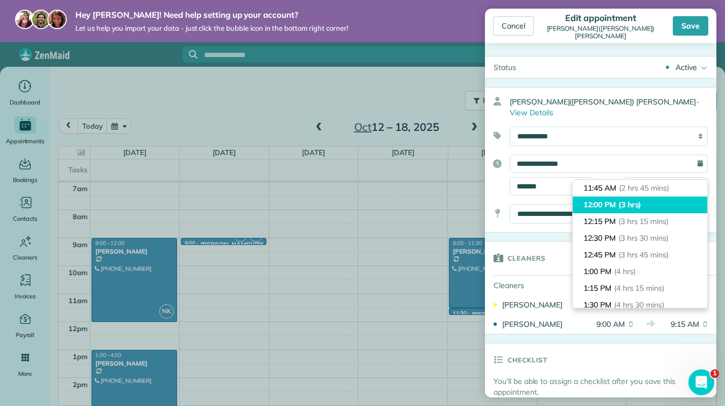
type input "********"
click at [672, 198] on li "12:00 PM (3 hrs)" at bounding box center [640, 204] width 135 height 17
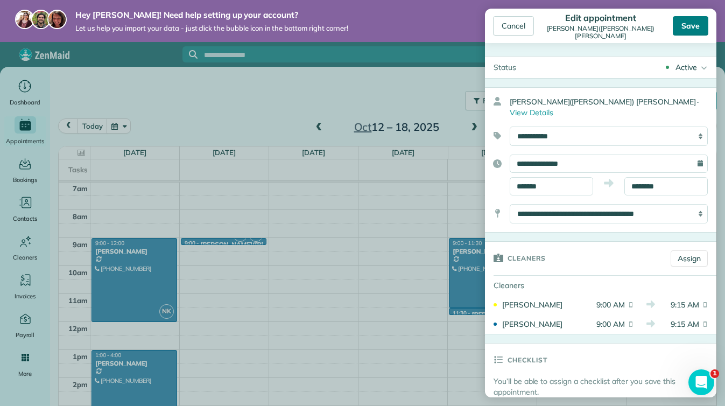
click at [688, 27] on div "Save" at bounding box center [691, 25] width 36 height 19
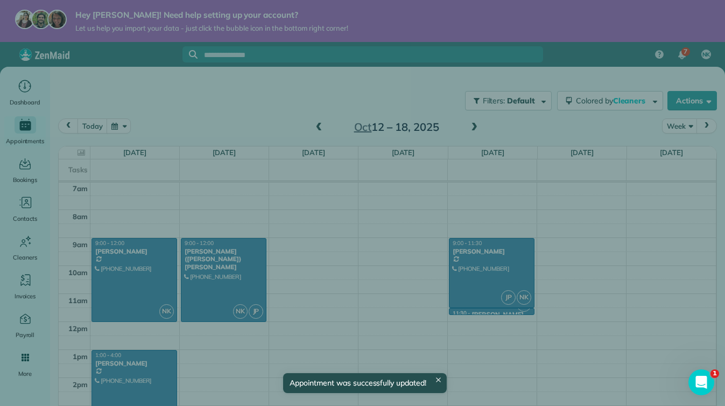
scroll to position [196, 0]
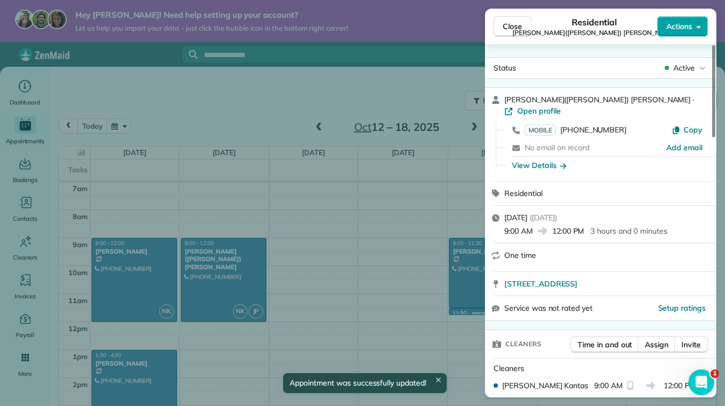
click at [687, 23] on span "Actions" at bounding box center [679, 26] width 26 height 11
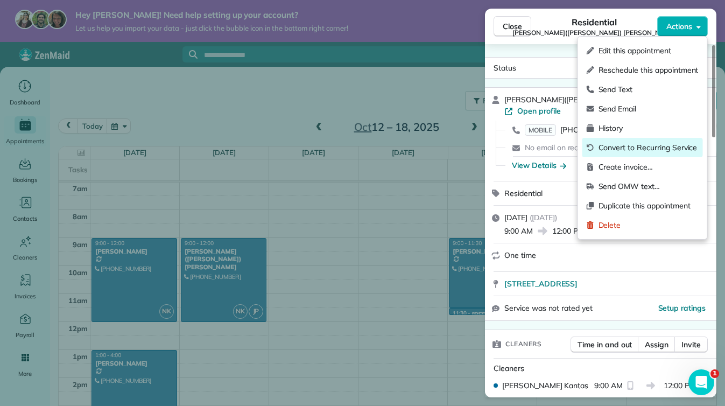
click at [670, 147] on span "Convert to Recurring Service" at bounding box center [648, 147] width 100 height 11
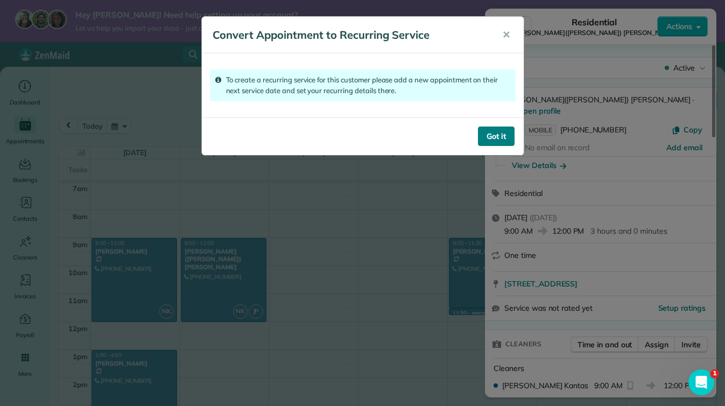
click at [500, 136] on button "Got it" at bounding box center [496, 135] width 37 height 19
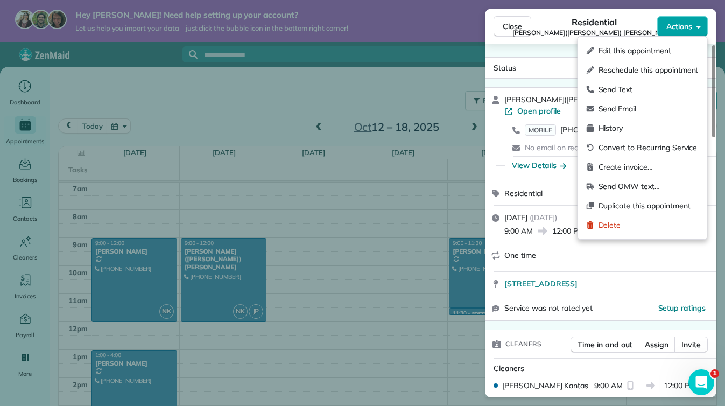
click at [689, 26] on span "Actions" at bounding box center [679, 26] width 26 height 11
click at [672, 48] on span "Edit this appointment" at bounding box center [648, 50] width 100 height 11
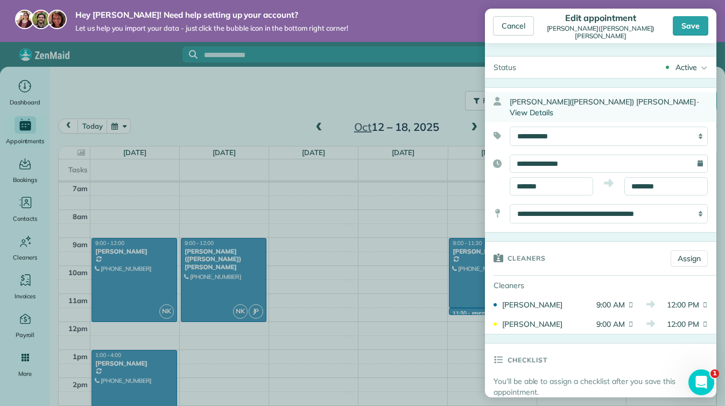
click at [553, 108] on span "View Details" at bounding box center [532, 113] width 44 height 10
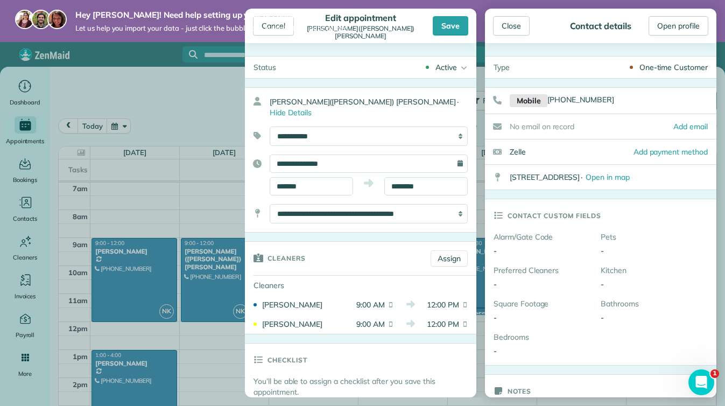
click at [660, 65] on div "One-time Customer" at bounding box center [673, 67] width 68 height 11
click at [459, 69] on icon at bounding box center [462, 68] width 11 height 22
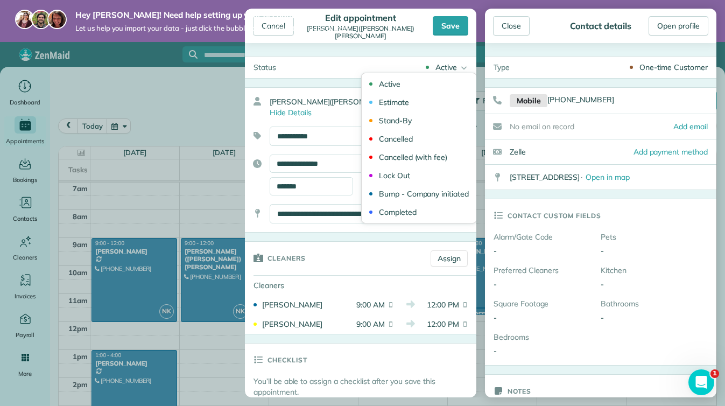
click at [512, 52] on div "Type One-time Customer Mobile (561) 818-5664 No email on record Add email Zelle…" at bounding box center [600, 220] width 231 height 354
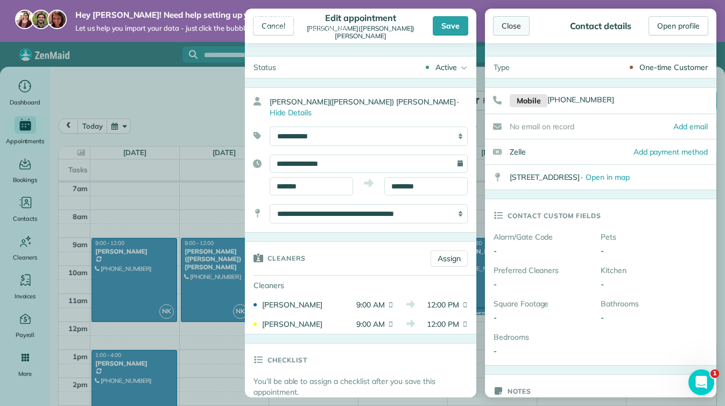
click at [519, 28] on div "Close" at bounding box center [511, 25] width 37 height 19
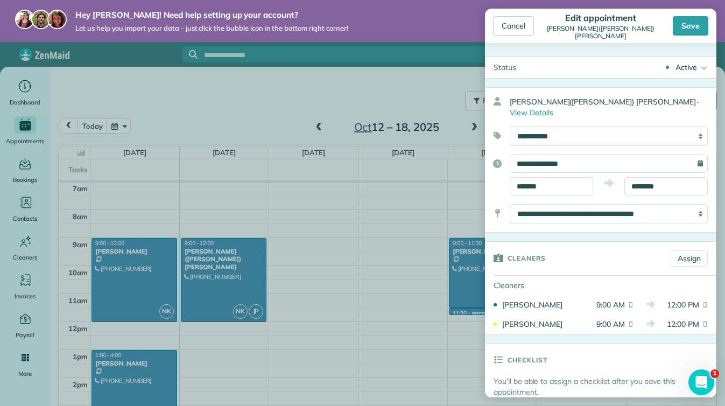
click at [519, 28] on div "Cancel" at bounding box center [513, 25] width 41 height 19
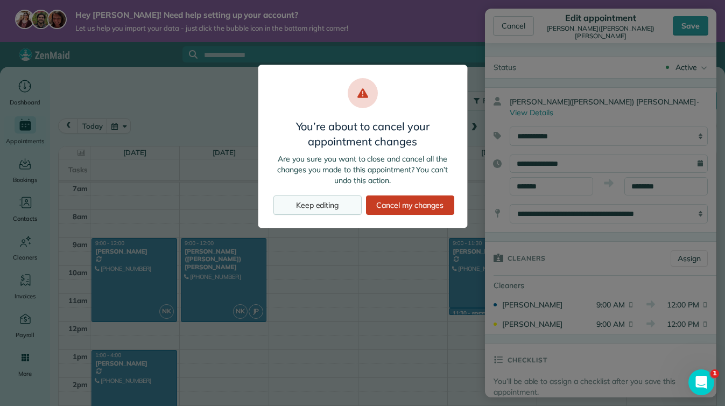
click at [351, 200] on div "Keep editing" at bounding box center [317, 204] width 88 height 19
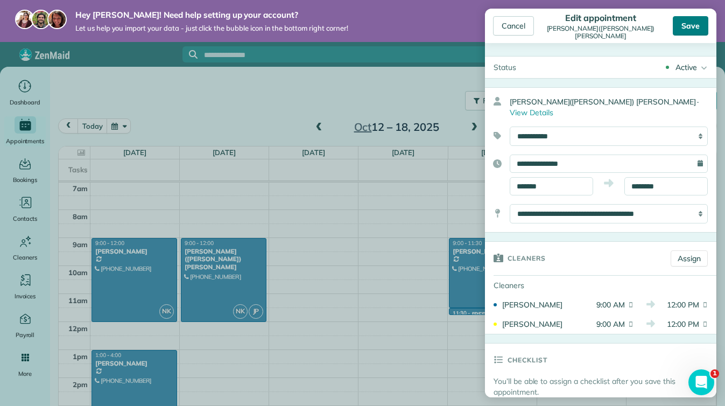
click at [699, 21] on div "Save" at bounding box center [691, 25] width 36 height 19
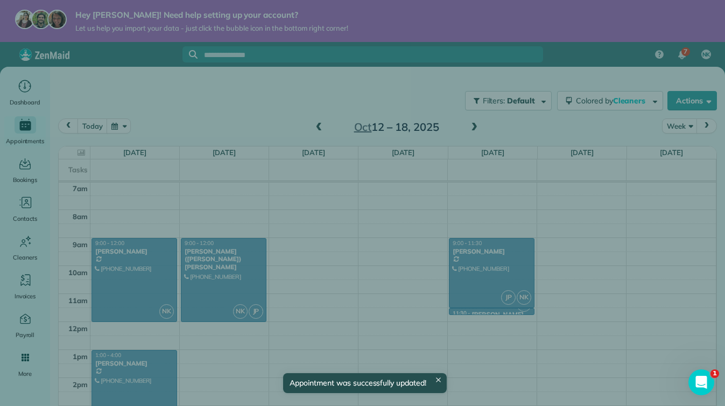
scroll to position [196, 0]
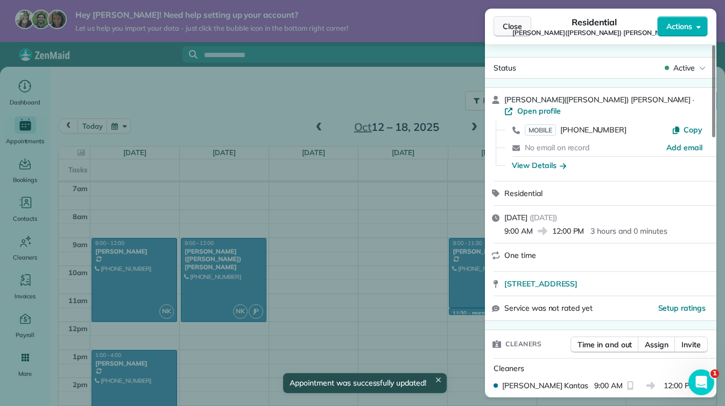
click at [518, 26] on span "Close" at bounding box center [512, 26] width 19 height 11
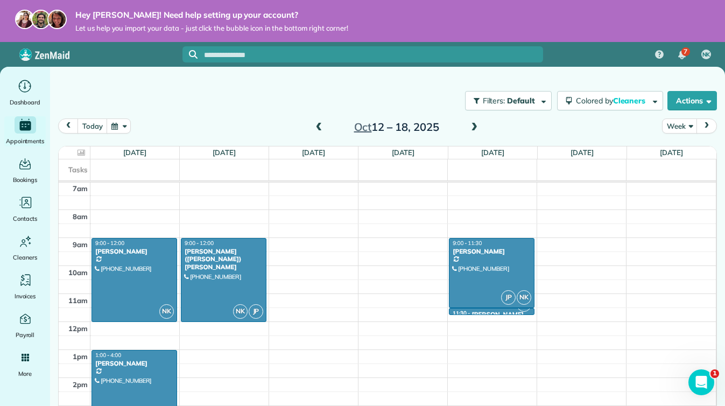
click at [507, 314] on div "12am 1am 2am 3am 4am 5am 6am 7am 8am 9am 10am 11am 12pm 1pm 2pm 3pm 4pm 5pm 6pm…" at bounding box center [387, 321] width 657 height 671
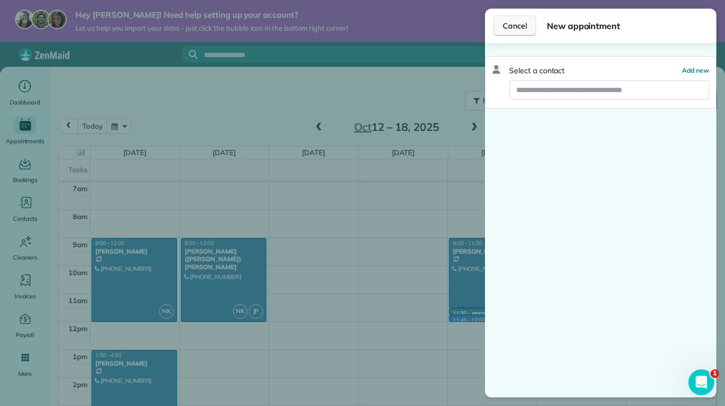
click at [501, 25] on button "Cancel" at bounding box center [514, 26] width 43 height 20
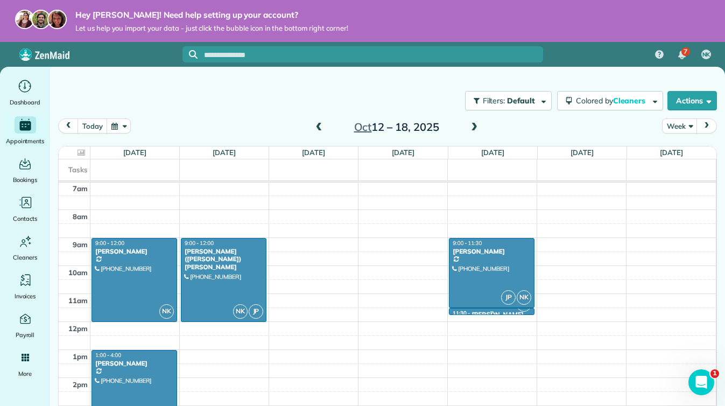
click at [485, 310] on div at bounding box center [491, 312] width 84 height 4
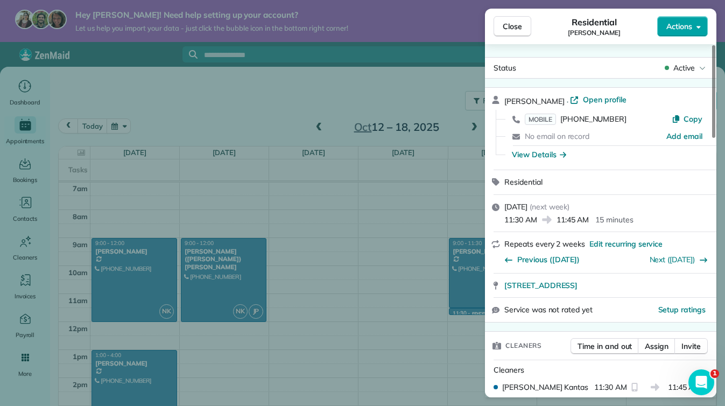
click at [682, 23] on span "Actions" at bounding box center [679, 26] width 26 height 11
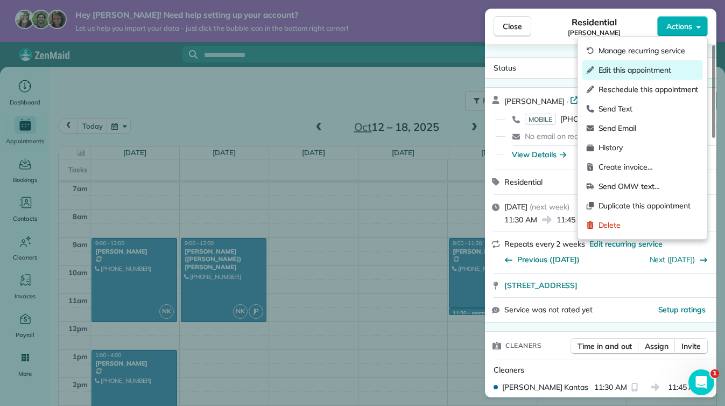
click at [669, 68] on span "Edit this appointment" at bounding box center [648, 70] width 100 height 11
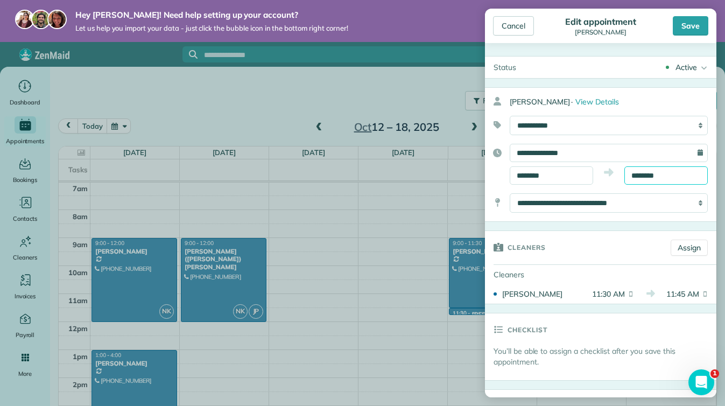
click at [652, 173] on input "********" at bounding box center [665, 175] width 83 height 18
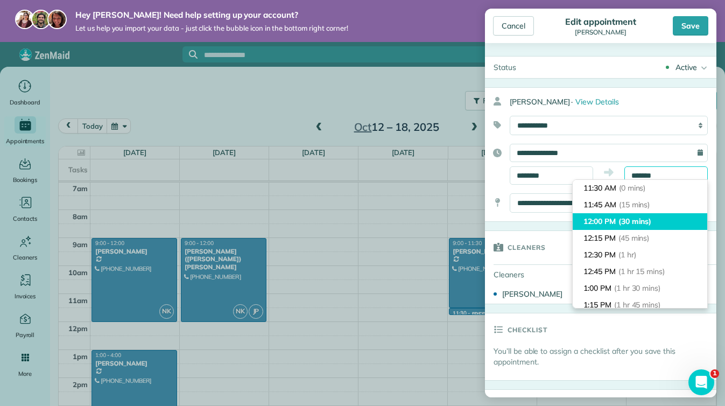
scroll to position [184, 0]
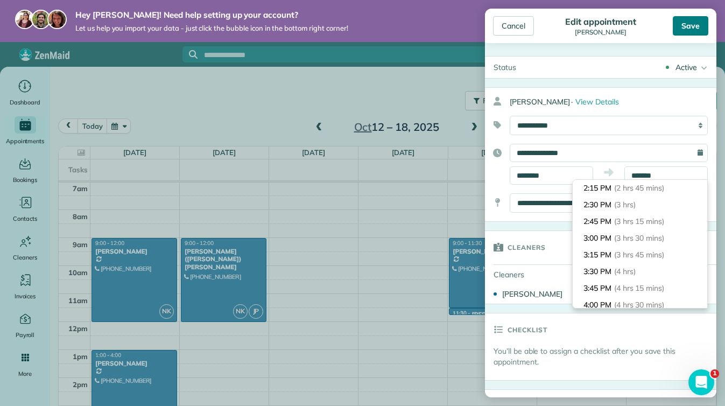
type input "*******"
click at [687, 31] on div "Save" at bounding box center [691, 25] width 36 height 19
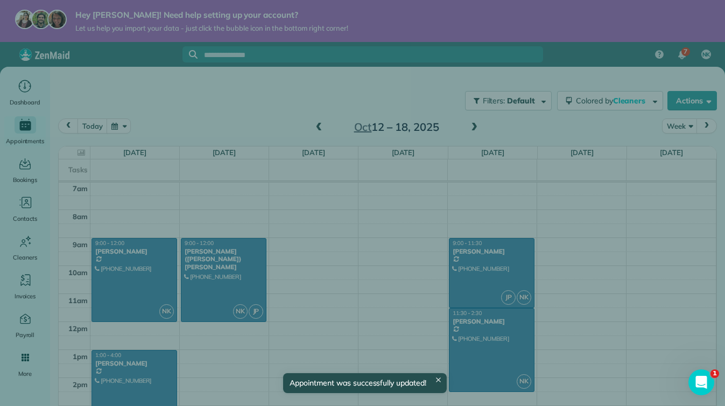
scroll to position [196, 0]
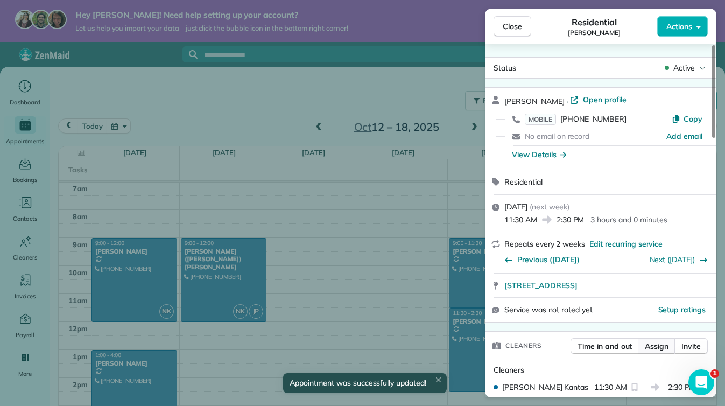
click at [651, 347] on span "Assign" at bounding box center [657, 346] width 24 height 11
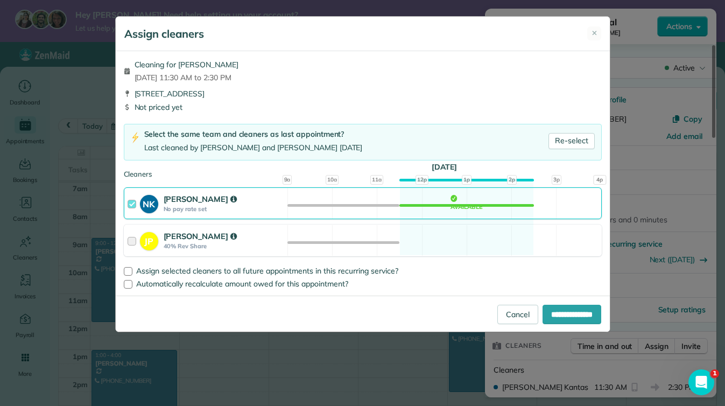
click at [130, 241] on div at bounding box center [134, 240] width 12 height 20
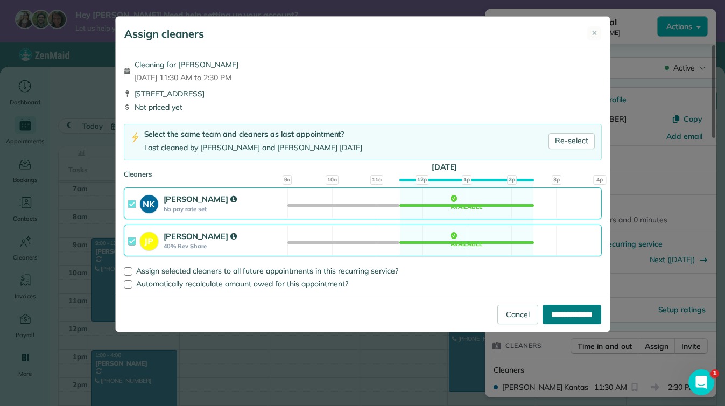
click at [585, 312] on input "**********" at bounding box center [571, 314] width 59 height 19
type input "**********"
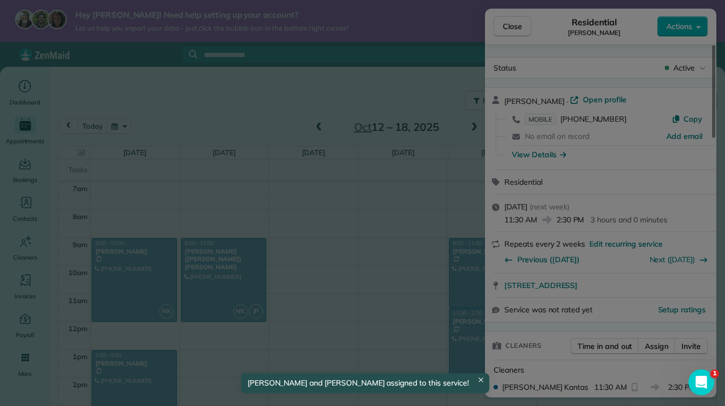
scroll to position [196, 0]
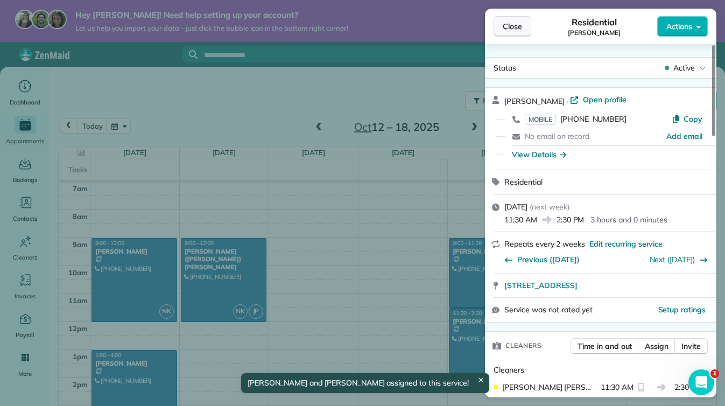
click at [502, 23] on button "Close" at bounding box center [512, 26] width 38 height 20
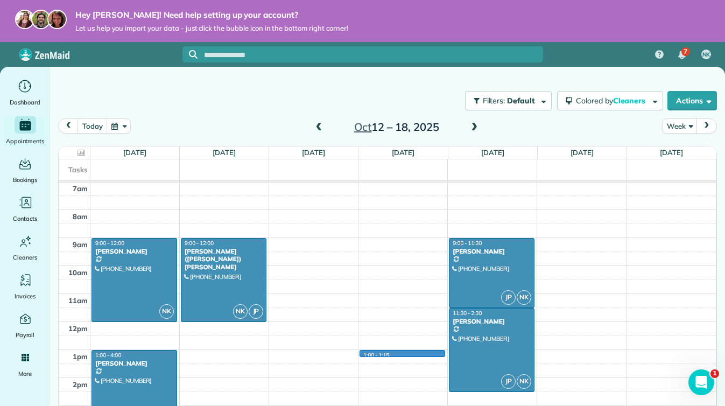
click at [400, 349] on div "12am 1am 2am 3am 4am 5am 6am 7am 8am 9am 10am 11am 12pm 1pm 2pm 3pm 4pm 5pm 6pm…" at bounding box center [387, 321] width 657 height 671
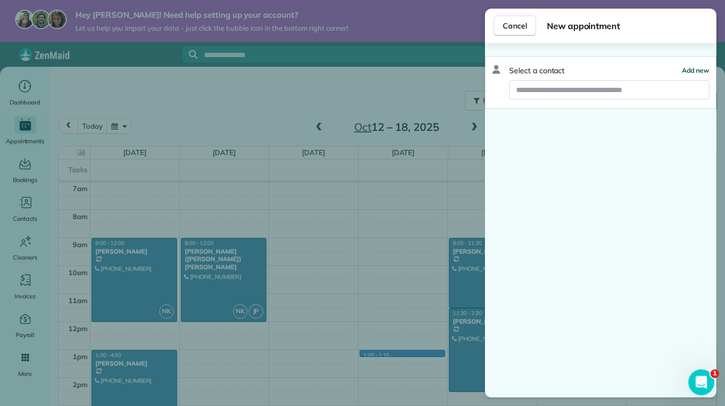
click at [688, 67] on span "Add new" at bounding box center [695, 70] width 27 height 8
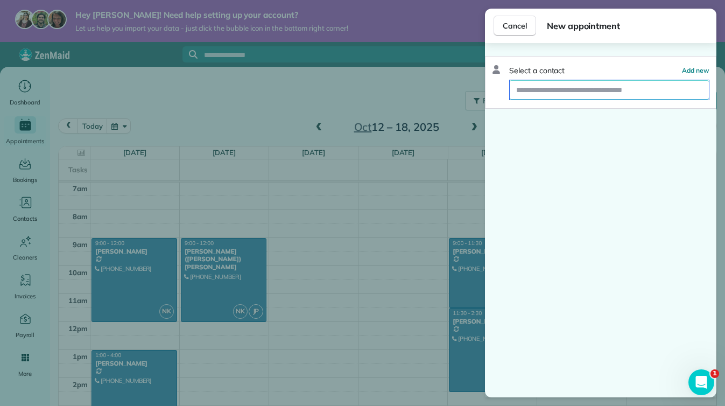
click at [542, 87] on input "text" at bounding box center [609, 89] width 199 height 19
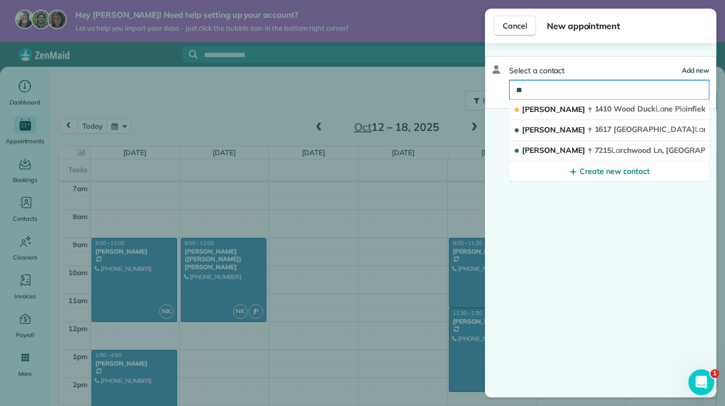
type input "**"
click at [691, 69] on span "Add new" at bounding box center [695, 70] width 27 height 8
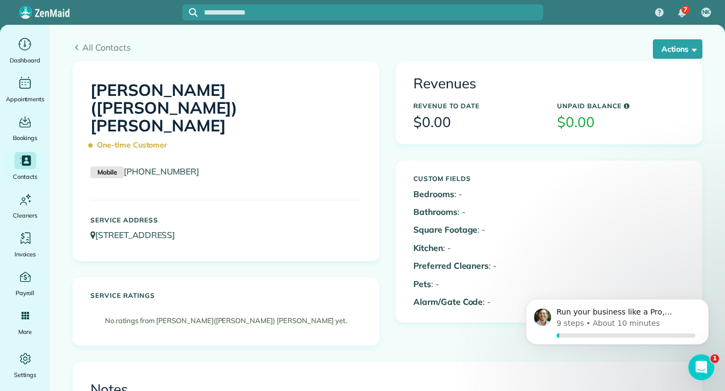
drag, startPoint x: 362, startPoint y: 221, endPoint x: 344, endPoint y: 408, distance: 188.1
click at [344, 390] on html "7 NK Dashboard Appointments Bookings Contacts Cleaners Invoices Payroll Reports…" at bounding box center [362, 195] width 725 height 391
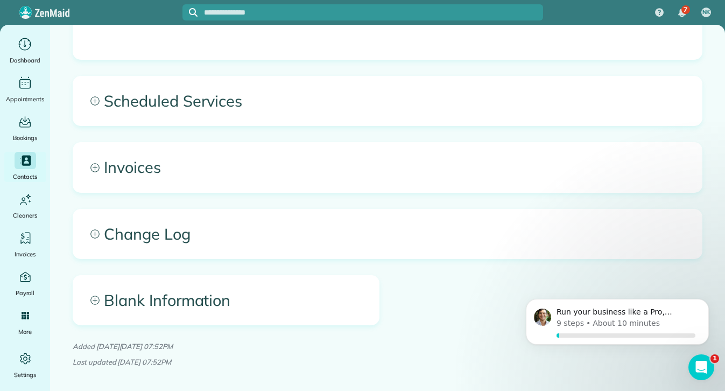
drag, startPoint x: 335, startPoint y: 338, endPoint x: 332, endPoint y: 414, distance: 76.5
click at [332, 390] on html "7 NK Dashboard Appointments Bookings Contacts Cleaners Invoices Payroll Reports…" at bounding box center [362, 195] width 725 height 391
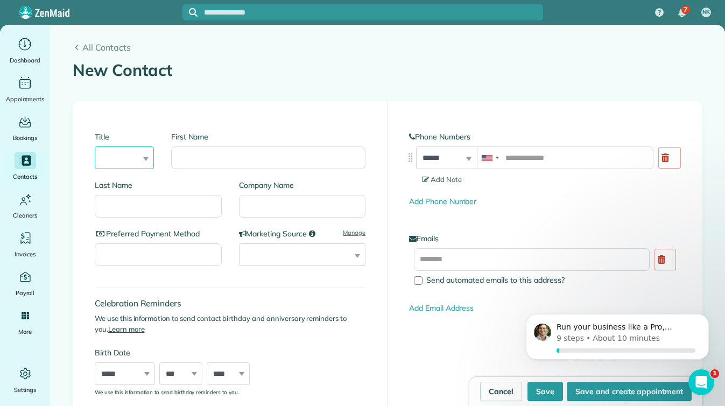
select select "****"
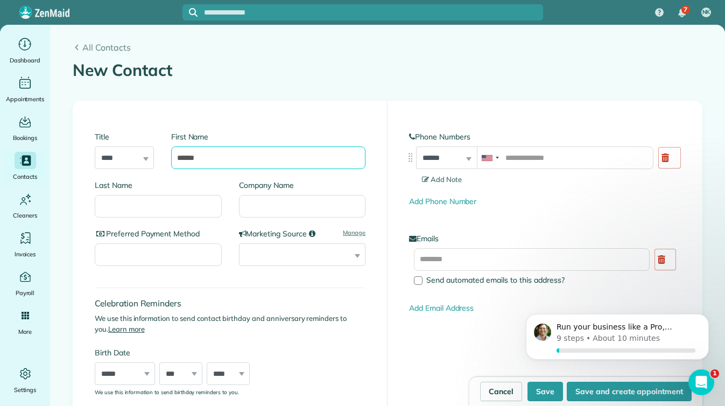
type input "******"
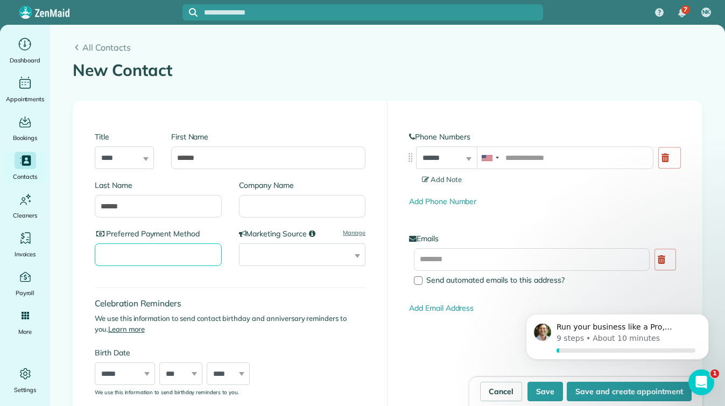
click at [138, 250] on input "Preferred Payment Method" at bounding box center [158, 254] width 127 height 23
type input "*****"
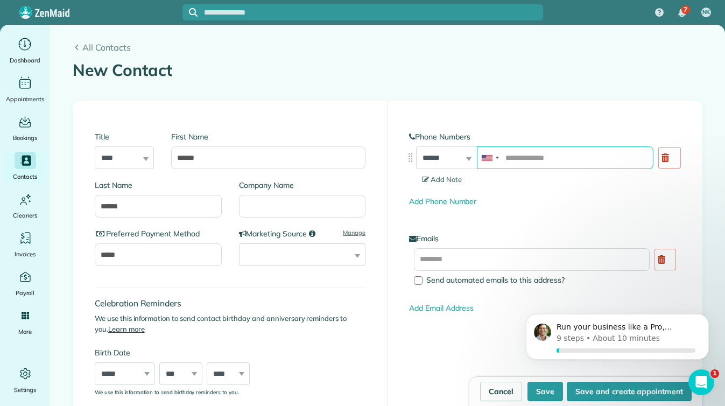
scroll to position [1, 0]
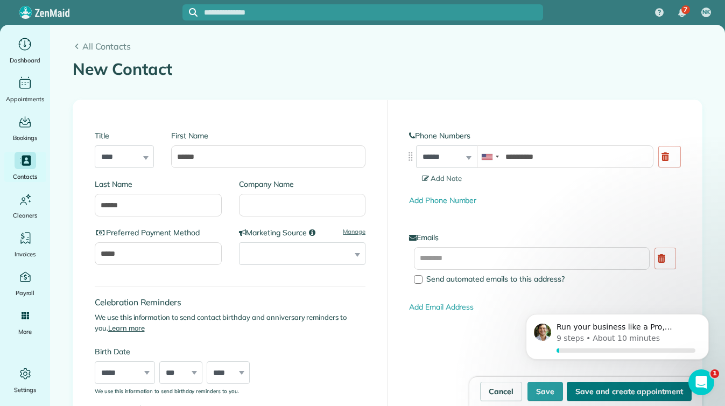
click at [602, 383] on button "Save and create appointment" at bounding box center [629, 391] width 125 height 19
type input "**********"
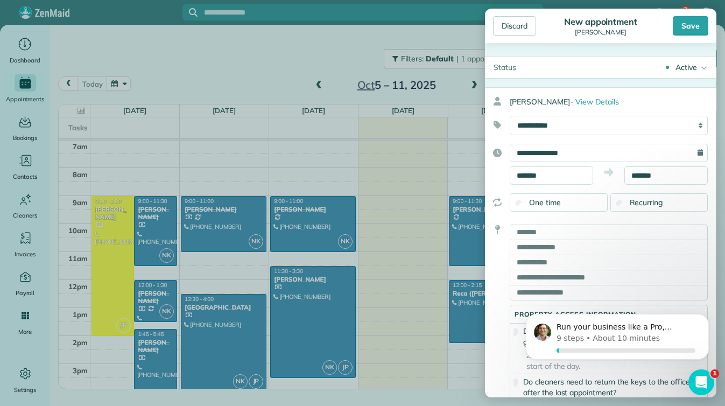
click at [639, 195] on div "Recurring" at bounding box center [659, 202] width 98 height 18
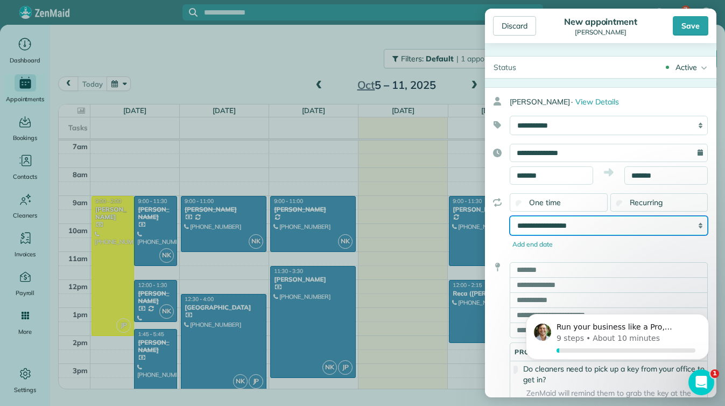
select select "**********"
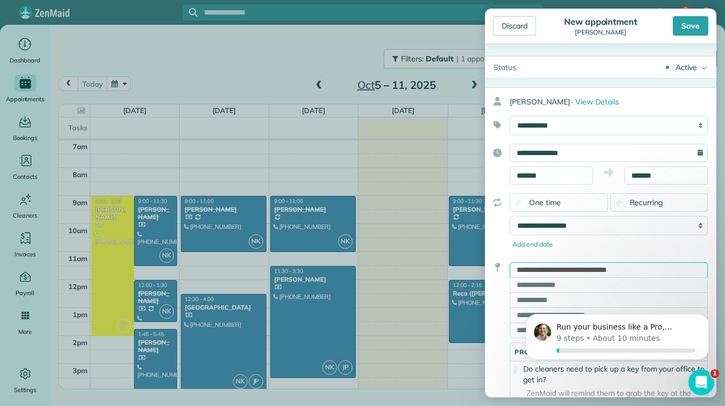
type input "**********"
type input "*********"
type input "**"
type input "*****"
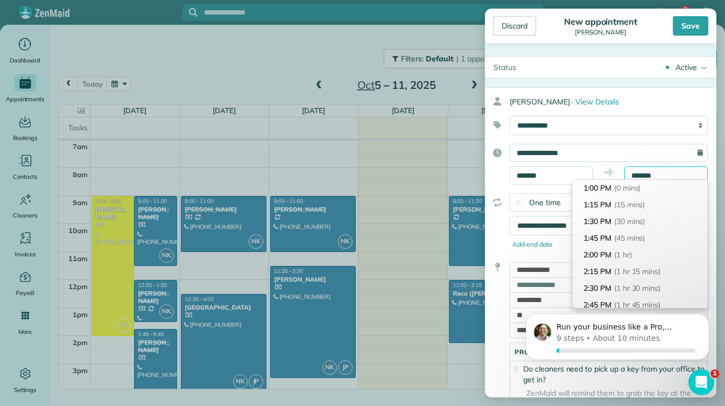
click at [644, 172] on input "*******" at bounding box center [665, 175] width 83 height 18
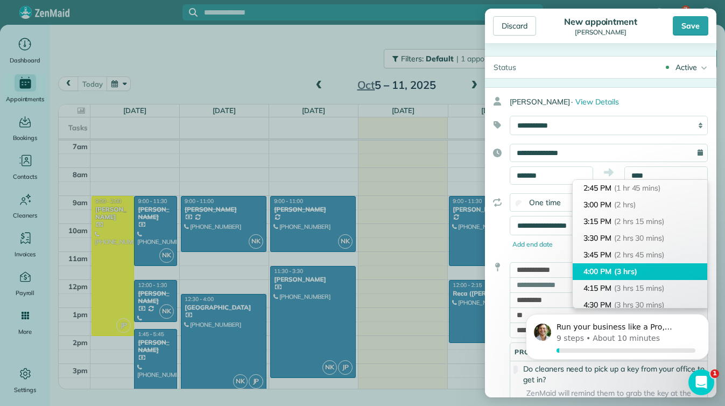
type input "*******"
click at [624, 277] on li "4:00 PM (3 hrs)" at bounding box center [640, 271] width 135 height 17
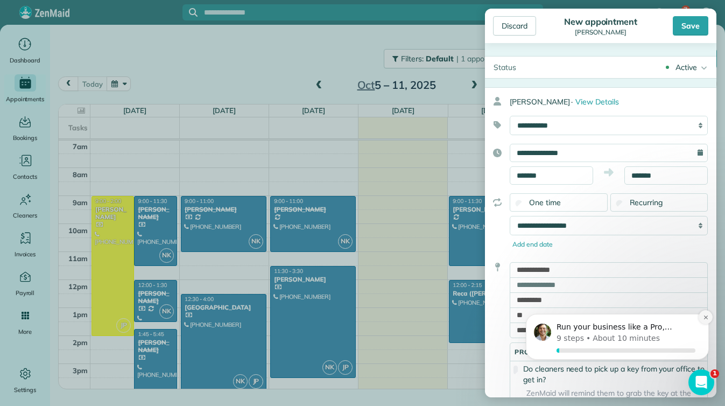
click at [703, 319] on icon "Dismiss notification" at bounding box center [706, 317] width 6 height 6
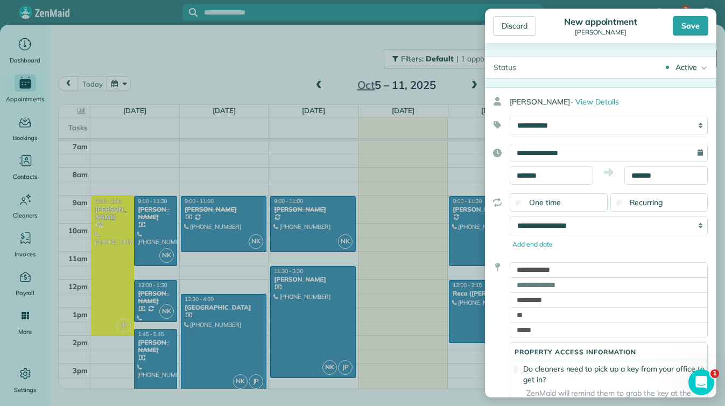
drag, startPoint x: 715, startPoint y: 130, endPoint x: 715, endPoint y: 145, distance: 15.1
click at [715, 143] on div "**********" at bounding box center [600, 295] width 231 height 417
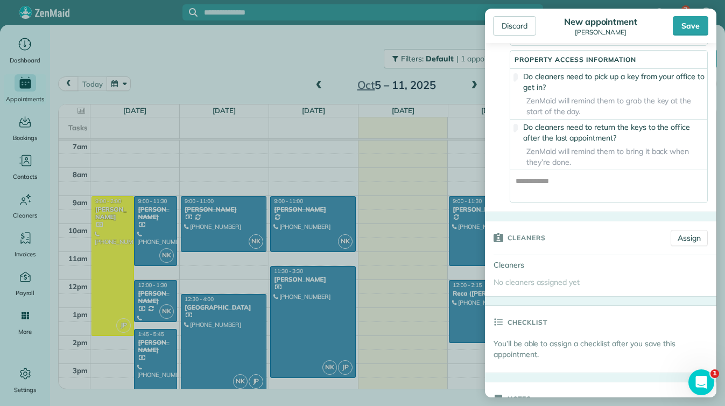
drag, startPoint x: 546, startPoint y: 303, endPoint x: 545, endPoint y: 411, distance: 107.6
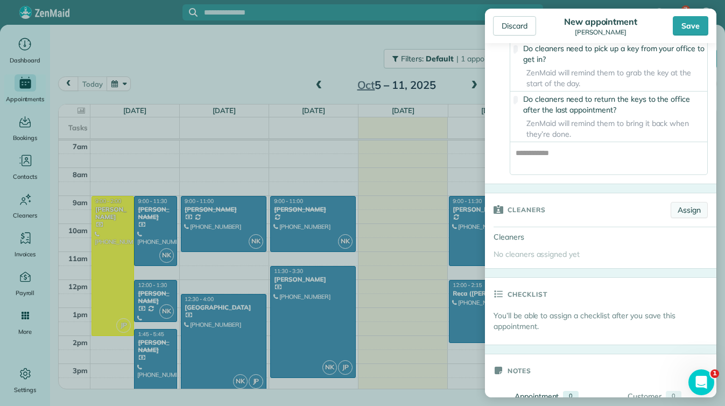
click at [675, 218] on link "Assign" at bounding box center [689, 210] width 37 height 16
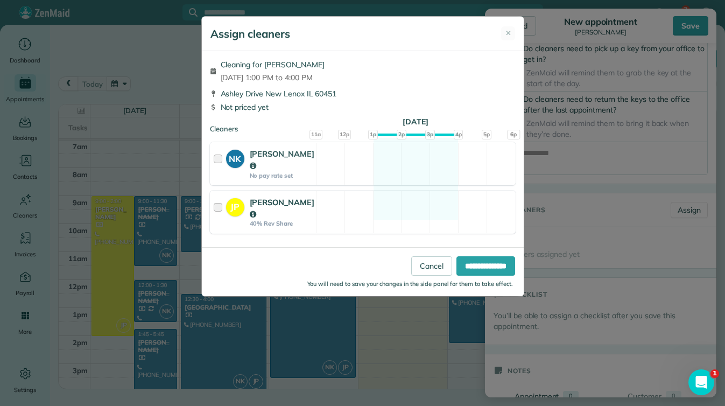
click at [214, 208] on div at bounding box center [220, 211] width 12 height 31
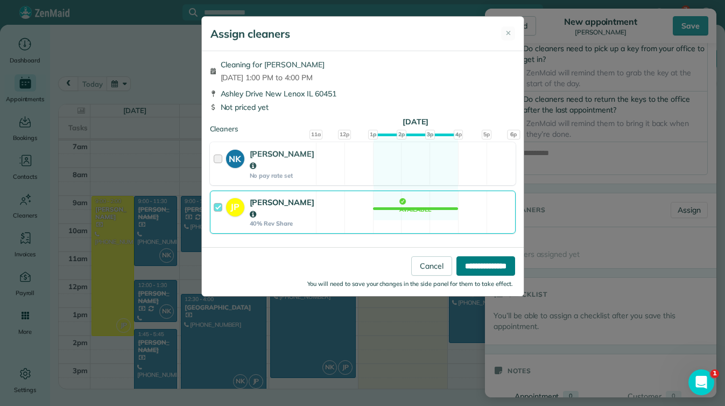
click at [458, 256] on input "**********" at bounding box center [485, 265] width 59 height 19
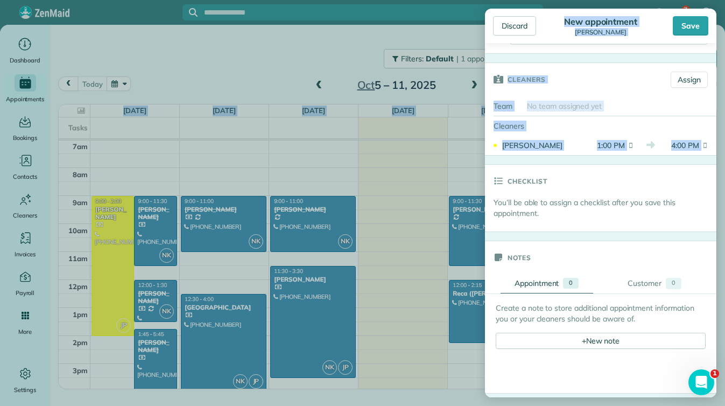
drag, startPoint x: 556, startPoint y: 306, endPoint x: 570, endPoint y: 418, distance: 112.8
click at [570, 405] on html "7 NK Dashboard Appointments Bookings Contacts Cleaners Invoices Payroll Reports…" at bounding box center [362, 203] width 725 height 406
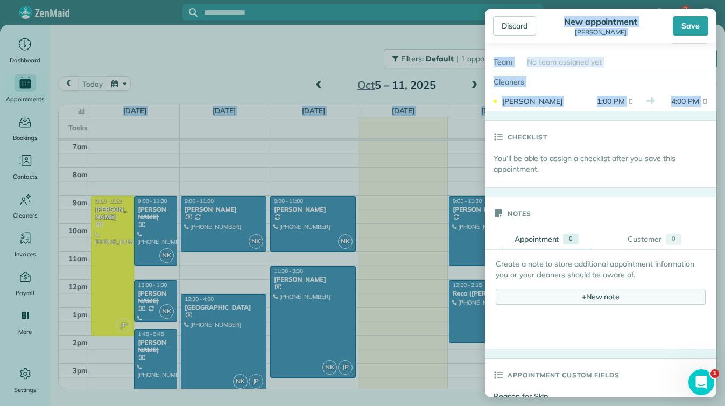
click at [567, 302] on div "+ New note" at bounding box center [601, 296] width 210 height 16
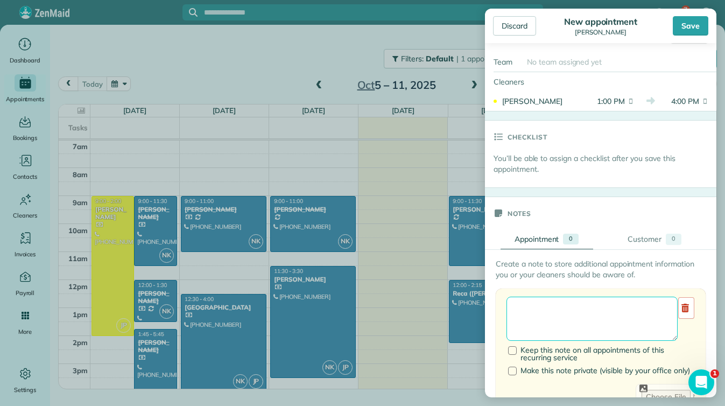
click at [568, 315] on textarea at bounding box center [591, 319] width 171 height 44
type textarea "**********"
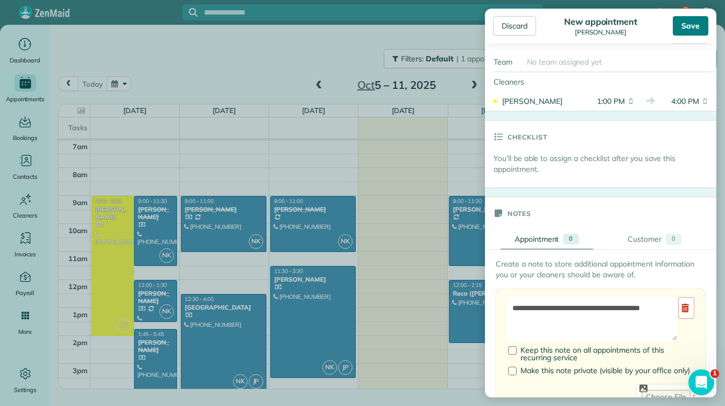
click at [693, 19] on div "Save" at bounding box center [691, 25] width 36 height 19
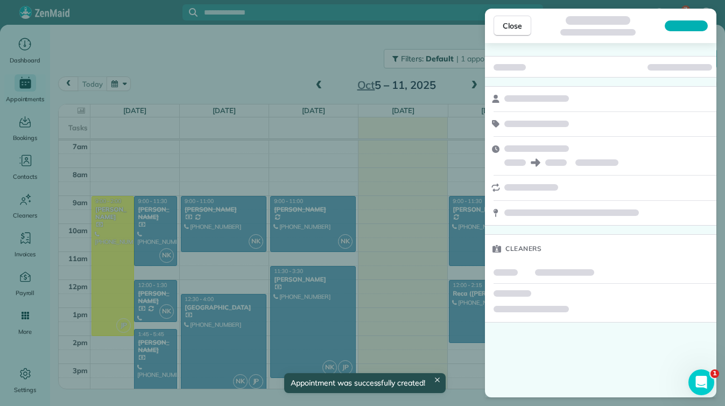
scroll to position [196, 0]
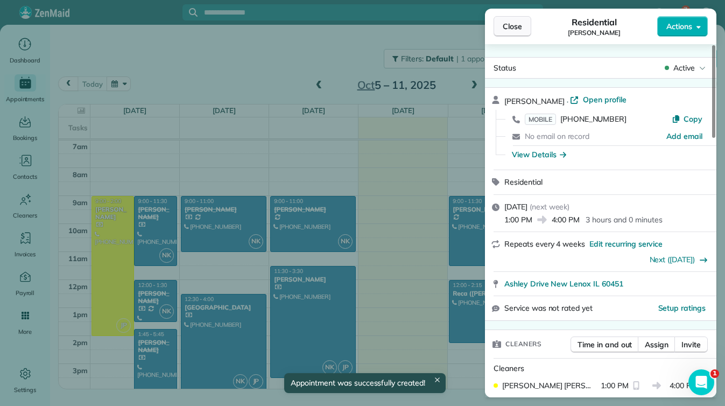
click at [517, 32] on button "Close" at bounding box center [512, 26] width 38 height 20
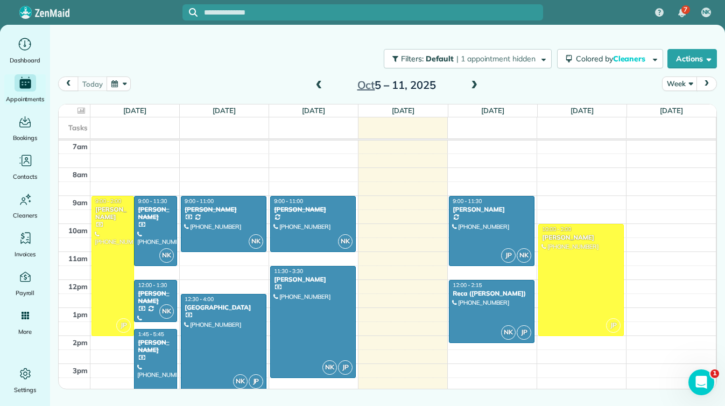
click at [476, 86] on span at bounding box center [474, 86] width 12 height 10
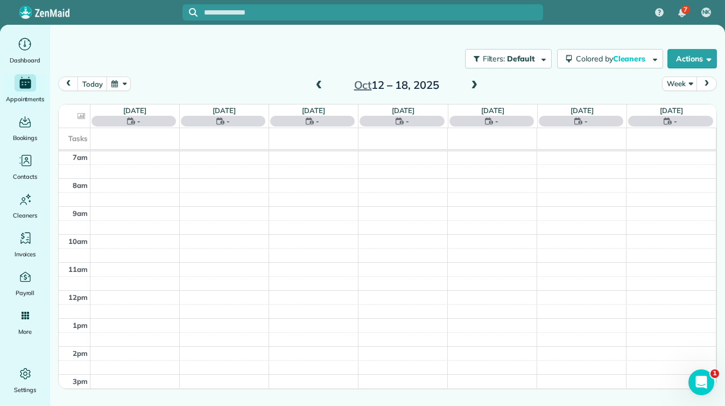
scroll to position [196, 0]
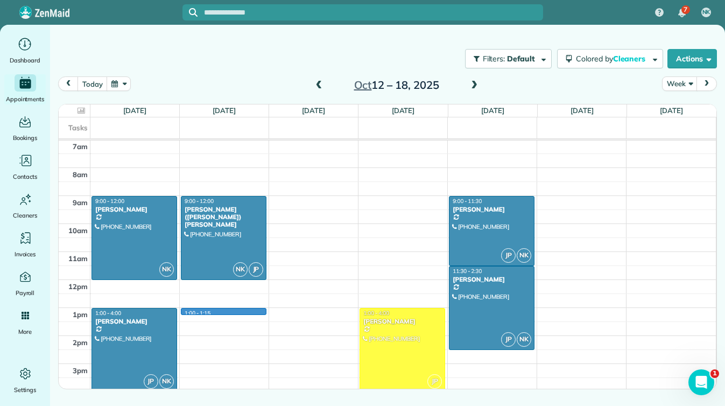
click at [243, 310] on div "12am 1am 2am 3am 4am 5am 6am 7am 8am 9am 10am 11am 12pm 1pm 2pm 3pm 4pm 5pm 6pm…" at bounding box center [387, 279] width 657 height 671
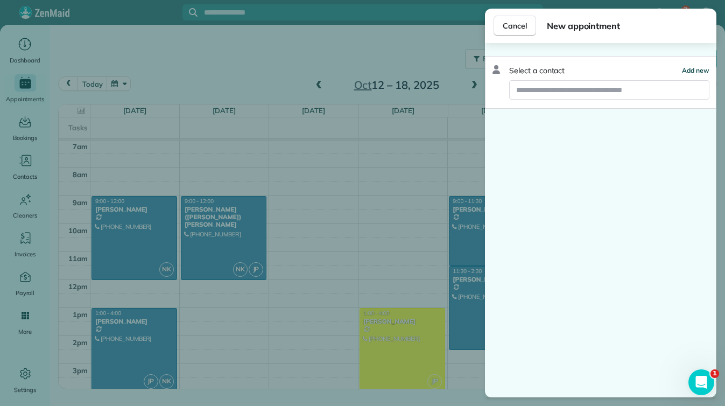
click at [688, 69] on span "Add new" at bounding box center [695, 70] width 27 height 8
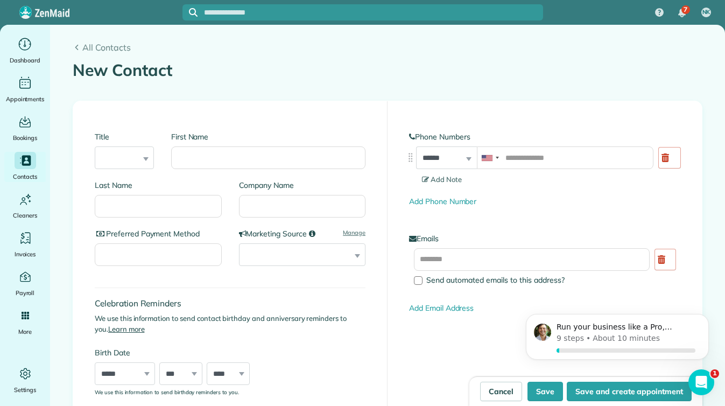
click at [328, 146] on div "First Name" at bounding box center [268, 150] width 194 height 38
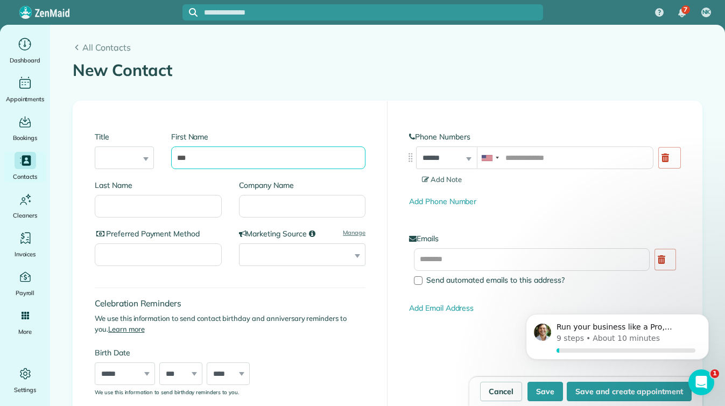
type input "***"
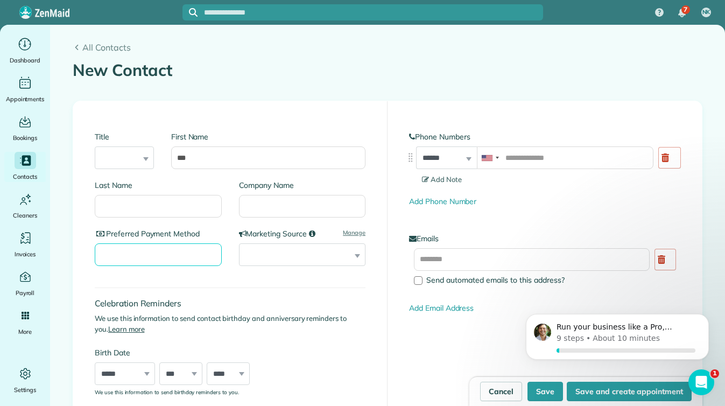
click at [186, 251] on input "Preferred Payment Method" at bounding box center [158, 254] width 127 height 23
type input "*****"
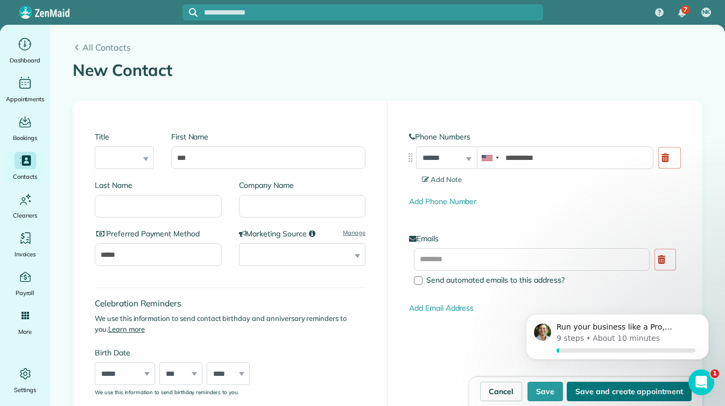
click at [649, 386] on button "Save and create appointment" at bounding box center [629, 391] width 125 height 19
type input "**********"
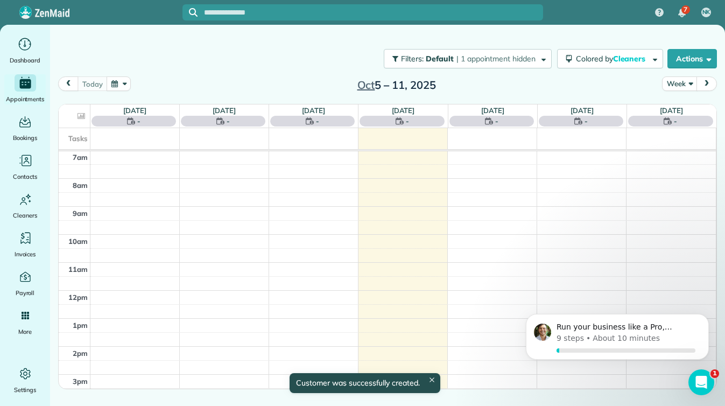
scroll to position [196, 0]
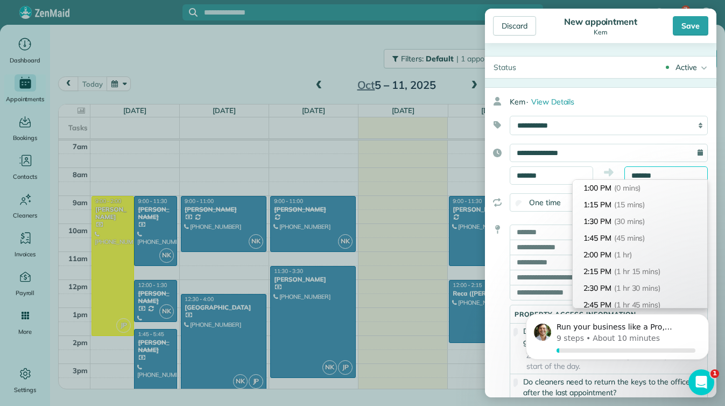
click at [648, 174] on input "*******" at bounding box center [665, 175] width 83 height 18
click at [644, 174] on input "*******" at bounding box center [665, 175] width 83 height 18
click at [648, 173] on input "*******" at bounding box center [665, 175] width 83 height 18
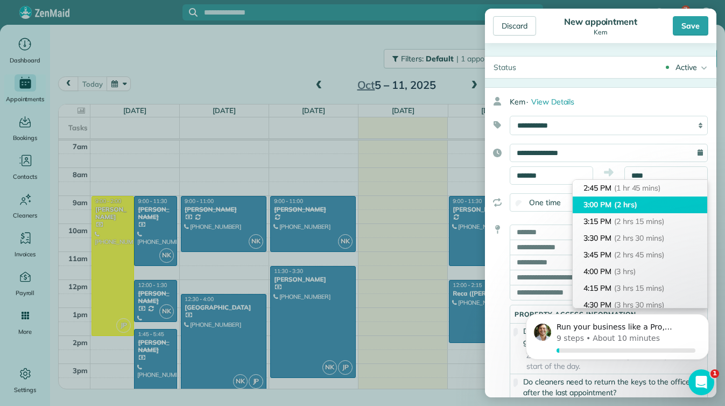
type input "*******"
click at [644, 198] on li "3:00 PM (2 hrs)" at bounding box center [640, 204] width 135 height 17
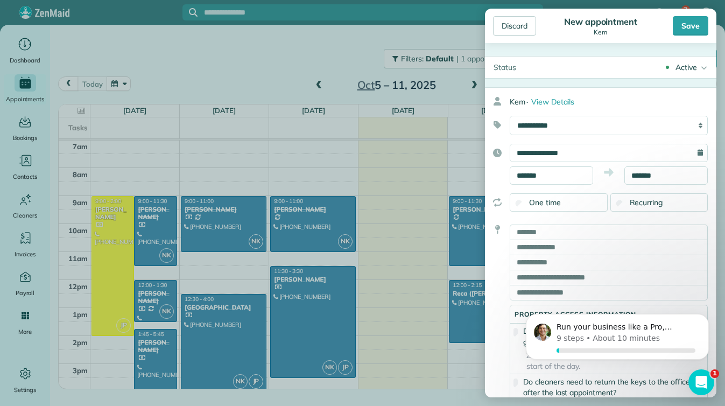
click at [645, 204] on span "Recurring" at bounding box center [646, 202] width 33 height 10
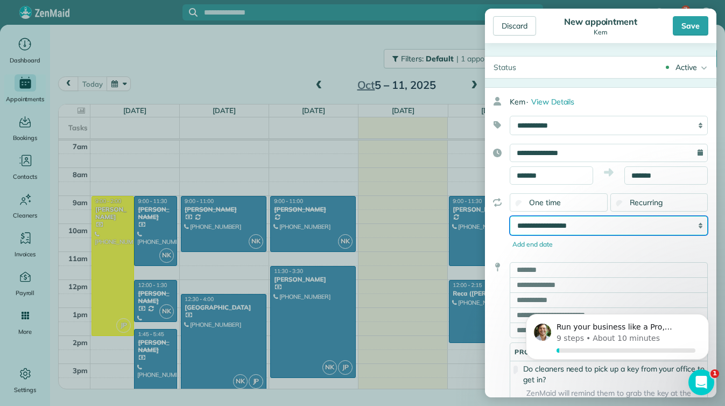
select select "**********"
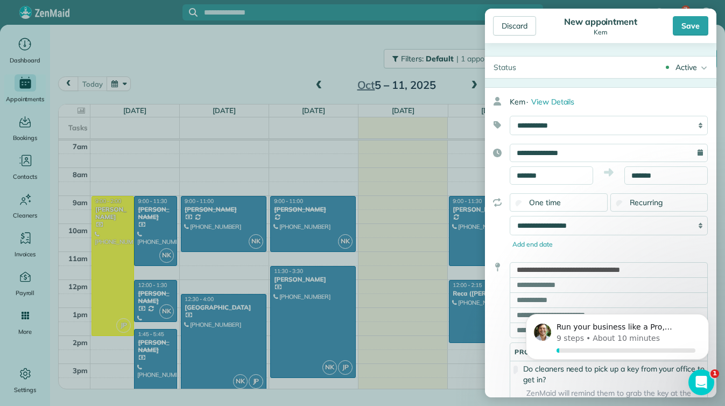
type input "**********"
type input "******"
type input "**"
type input "*****"
click at [705, 323] on button "Dismiss notification" at bounding box center [706, 317] width 14 height 14
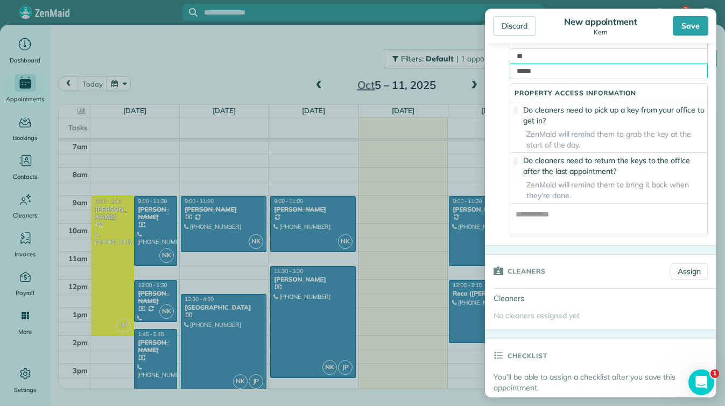
scroll to position [314, 0]
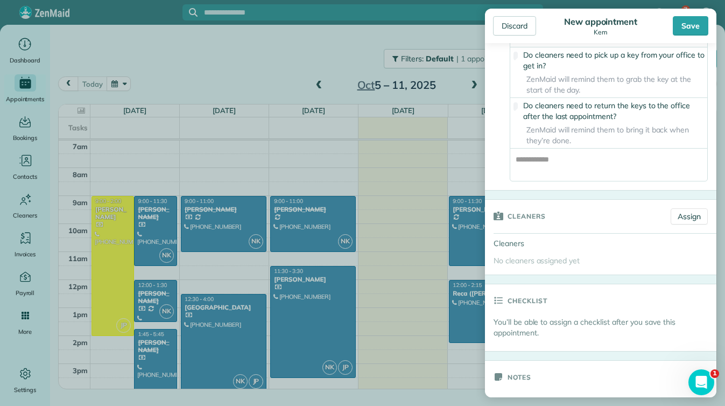
drag, startPoint x: 651, startPoint y: 329, endPoint x: 636, endPoint y: 415, distance: 87.3
click at [686, 224] on link "Assign" at bounding box center [689, 216] width 37 height 16
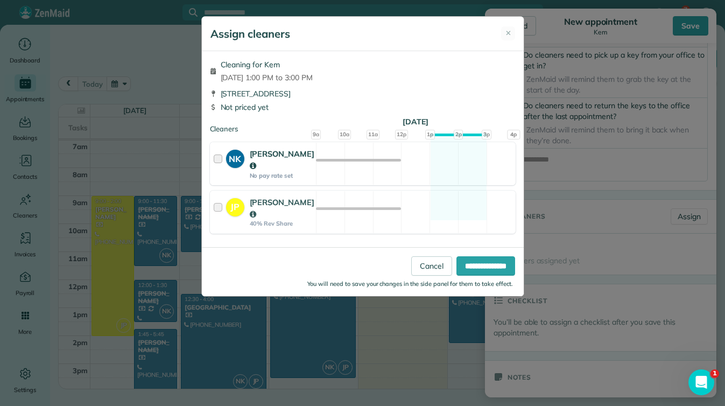
click at [218, 158] on div at bounding box center [220, 163] width 12 height 31
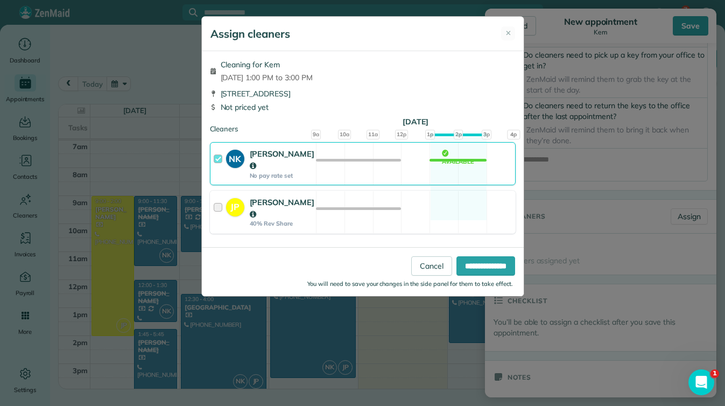
click at [220, 206] on div at bounding box center [220, 211] width 12 height 31
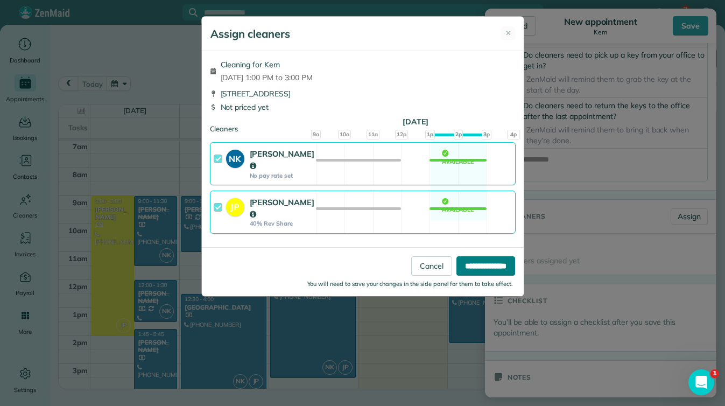
click at [482, 256] on input "**********" at bounding box center [485, 265] width 59 height 19
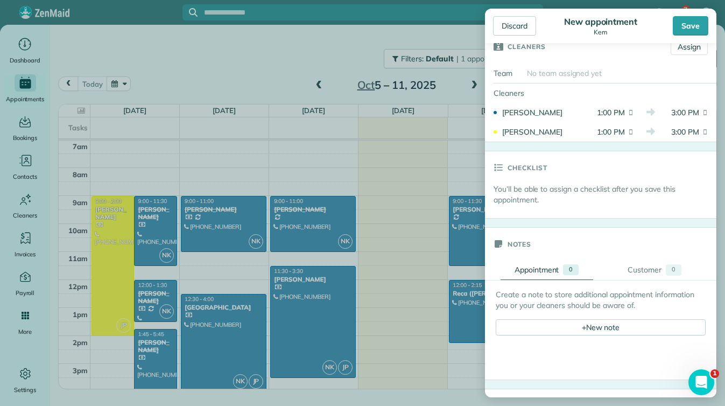
drag, startPoint x: 594, startPoint y: 266, endPoint x: 607, endPoint y: 401, distance: 136.2
click at [607, 401] on aside "Discard New appointment Kem Save Status Active Active Estimate Stand-By" at bounding box center [600, 203] width 249 height 406
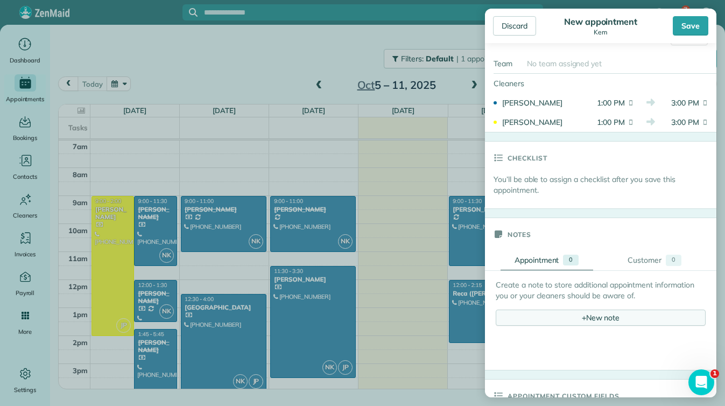
click at [573, 325] on div "+ New note" at bounding box center [601, 317] width 210 height 16
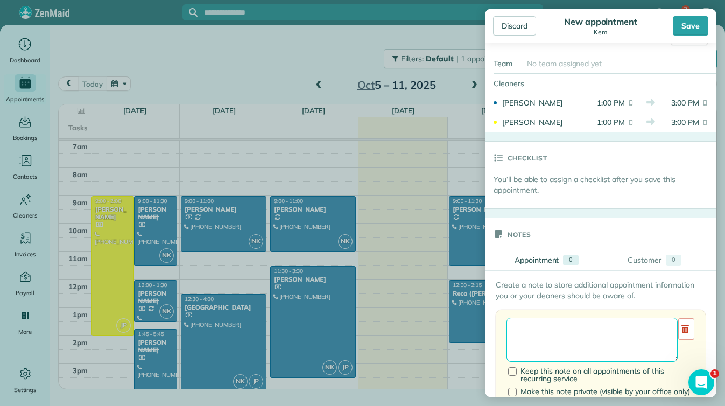
click at [569, 336] on textarea at bounding box center [591, 340] width 171 height 44
type textarea "**********"
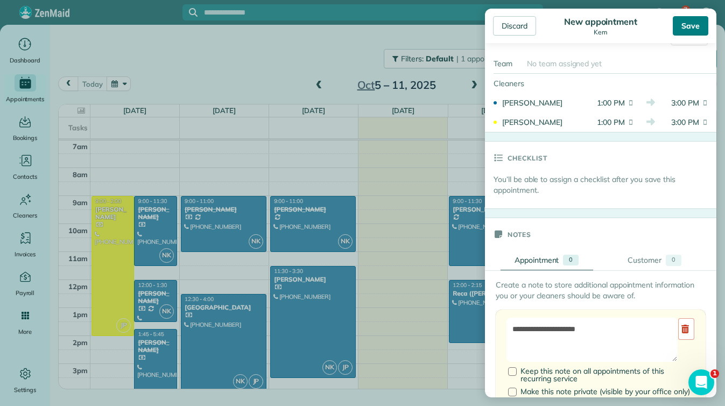
click at [680, 28] on div "Save" at bounding box center [691, 25] width 36 height 19
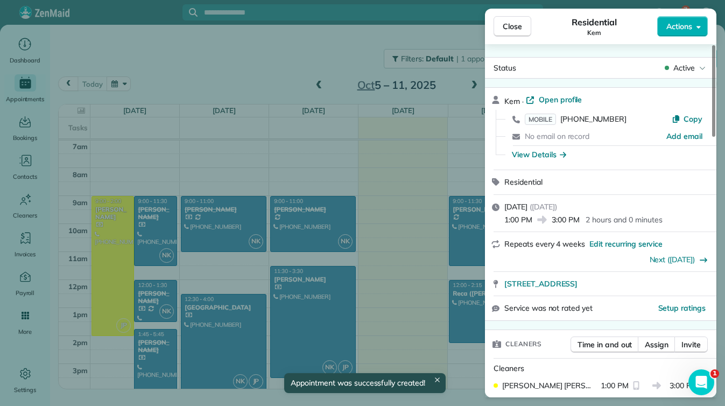
scroll to position [196, 0]
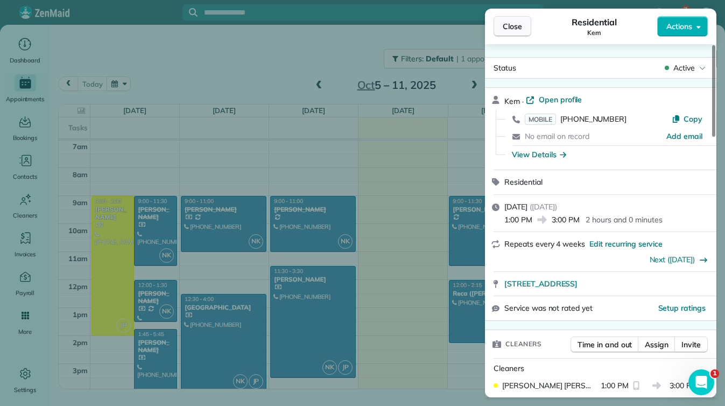
click at [509, 35] on button "Close" at bounding box center [512, 26] width 38 height 20
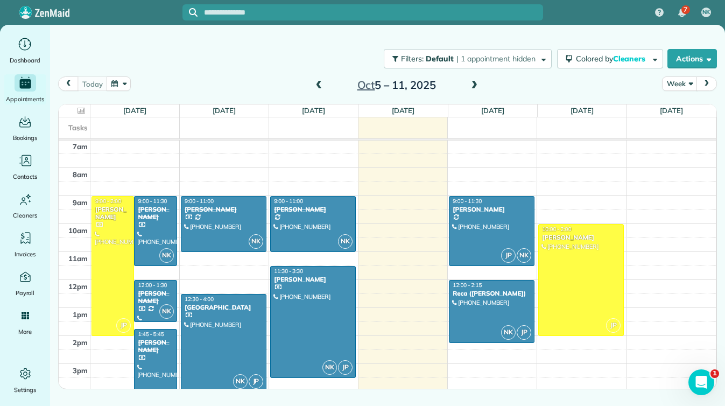
click at [471, 86] on span at bounding box center [474, 86] width 12 height 10
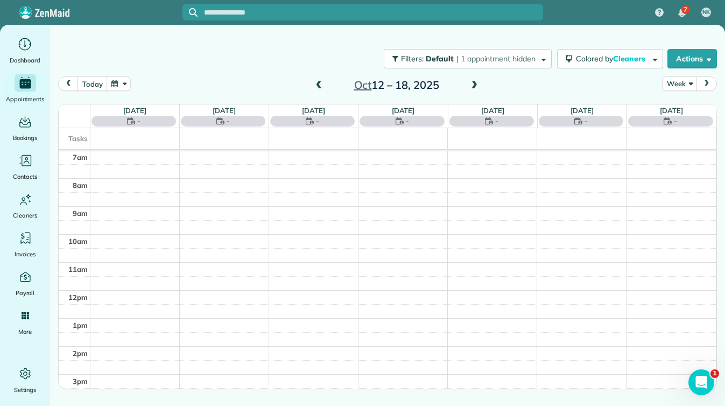
scroll to position [196, 0]
